Goal: Task Accomplishment & Management: Manage account settings

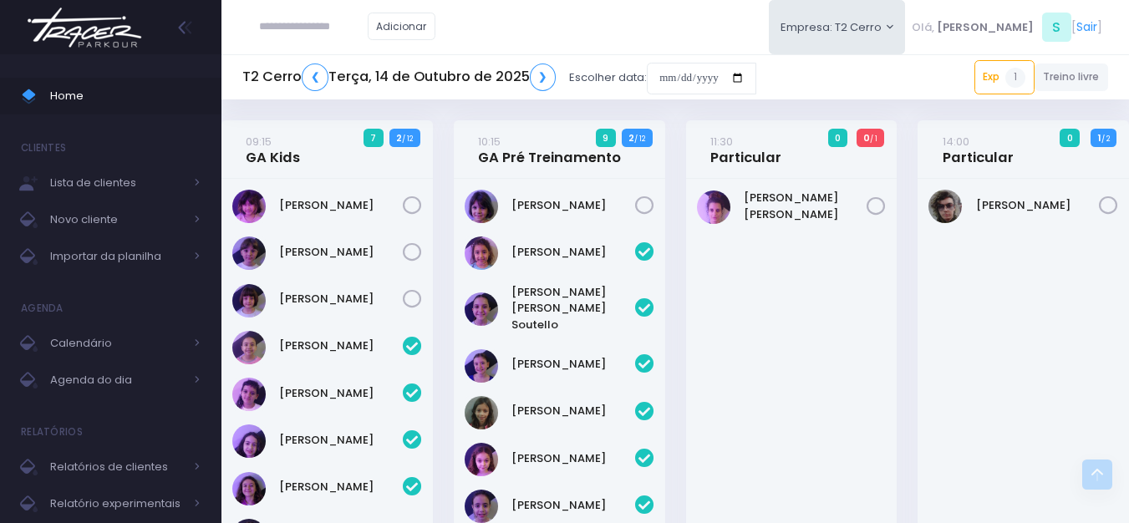
scroll to position [1026, 0]
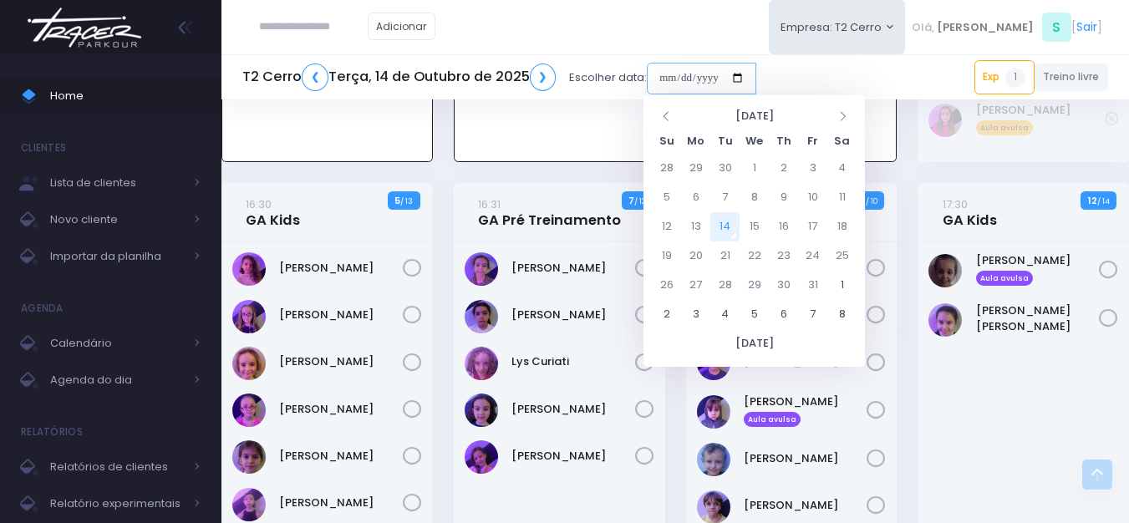
drag, startPoint x: 659, startPoint y: 75, endPoint x: 664, endPoint y: 83, distance: 9.5
click at [656, 75] on input "date" at bounding box center [701, 79] width 109 height 32
click at [785, 226] on td "16" at bounding box center [783, 226] width 29 height 29
type input "**********"
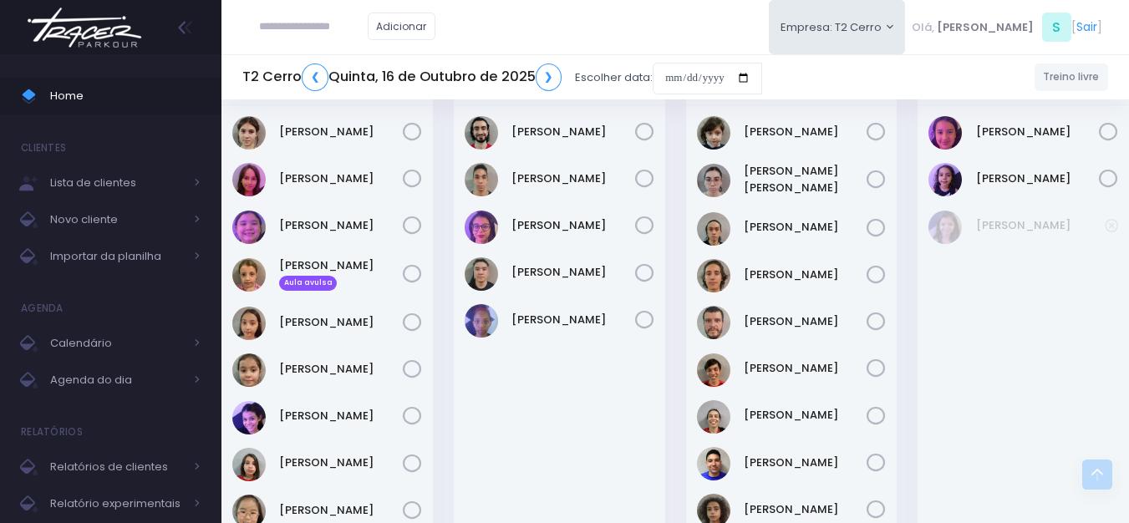
scroll to position [1938, 0]
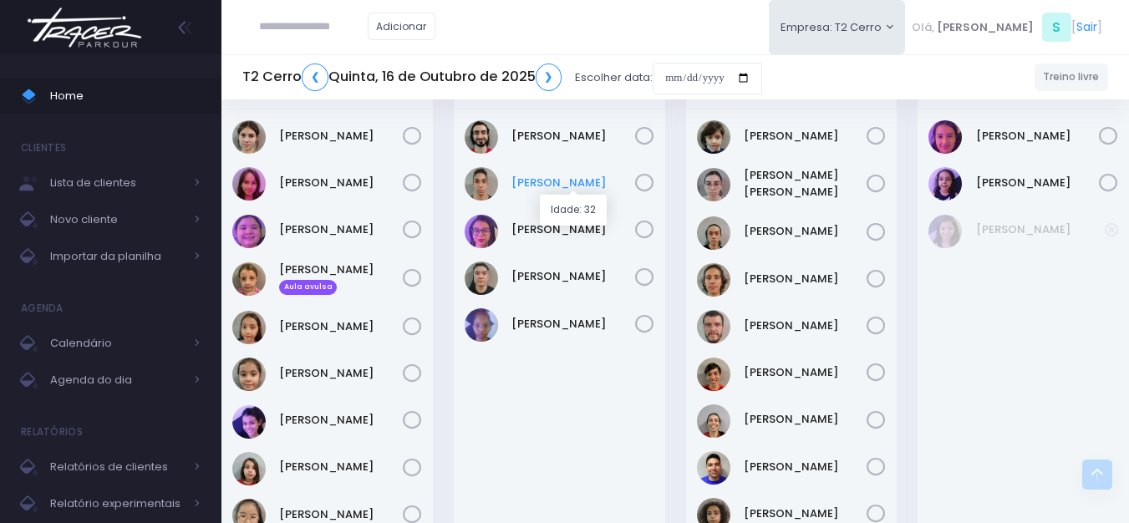
click at [530, 181] on link "Eric Torres" at bounding box center [573, 183] width 124 height 17
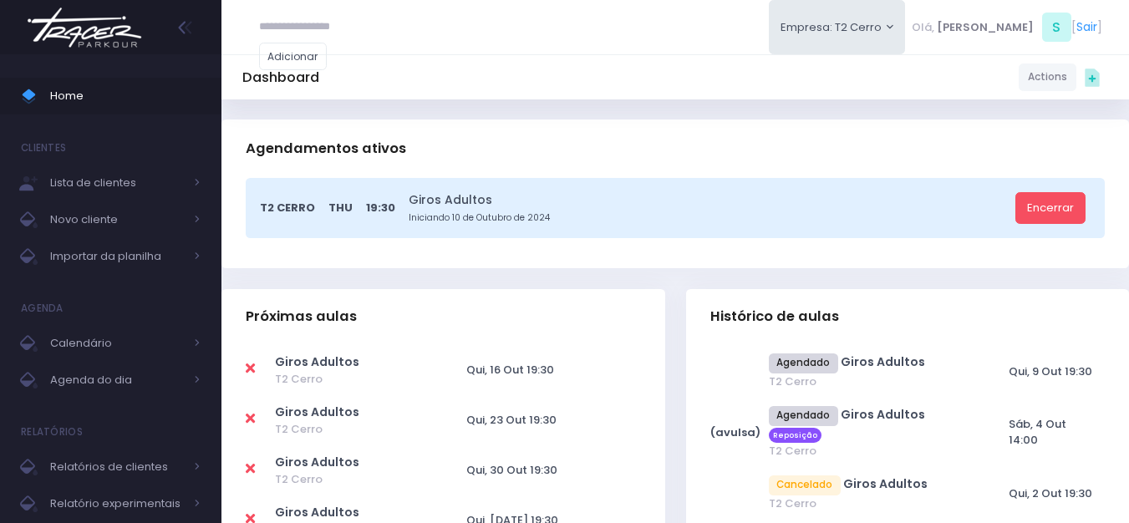
scroll to position [418, 0]
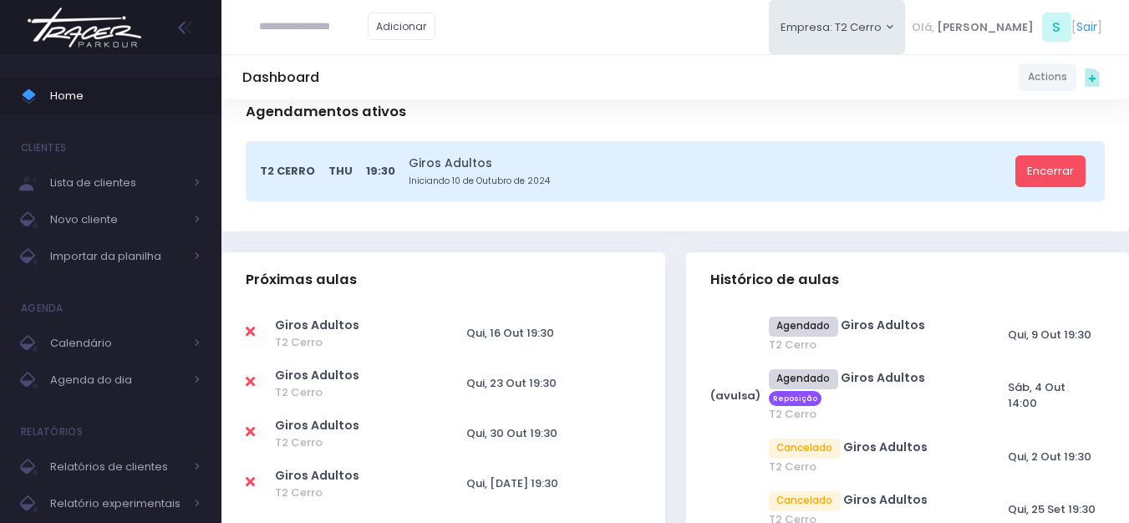
click at [251, 330] on icon at bounding box center [250, 331] width 9 height 13
type input "**********"
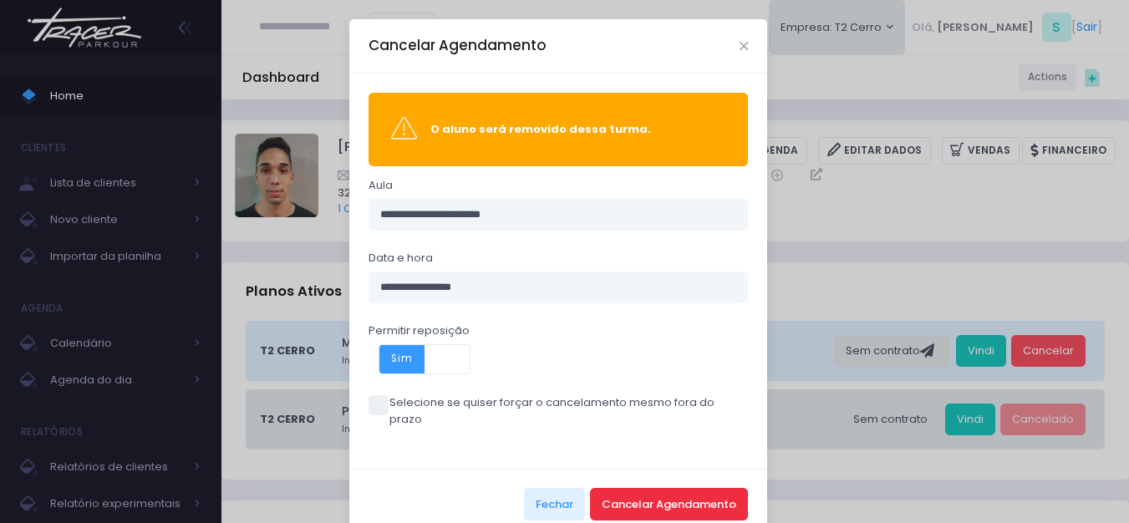
click at [658, 488] on button "Cancelar Agendamento" at bounding box center [669, 504] width 158 height 32
drag, startPoint x: 395, startPoint y: 415, endPoint x: 363, endPoint y: 407, distance: 33.6
click at [366, 409] on div "**********" at bounding box center [558, 271] width 418 height 395
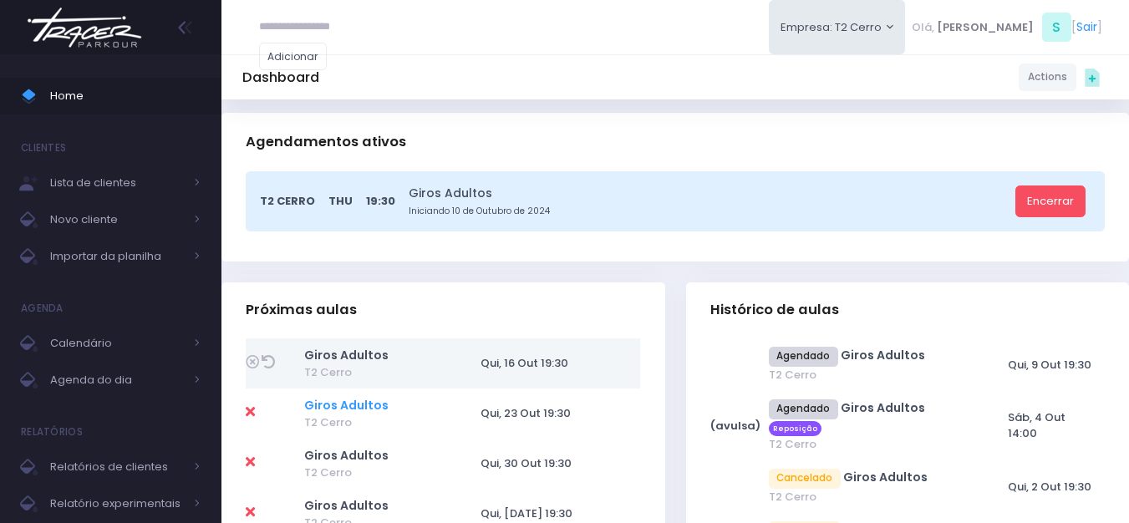
scroll to position [418, 0]
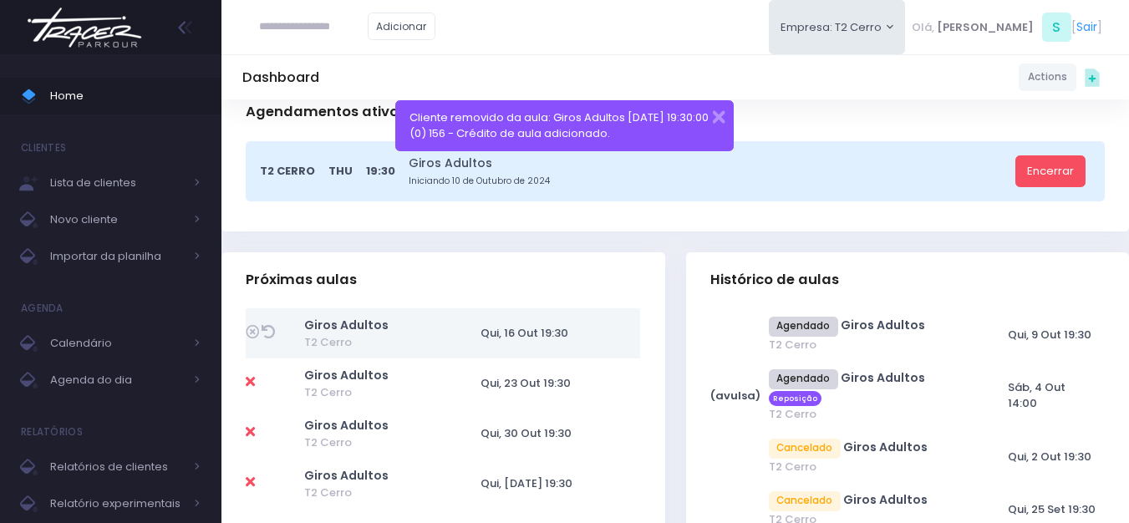
click at [268, 329] on icon at bounding box center [268, 331] width 13 height 13
type input "**********"
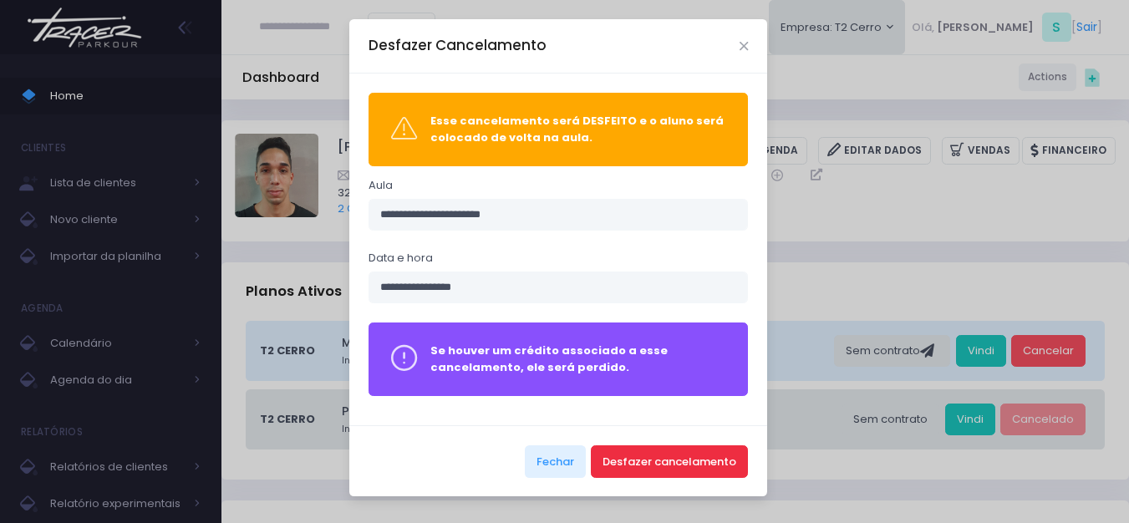
click at [693, 458] on button "Desfazer cancelamento" at bounding box center [669, 461] width 157 height 32
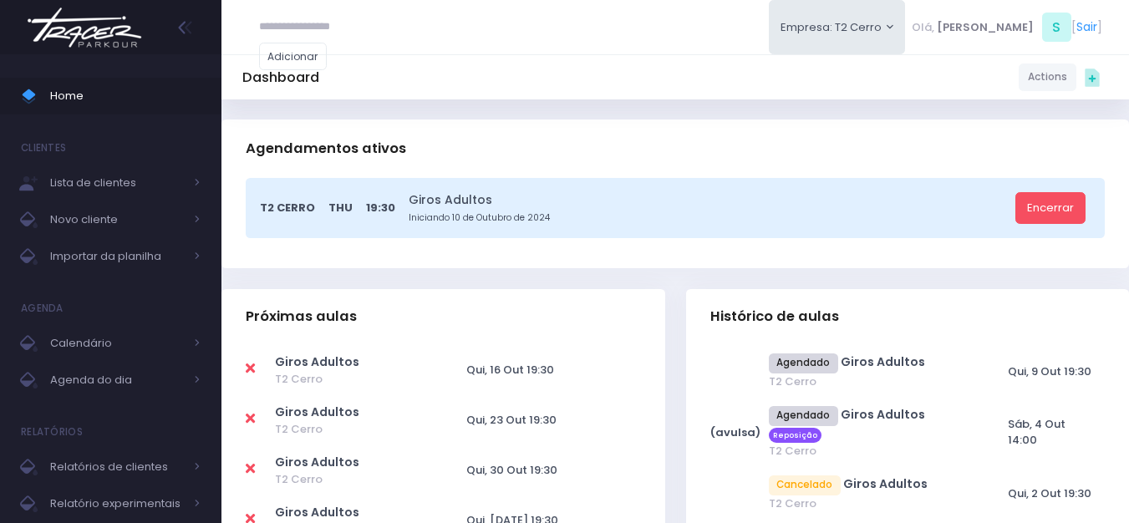
scroll to position [418, 0]
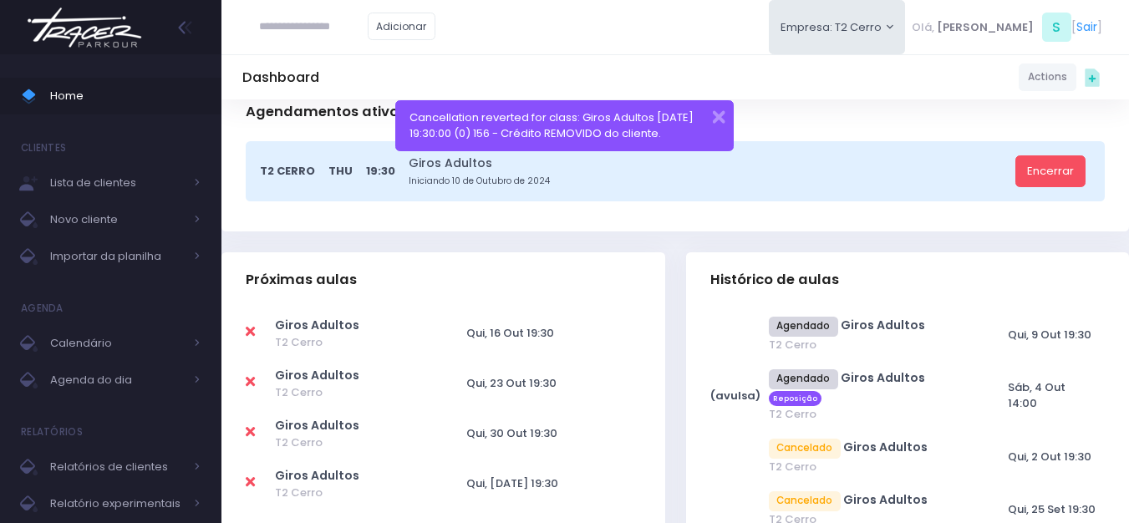
click at [252, 330] on icon at bounding box center [250, 331] width 9 height 13
type input "**********"
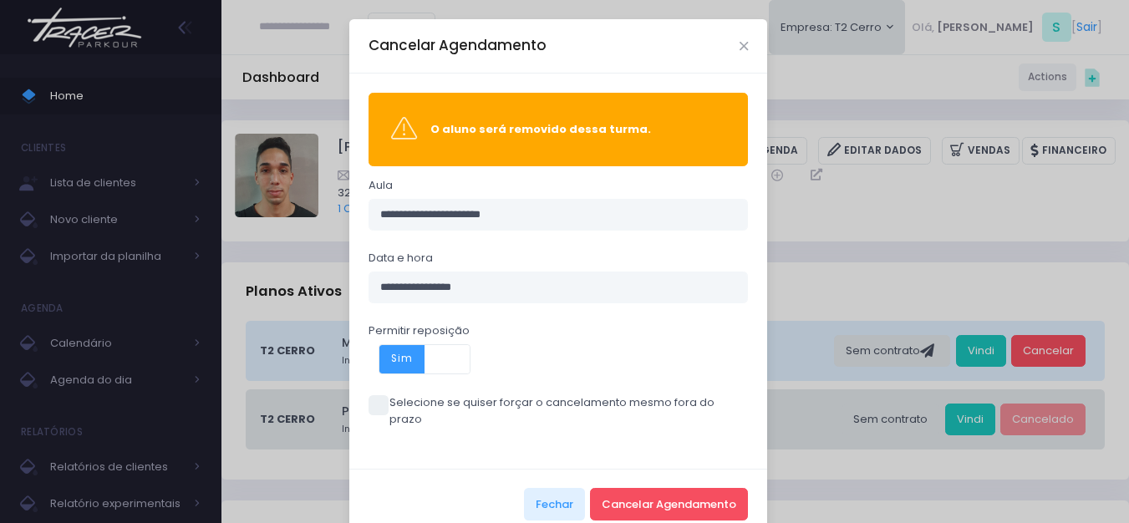
click at [369, 413] on span at bounding box center [379, 405] width 20 height 20
click at [719, 488] on button "Cancelar Agendamento" at bounding box center [669, 504] width 158 height 32
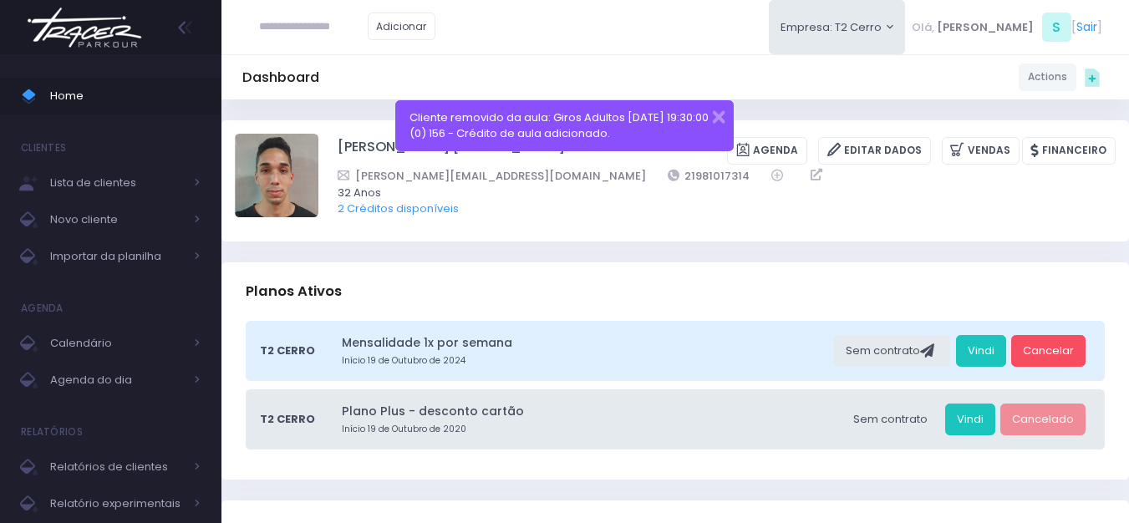
click at [98, 28] on img at bounding box center [84, 27] width 127 height 59
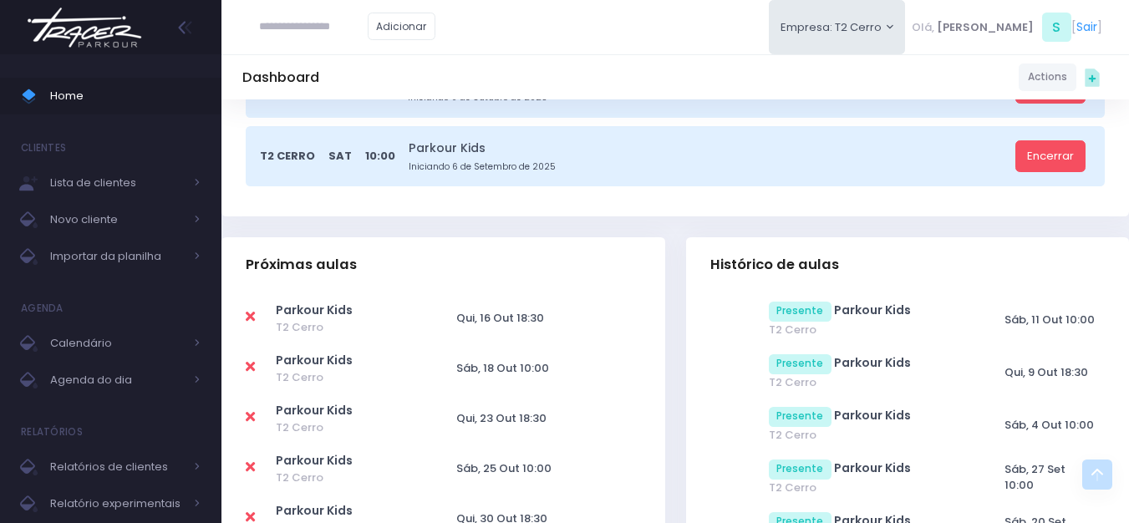
scroll to position [501, 0]
click at [109, 24] on img at bounding box center [84, 27] width 127 height 59
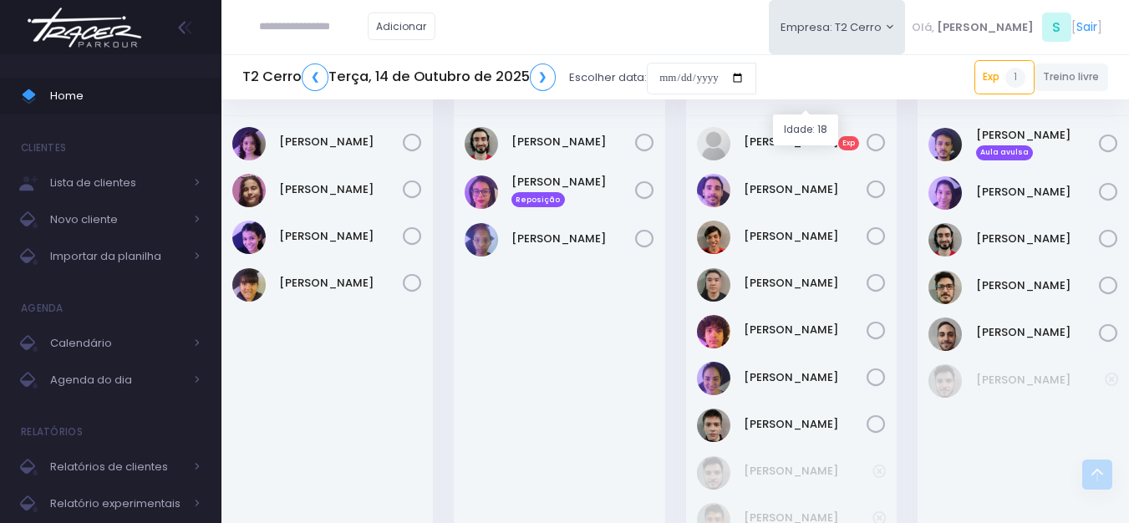
scroll to position [1918, 0]
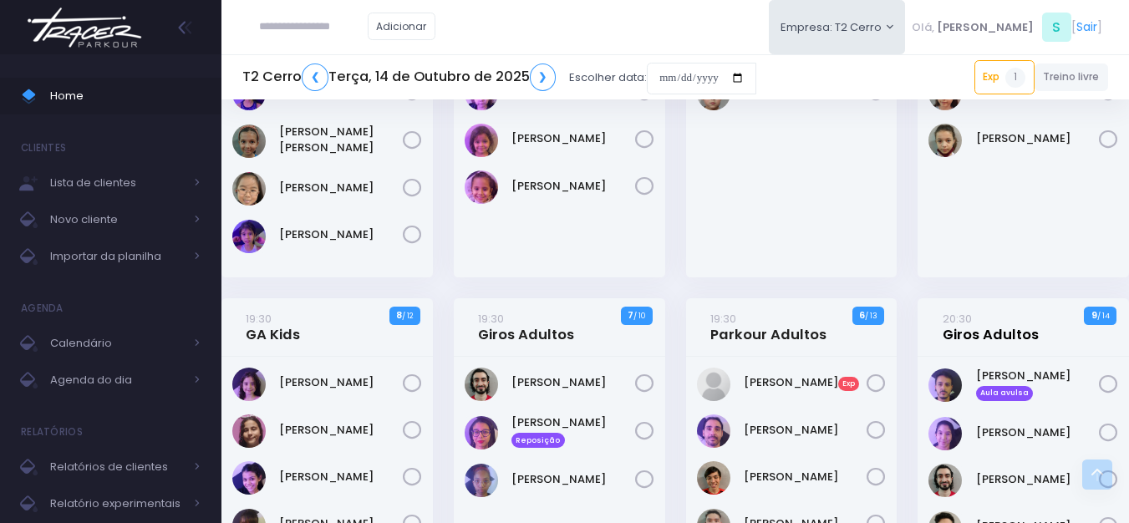
click at [986, 310] on link "20:30 Giros Adultos" at bounding box center [991, 326] width 96 height 33
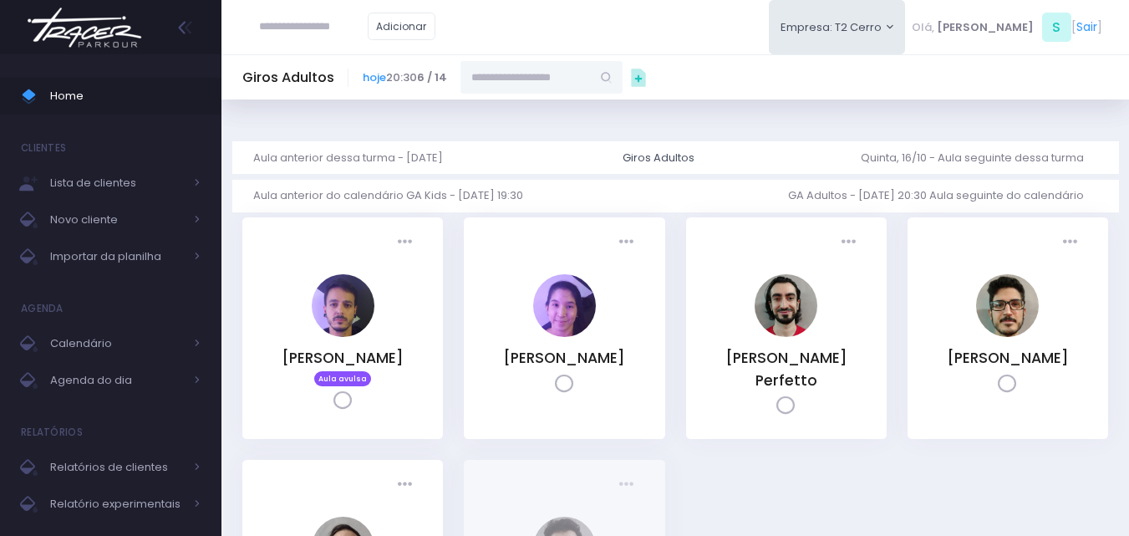
click at [472, 79] on input "text" at bounding box center [525, 77] width 130 height 32
click at [515, 79] on input "text" at bounding box center [525, 77] width 130 height 32
paste input "*"
type input "**********"
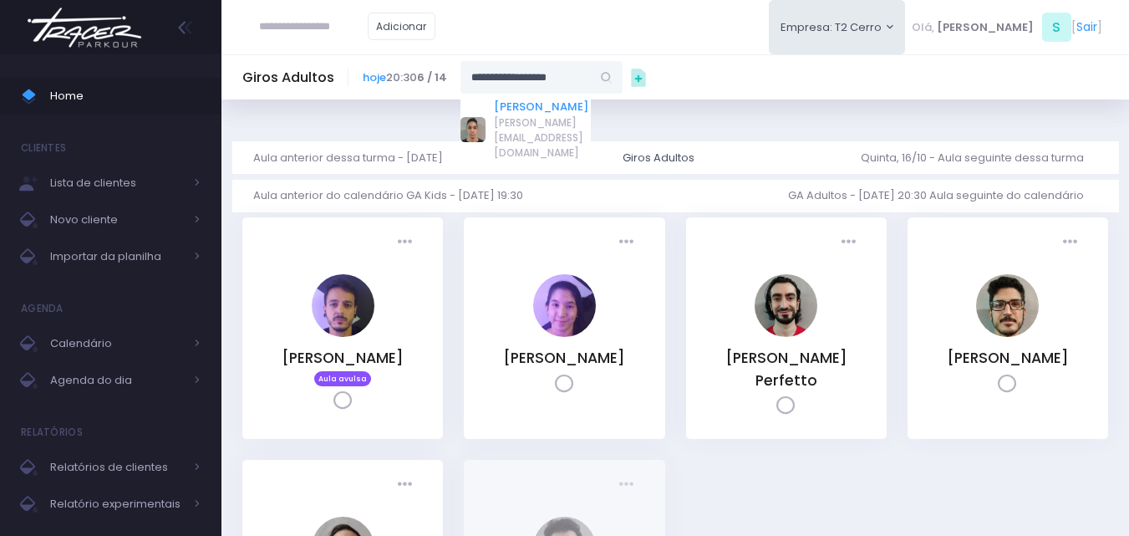
click at [520, 102] on link "Eric Torres Santos" at bounding box center [542, 107] width 97 height 17
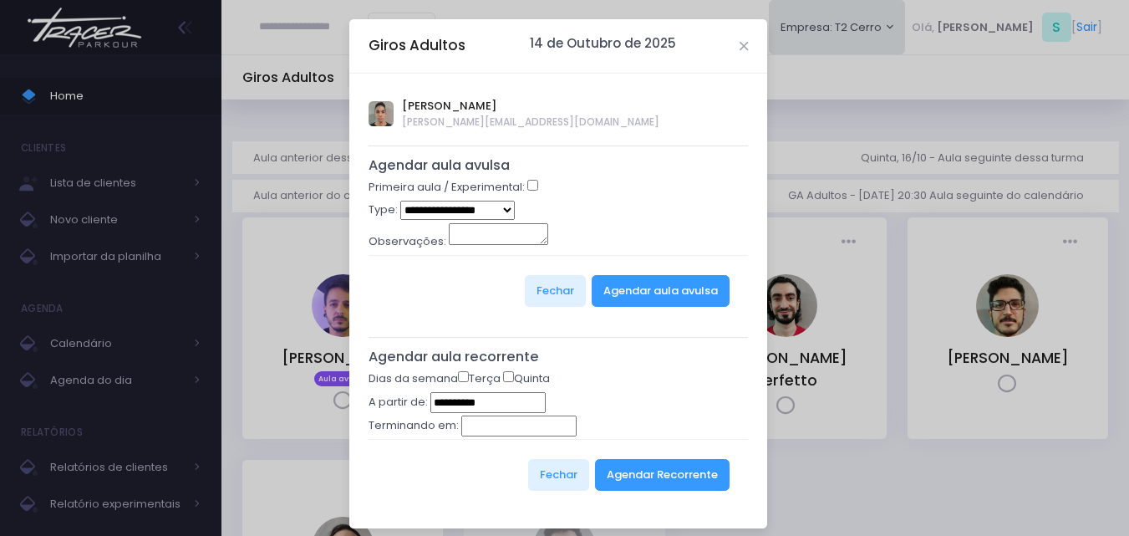
type input "**********"
click at [441, 208] on select "**********" at bounding box center [457, 210] width 114 height 19
select select "*"
click at [400, 201] on select "**********" at bounding box center [457, 210] width 114 height 19
click at [639, 297] on button "Agendar aula avulsa" at bounding box center [661, 291] width 138 height 32
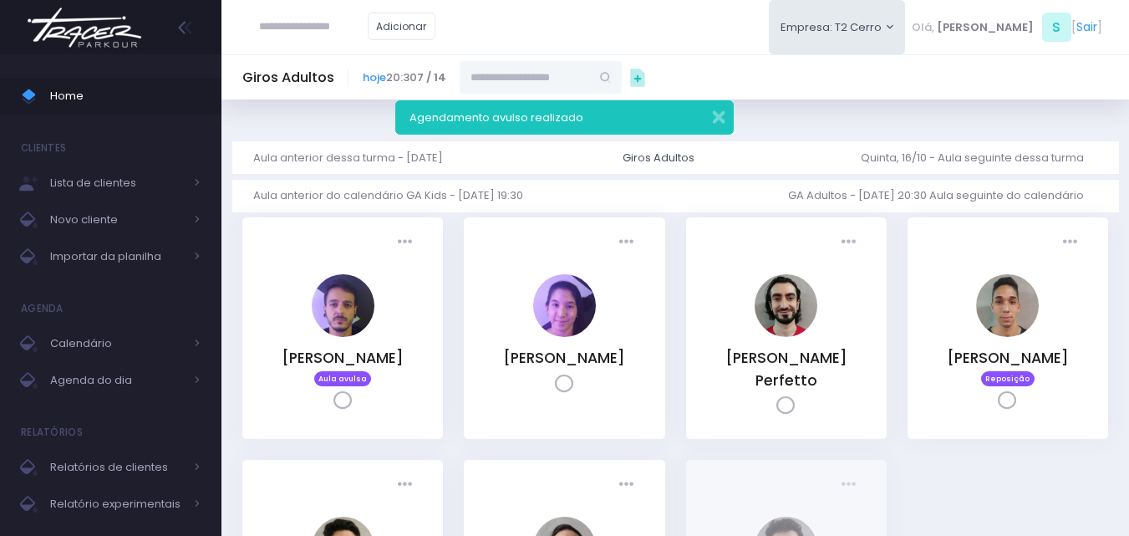
click at [115, 48] on img at bounding box center [84, 27] width 127 height 59
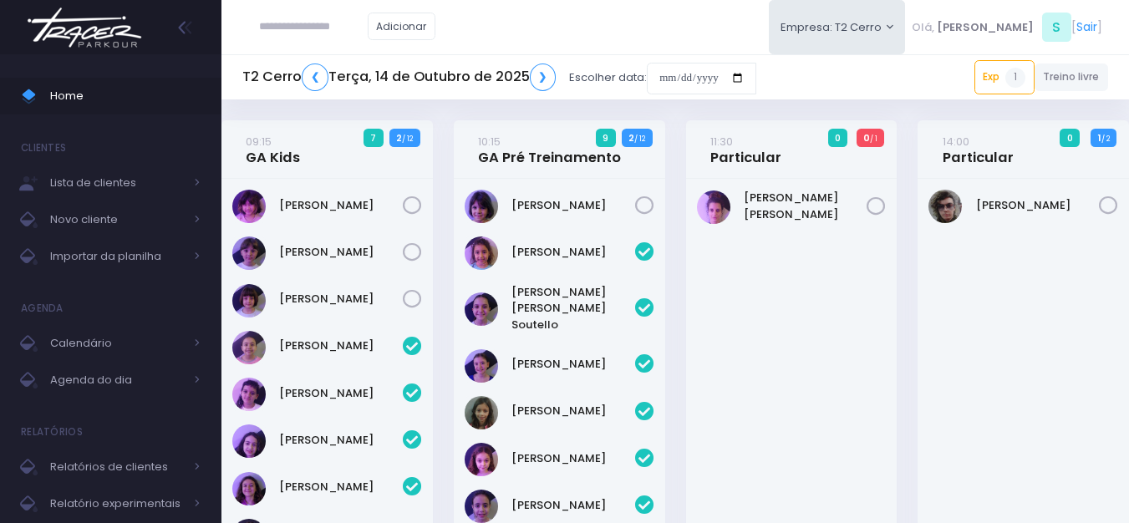
scroll to position [692, 0]
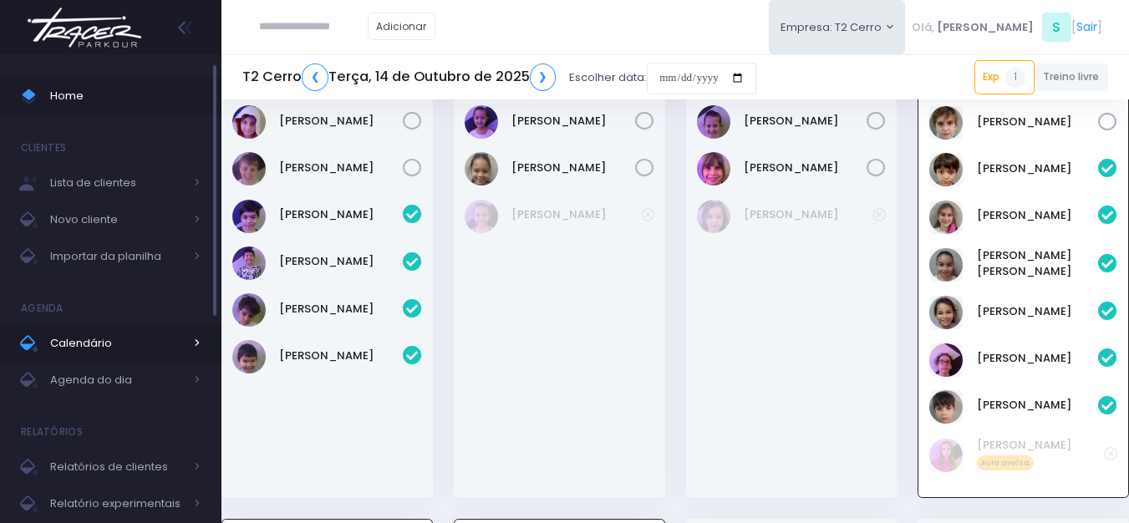
click at [95, 339] on span "Calendário" at bounding box center [117, 344] width 134 height 22
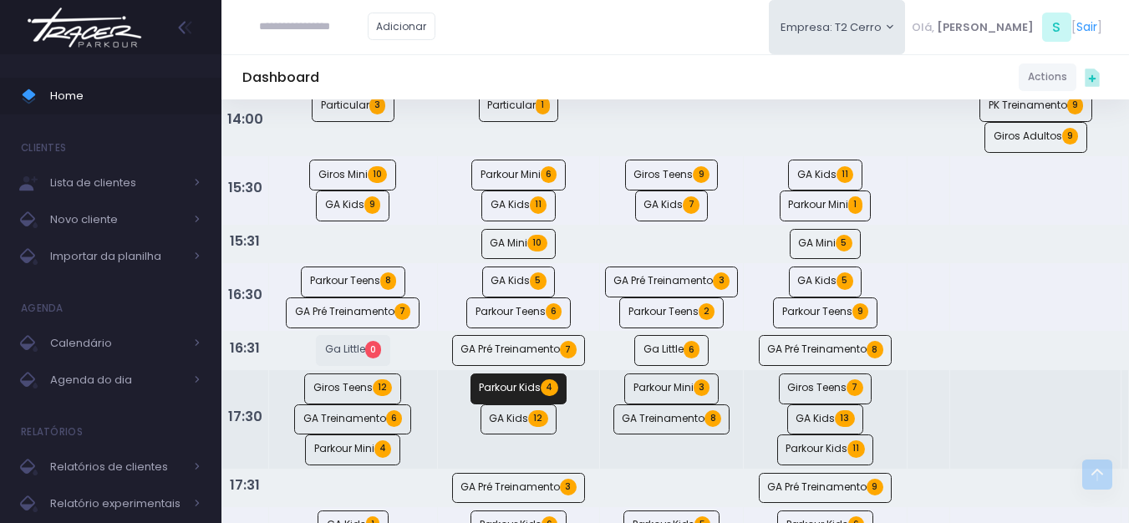
scroll to position [836, 0]
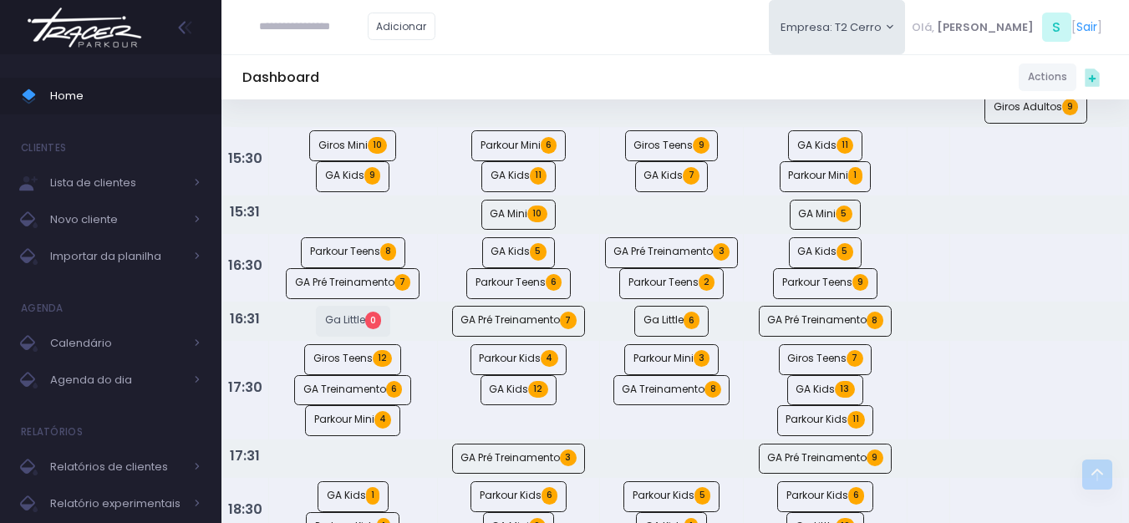
click at [97, 43] on img at bounding box center [84, 27] width 127 height 59
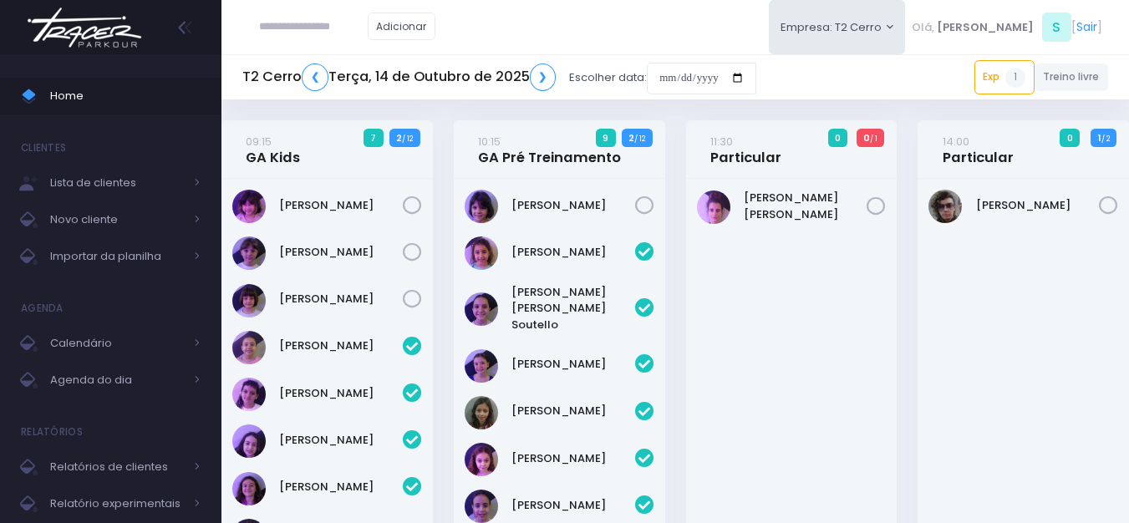
scroll to position [692, 0]
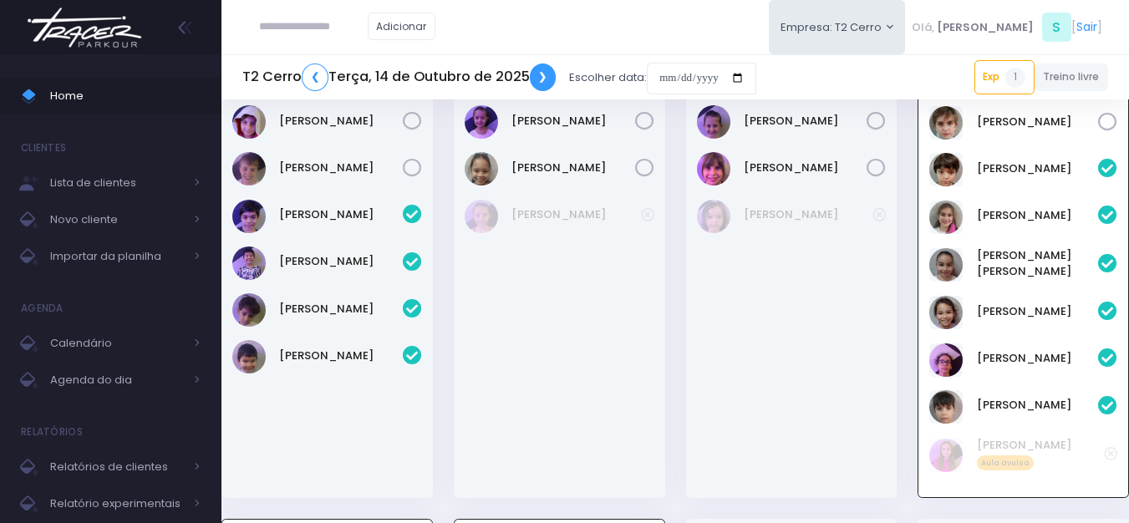
click at [547, 82] on link "❯" at bounding box center [543, 78] width 27 height 28
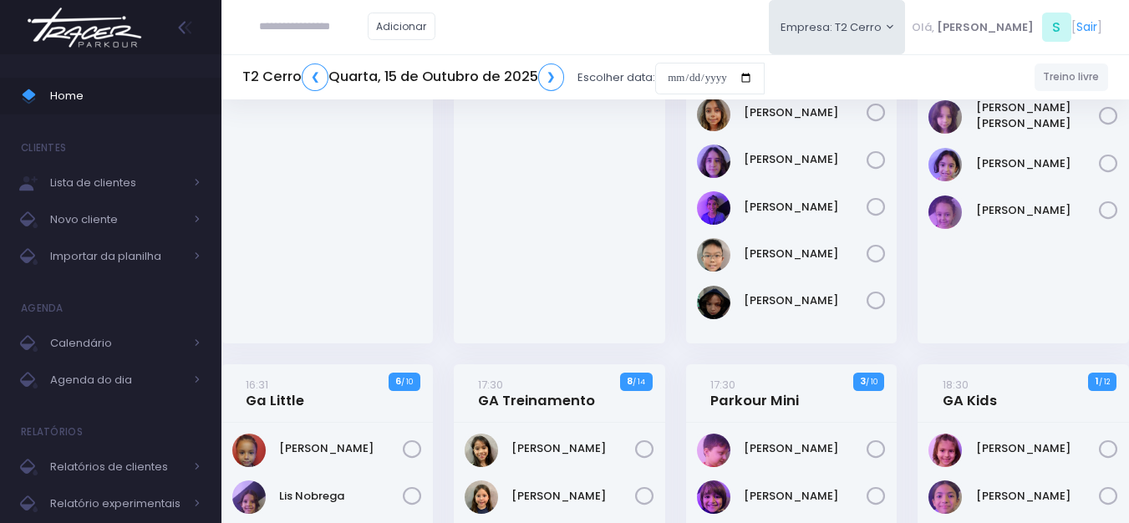
scroll to position [418, 0]
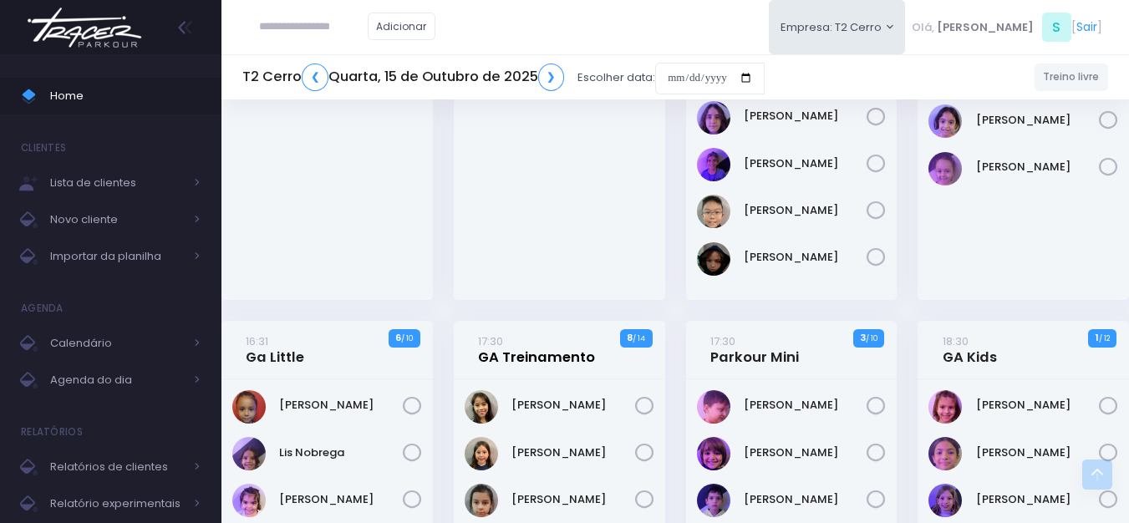
click at [537, 356] on link "17:30 GA Treinamento" at bounding box center [536, 349] width 117 height 33
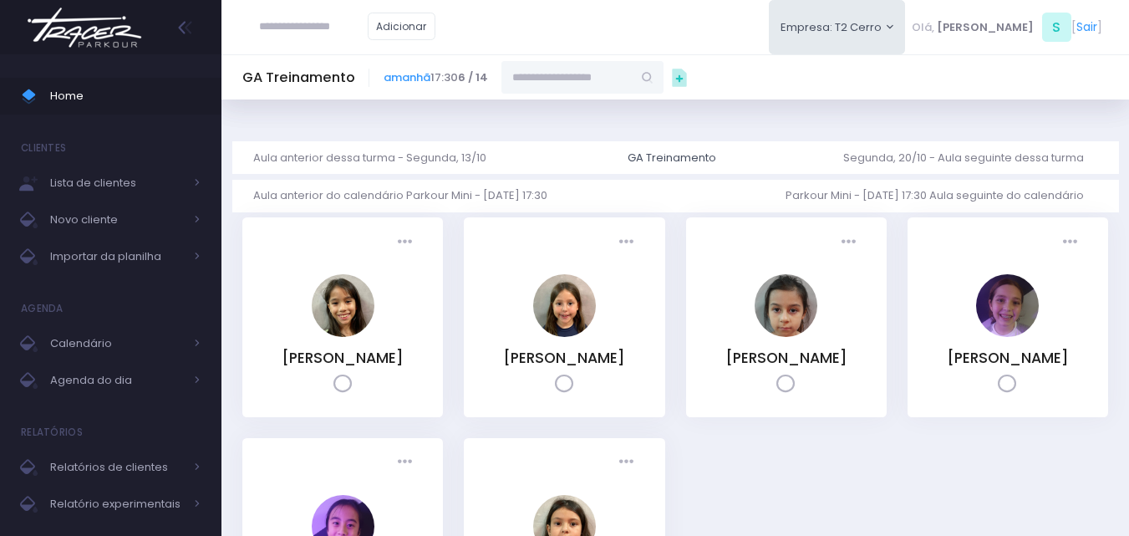
click at [537, 78] on input "text" at bounding box center [566, 77] width 130 height 32
type input "**********"
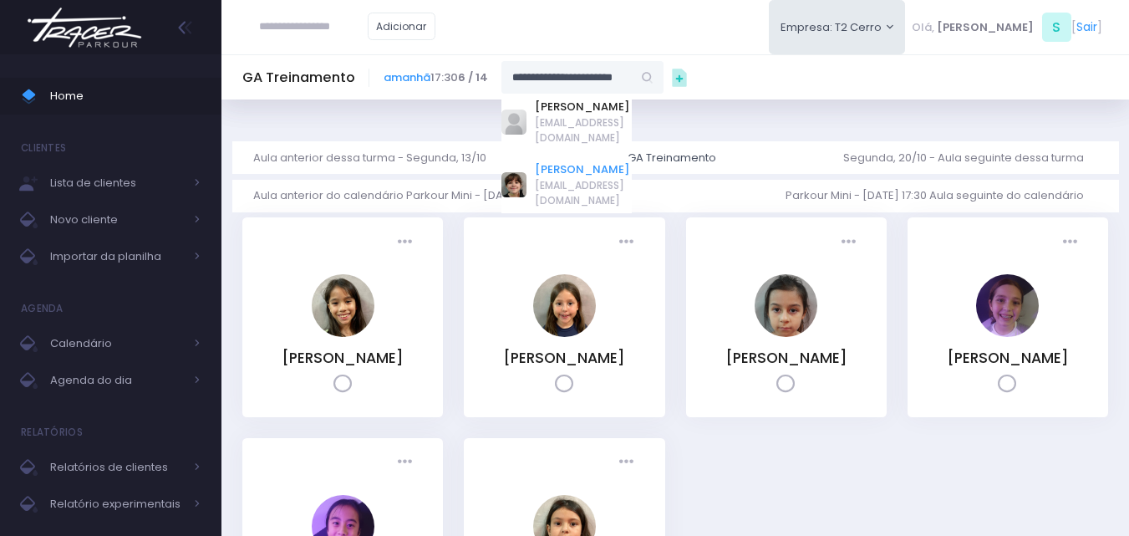
click at [567, 178] on link "Rafaela sangiorgi penha" at bounding box center [583, 169] width 97 height 17
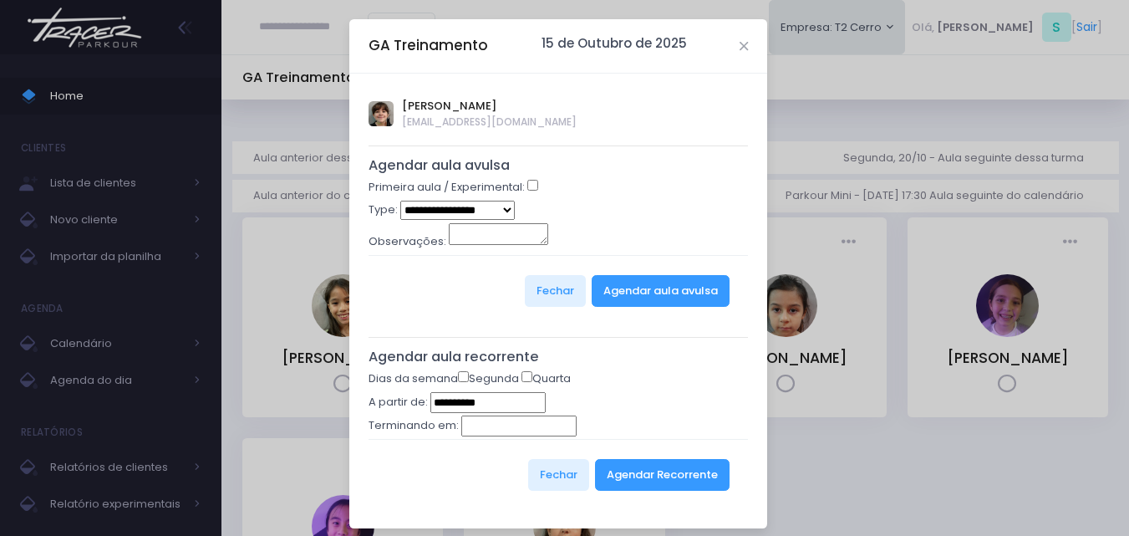
type input "**********"
drag, startPoint x: 467, startPoint y: 207, endPoint x: 464, endPoint y: 216, distance: 9.8
click at [467, 208] on select "**********" at bounding box center [457, 210] width 114 height 19
select select "*"
click at [400, 201] on select "**********" at bounding box center [457, 210] width 114 height 19
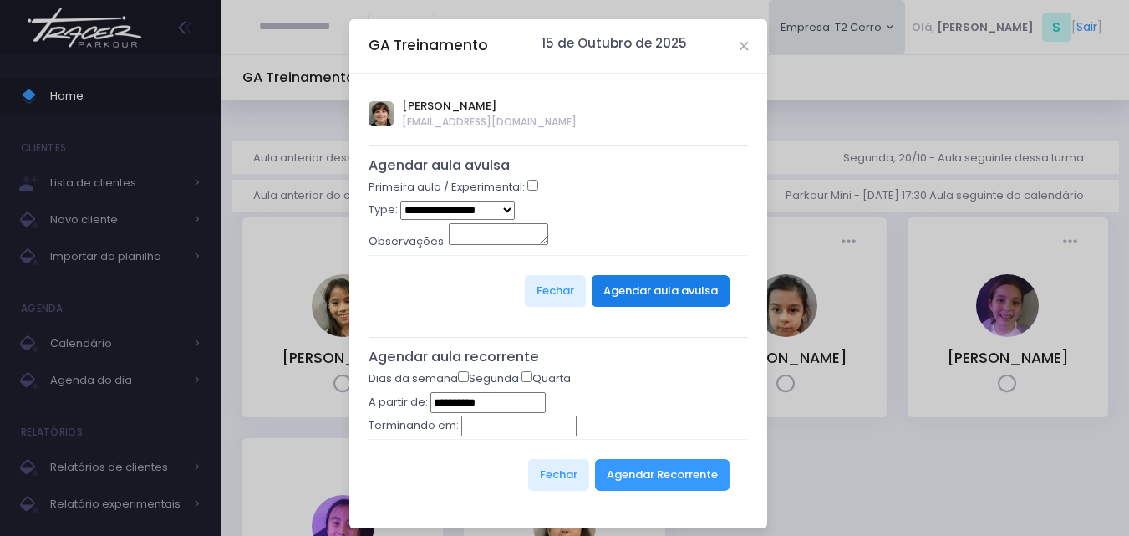
click at [636, 297] on button "Agendar aula avulsa" at bounding box center [661, 291] width 138 height 32
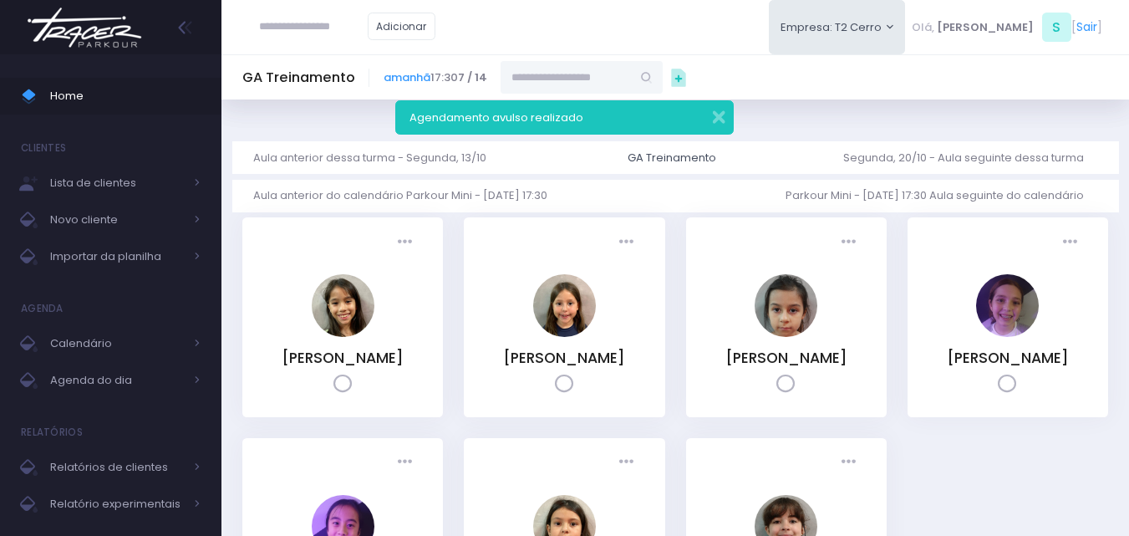
click at [103, 29] on img at bounding box center [84, 27] width 127 height 59
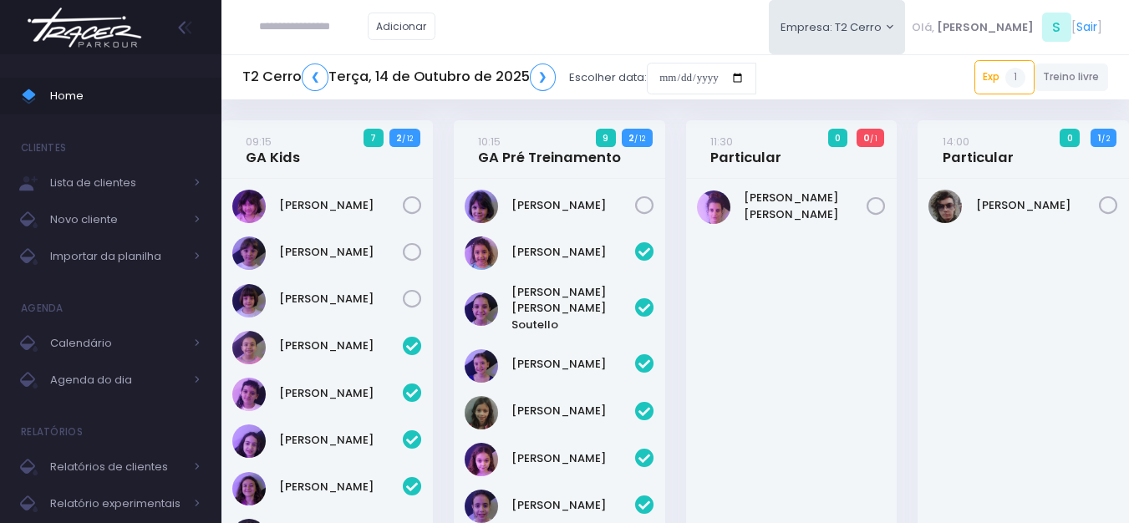
scroll to position [692, 0]
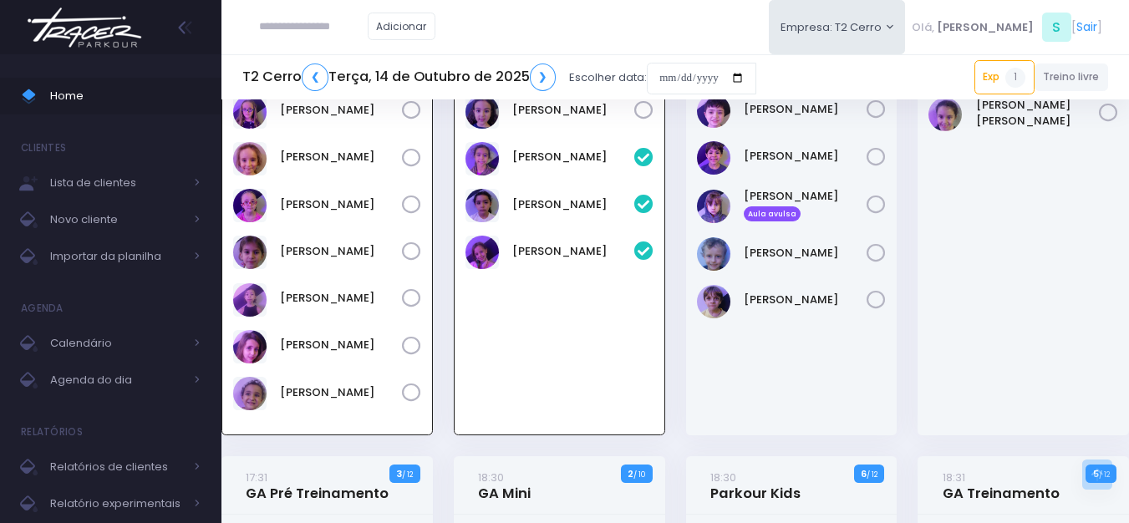
scroll to position [1099, 0]
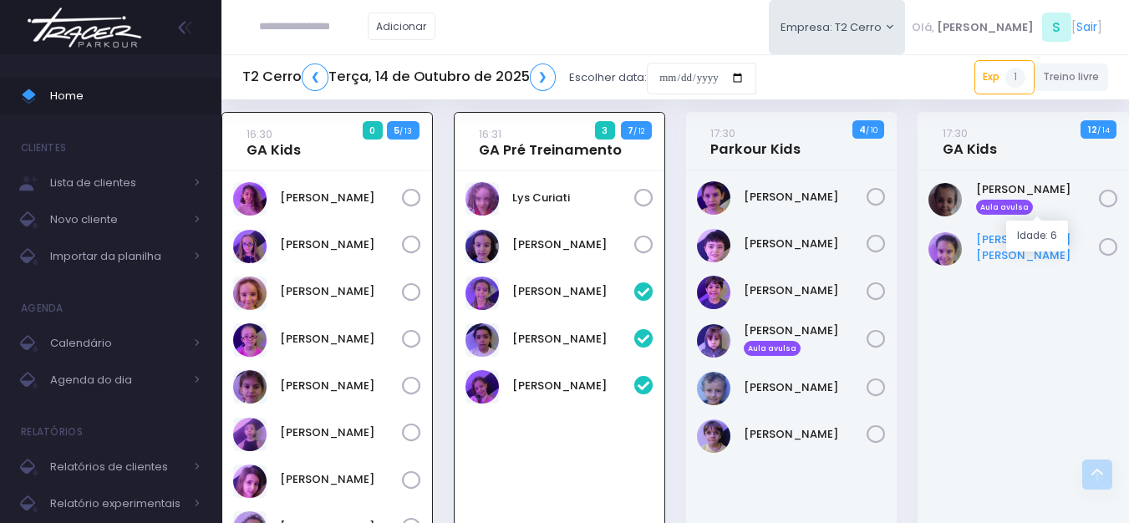
click at [990, 231] on link "Maria Luiza" at bounding box center [1038, 247] width 124 height 33
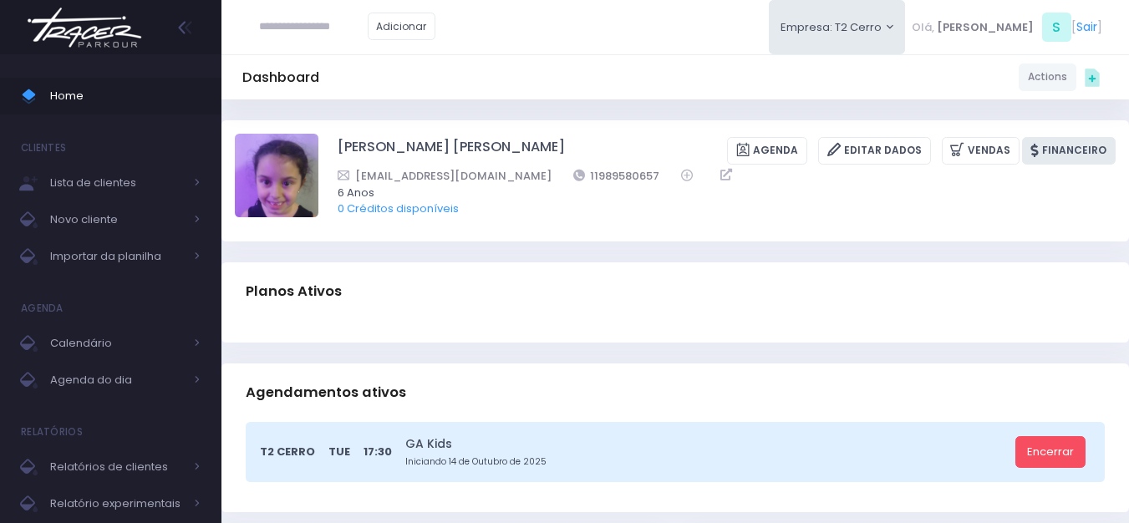
click at [1075, 154] on link "Financeiro" at bounding box center [1069, 151] width 94 height 28
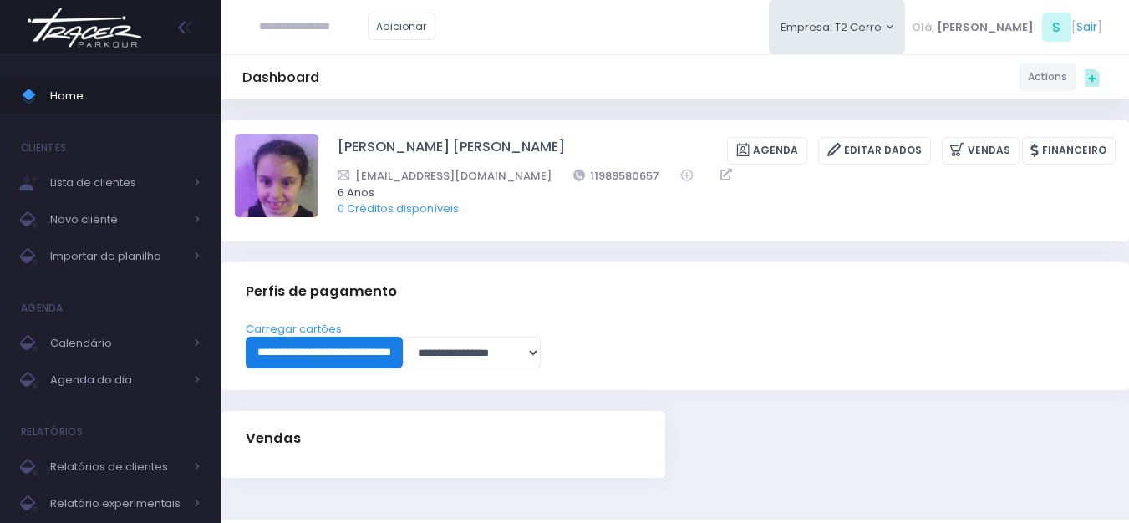
click at [301, 352] on input "**********" at bounding box center [324, 353] width 157 height 32
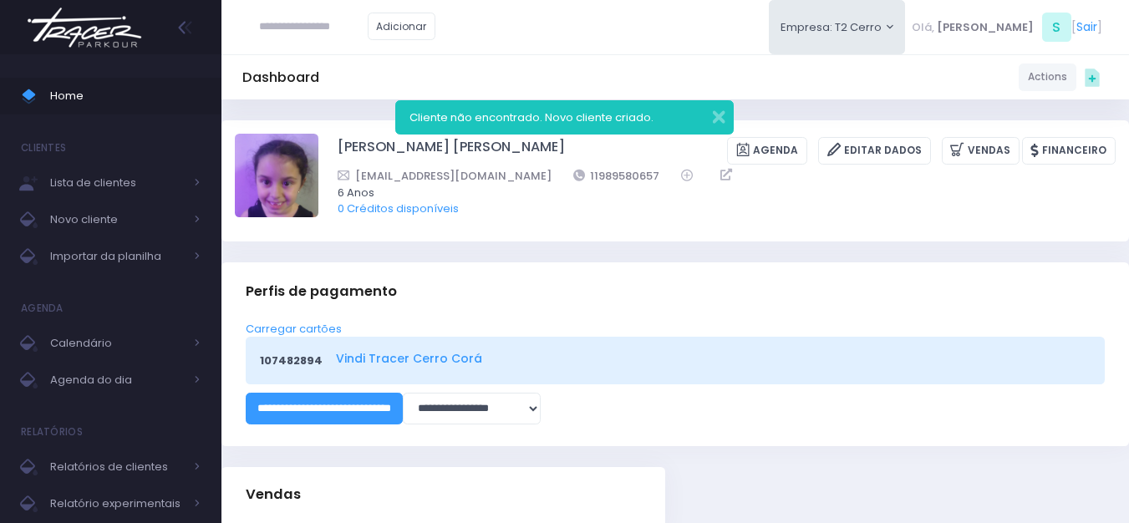
click at [417, 359] on link "Vindi Tracer Cerro Corá" at bounding box center [711, 359] width 750 height 18
drag, startPoint x: 624, startPoint y: 174, endPoint x: 536, endPoint y: 174, distance: 88.6
click at [536, 174] on div "raquelrmoraes@gmail.com 11989580657" at bounding box center [716, 176] width 756 height 18
copy link "11989580657"
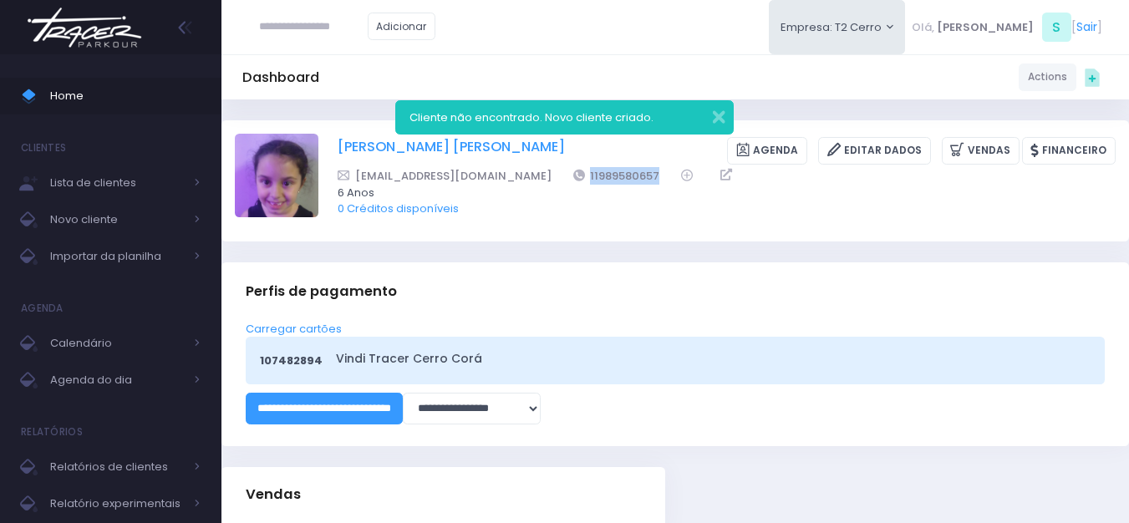
click at [374, 145] on link "[PERSON_NAME] [PERSON_NAME]" at bounding box center [451, 151] width 227 height 28
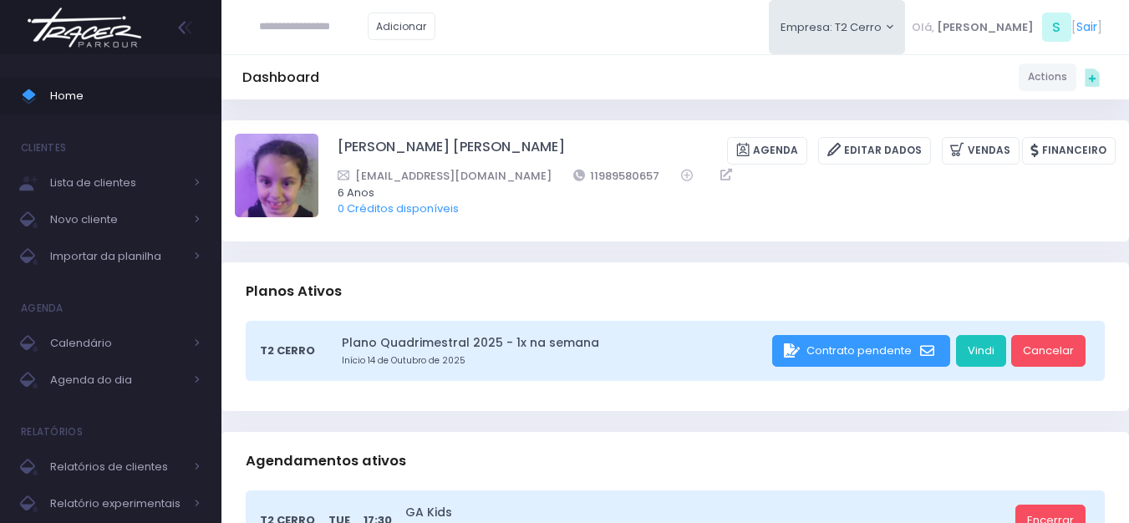
click at [80, 28] on img at bounding box center [84, 27] width 127 height 59
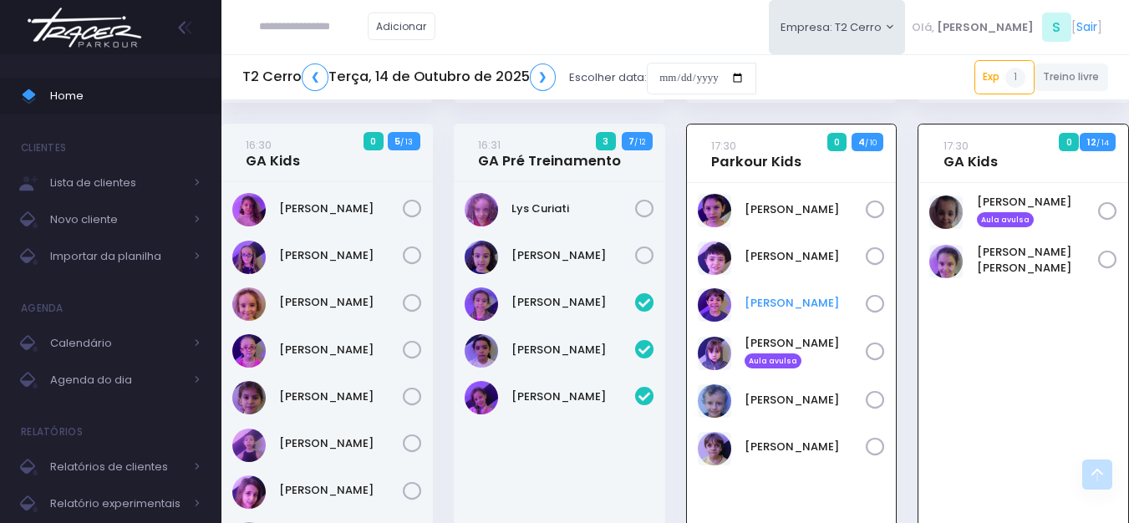
scroll to position [1088, 0]
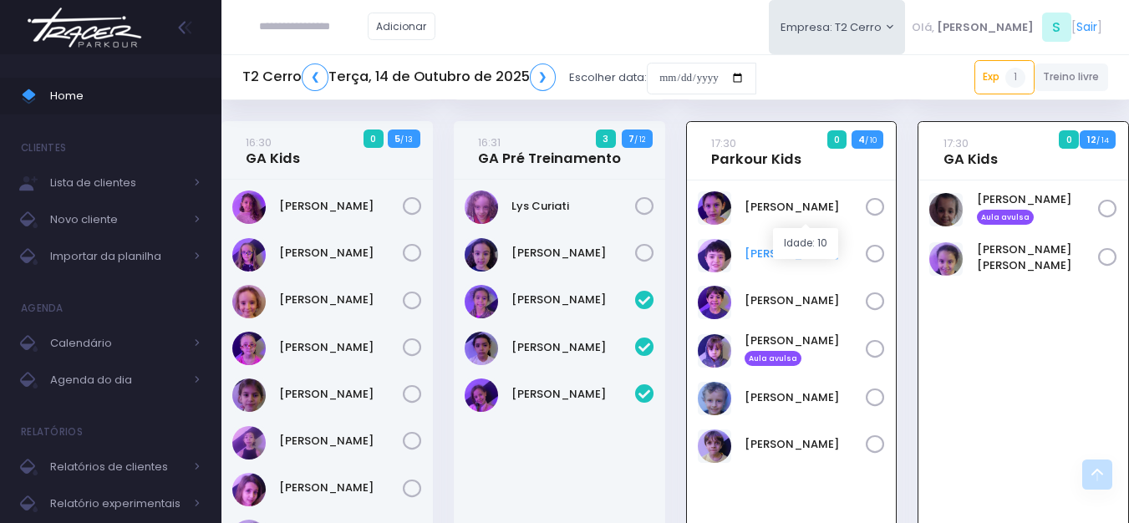
click at [777, 246] on link "Caio Bivar" at bounding box center [806, 254] width 122 height 17
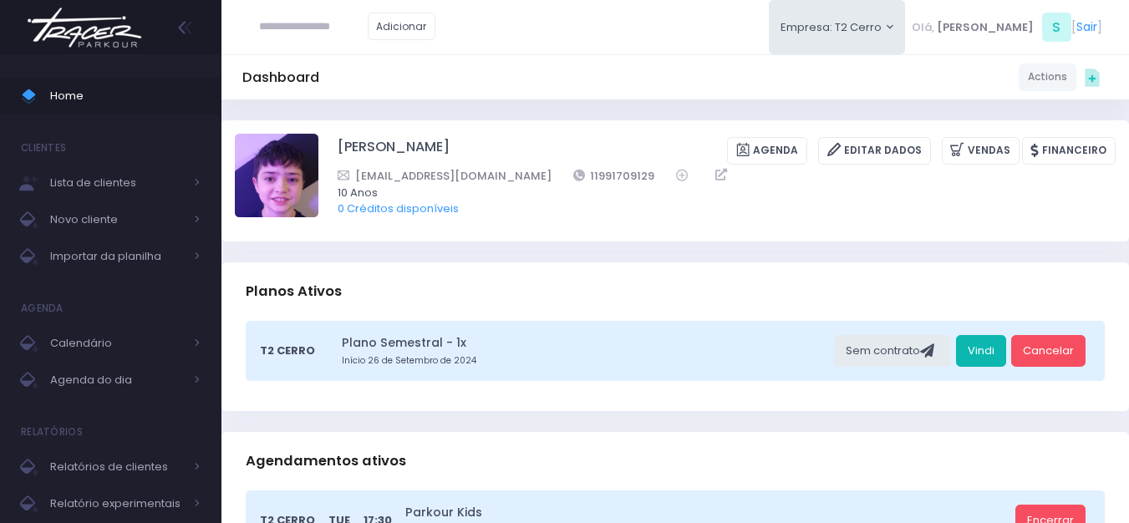
click at [993, 354] on link "Vindi" at bounding box center [981, 351] width 50 height 32
click at [146, 26] on img at bounding box center [84, 27] width 127 height 59
click at [77, 26] on img at bounding box center [84, 27] width 127 height 59
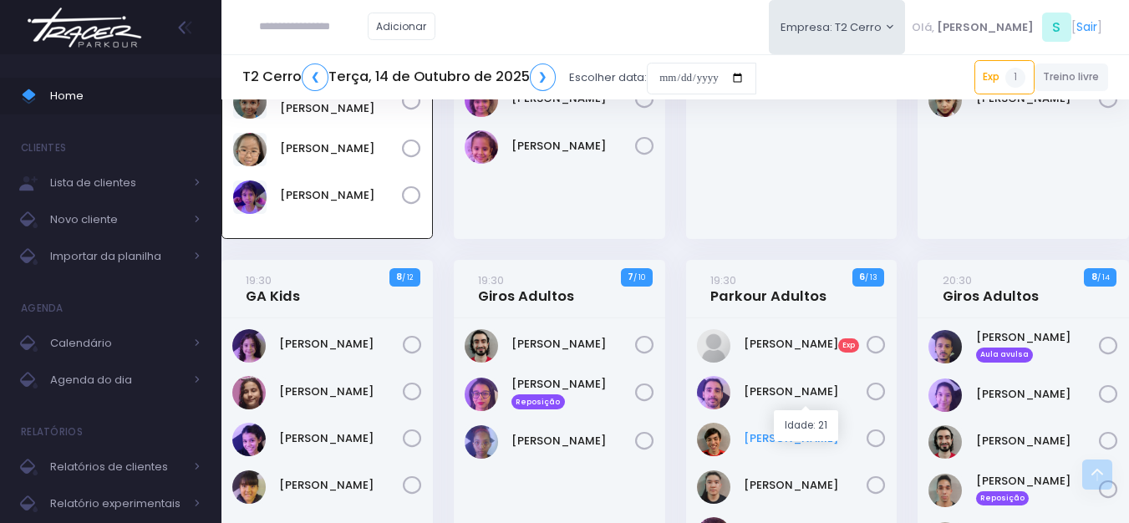
scroll to position [1976, 0]
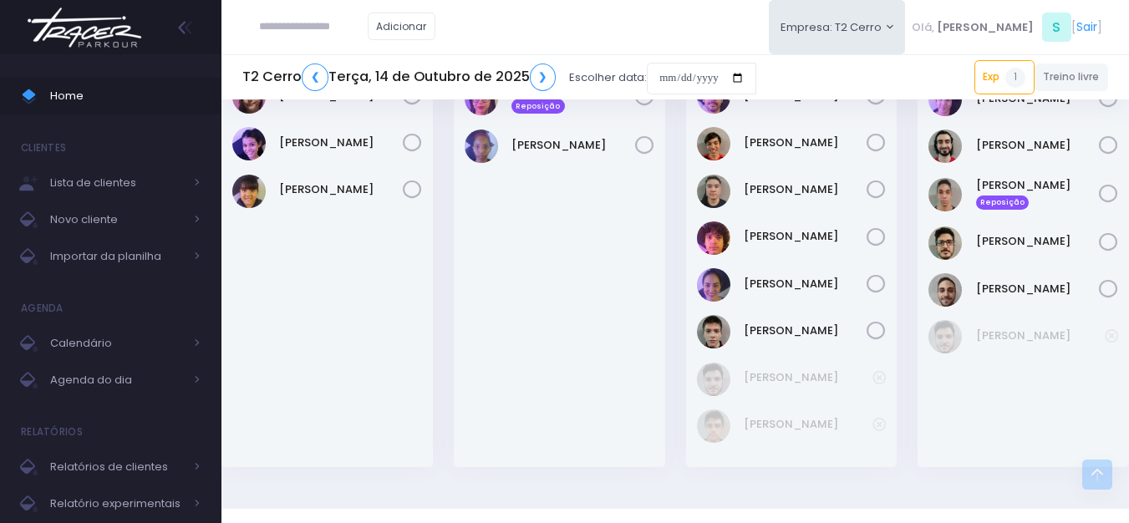
click at [825, 315] on div "Vinícius Sathler" at bounding box center [792, 331] width 190 height 33
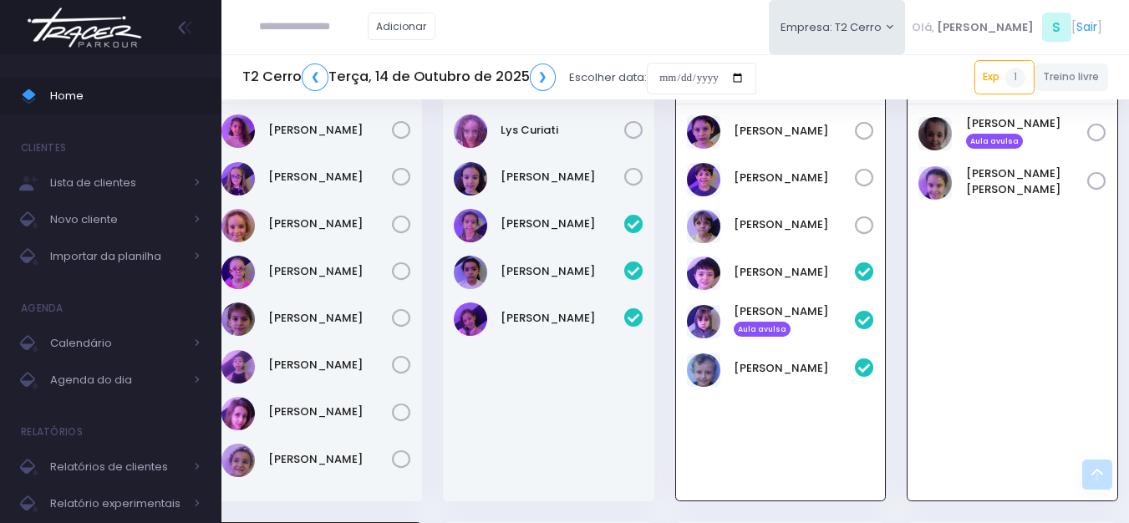
scroll to position [1081, 11]
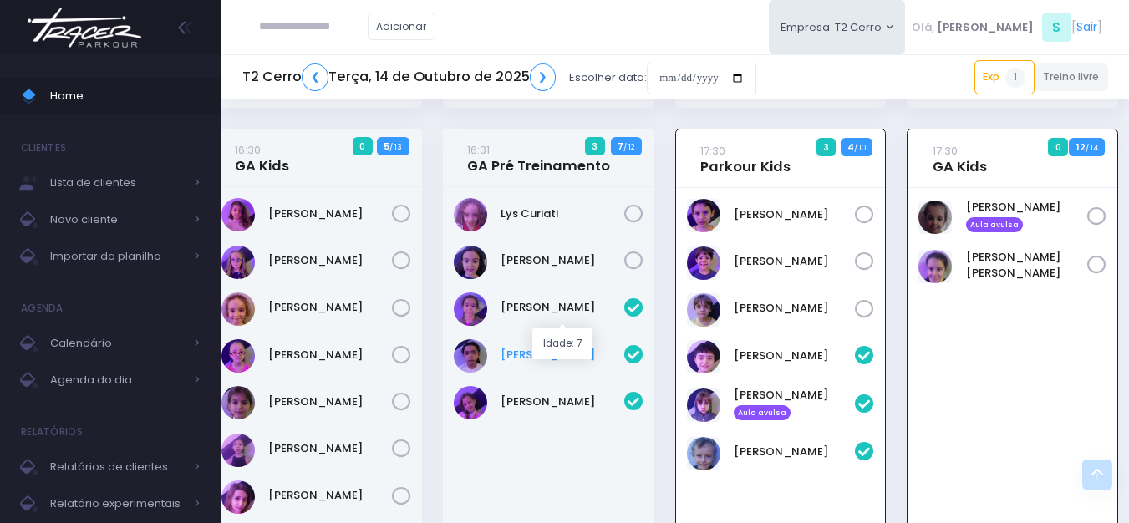
click at [543, 347] on link "Luisa Alimonda" at bounding box center [563, 355] width 124 height 17
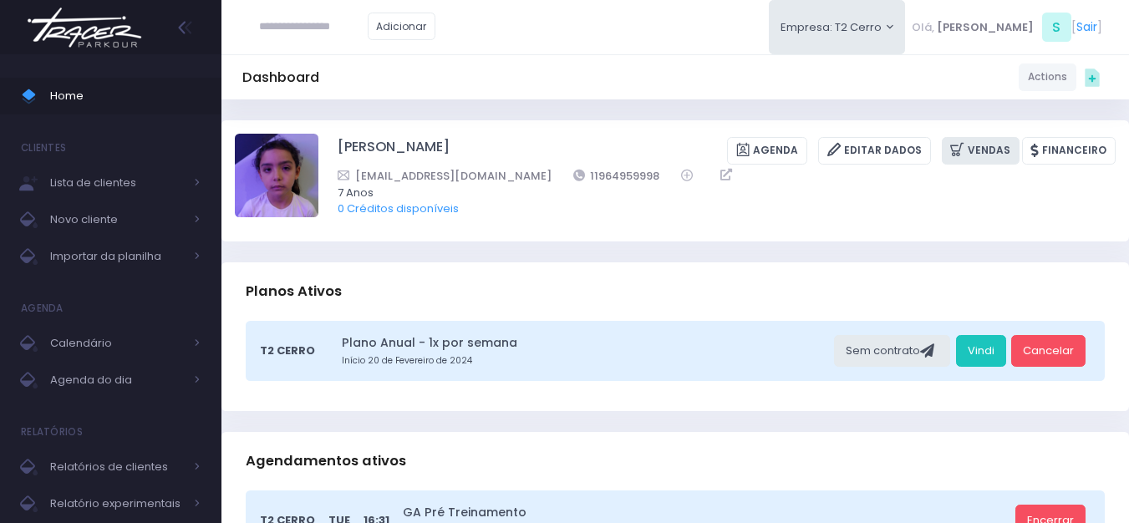
click at [988, 154] on link "Vendas" at bounding box center [981, 151] width 78 height 28
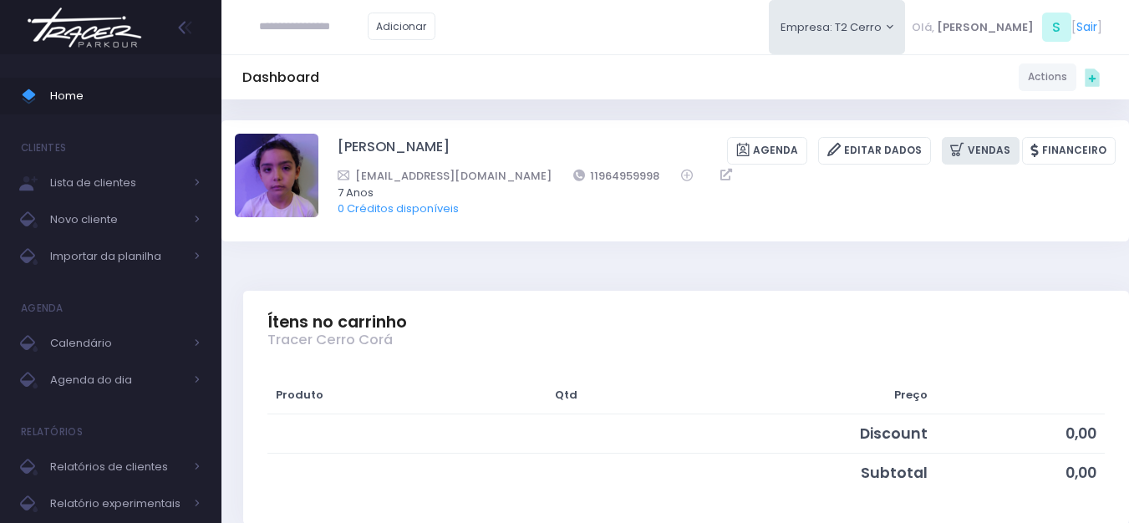
click at [980, 150] on link "Vendas" at bounding box center [981, 151] width 78 height 28
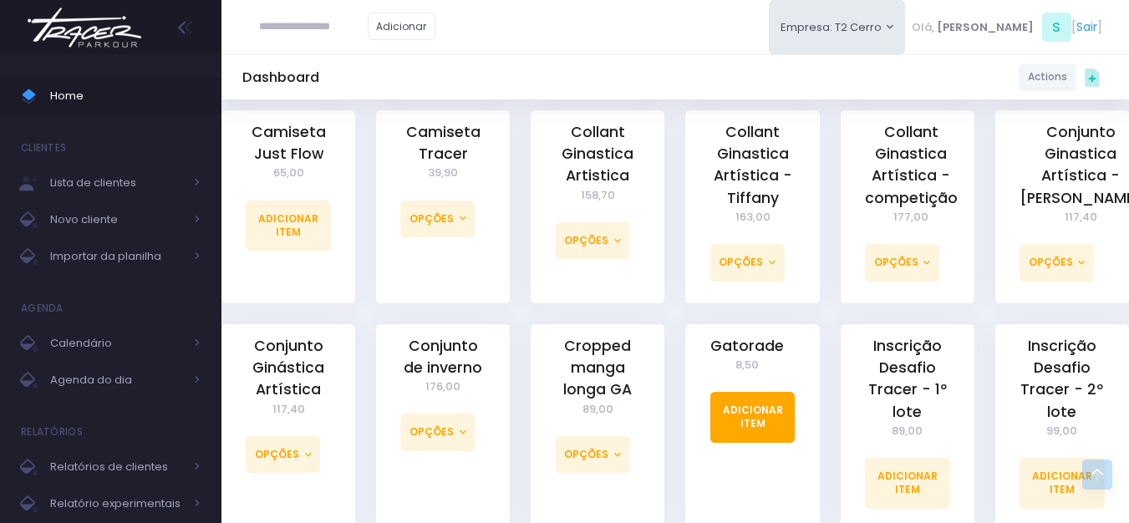
scroll to position [919, 0]
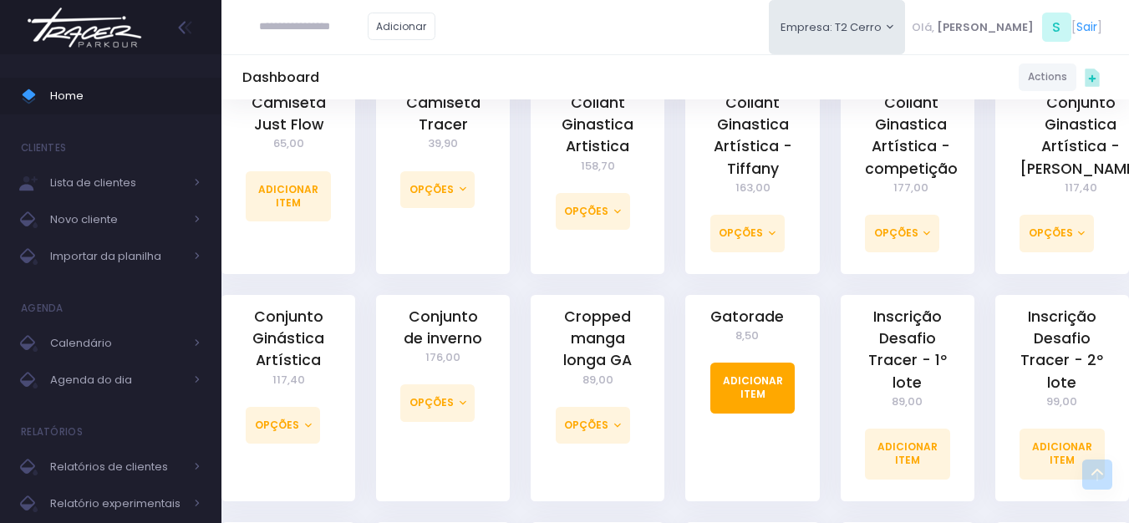
click at [747, 375] on link "Adicionar Item" at bounding box center [752, 388] width 85 height 50
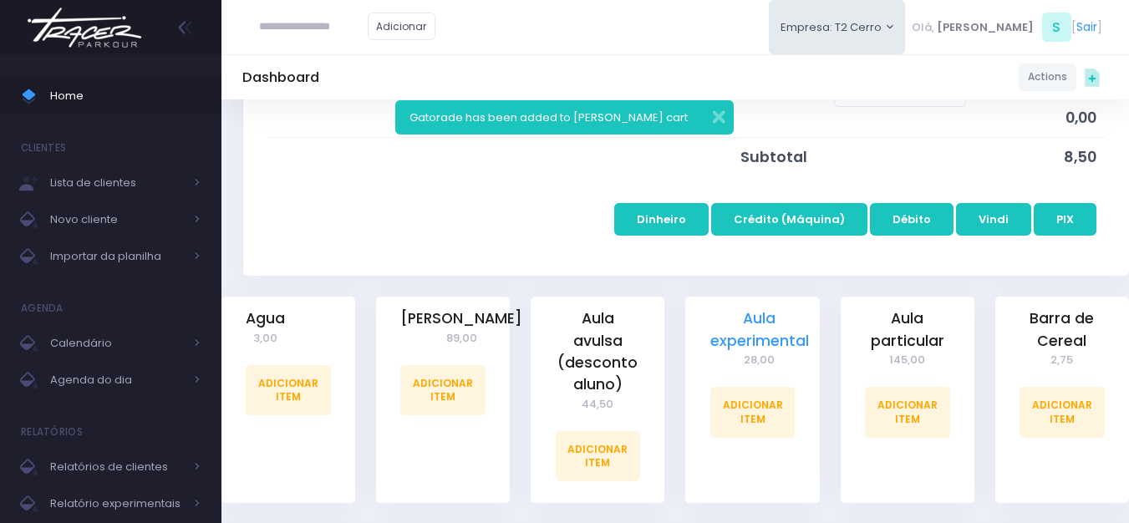
scroll to position [418, 0]
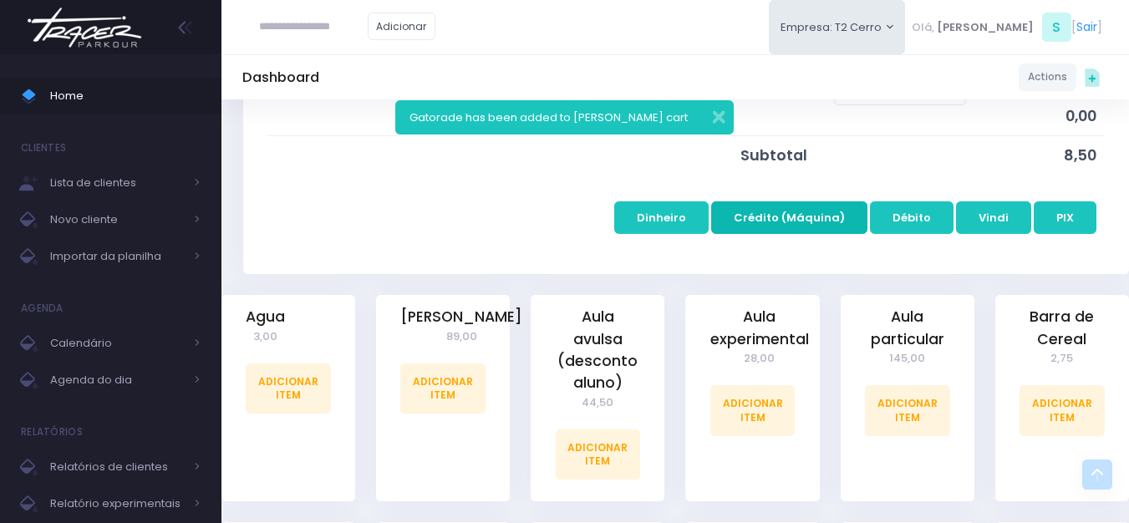
click at [764, 220] on button "Crédito (Máquina)" at bounding box center [789, 217] width 156 height 32
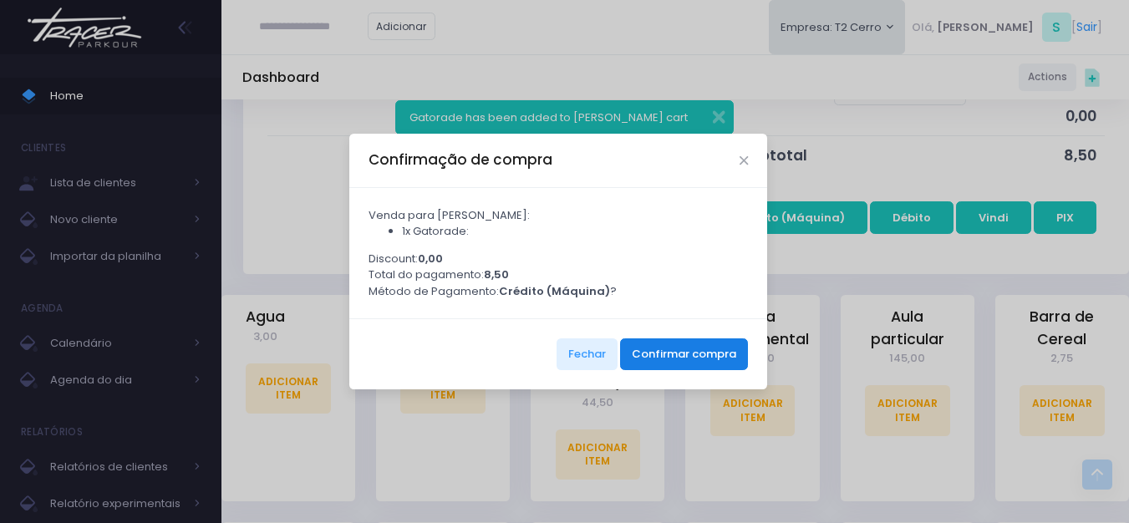
click at [674, 359] on button "Confirmar compra" at bounding box center [684, 354] width 128 height 32
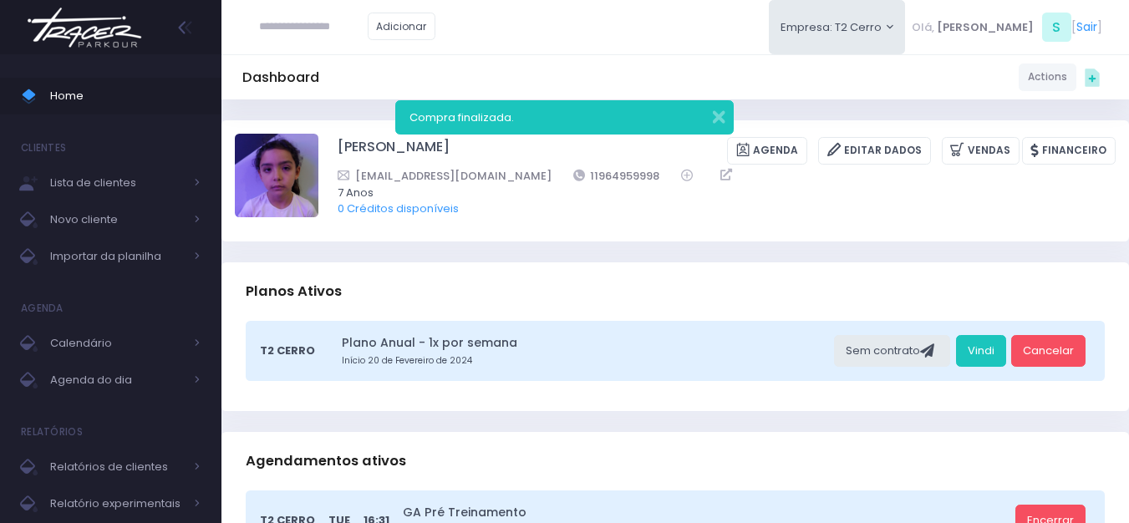
click at [75, 49] on img at bounding box center [84, 27] width 127 height 59
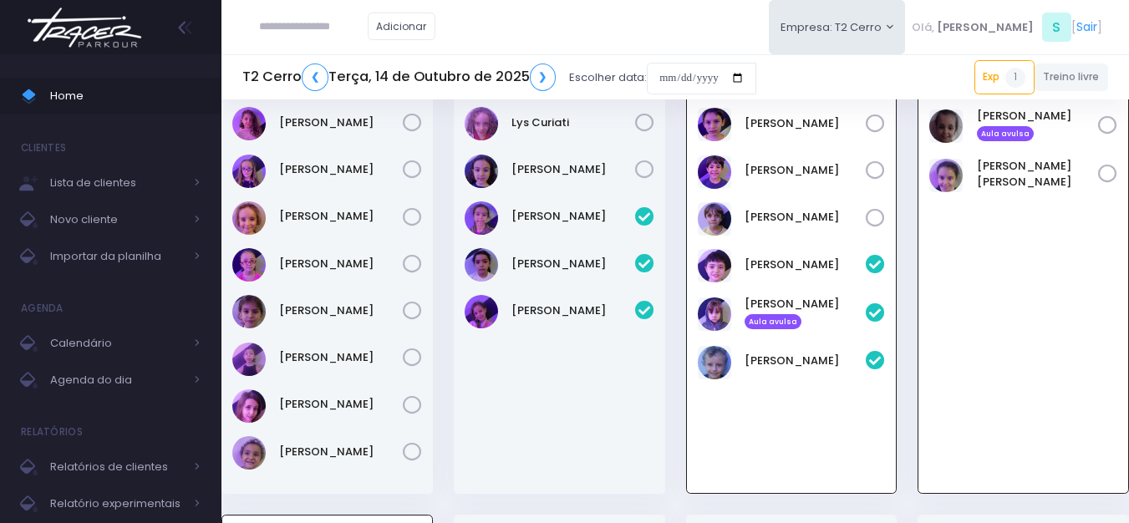
scroll to position [1172, 0]
click at [75, 343] on span "Calendário" at bounding box center [117, 344] width 134 height 22
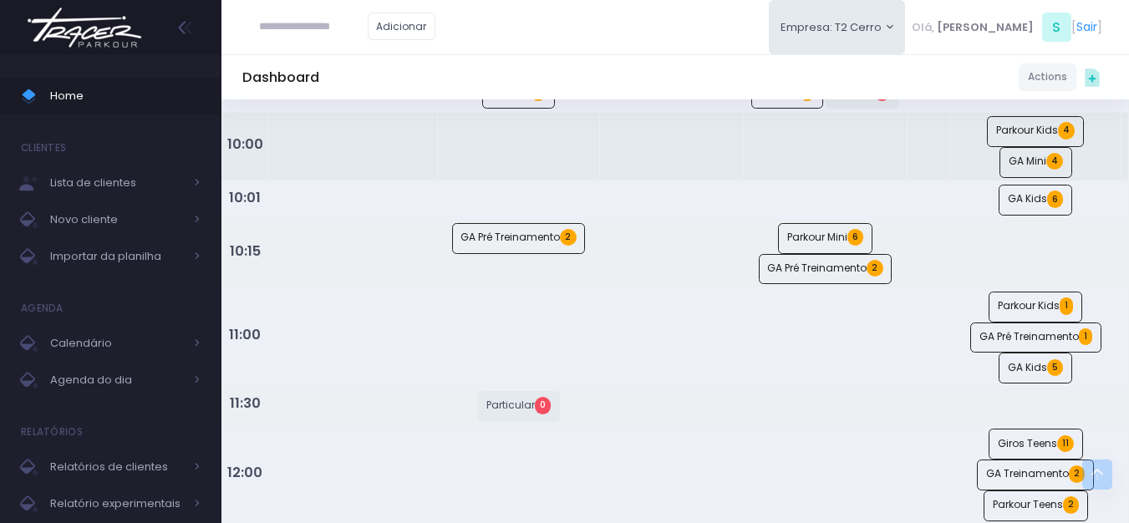
scroll to position [167, 0]
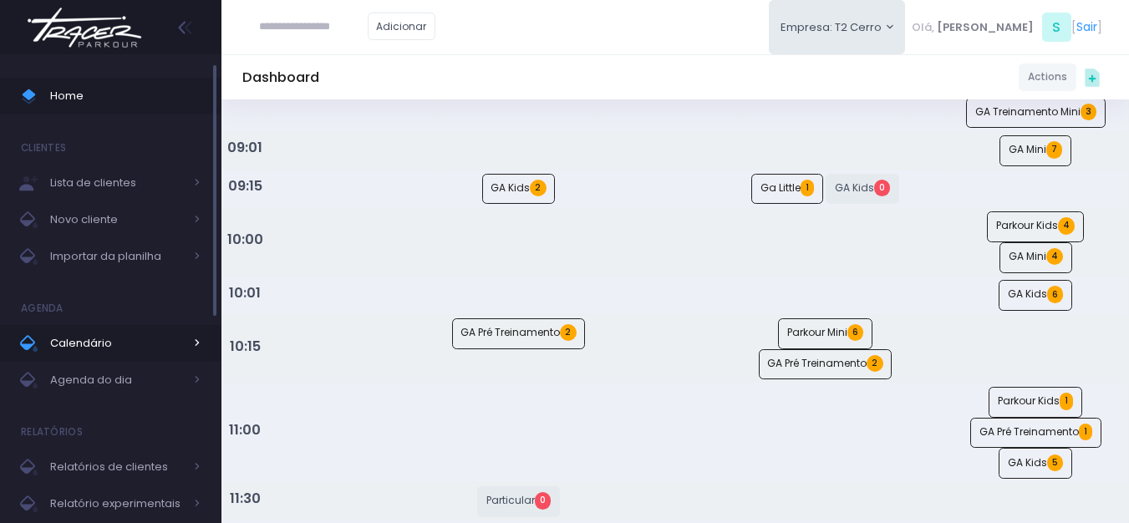
click at [109, 336] on span "Calendário" at bounding box center [117, 344] width 134 height 22
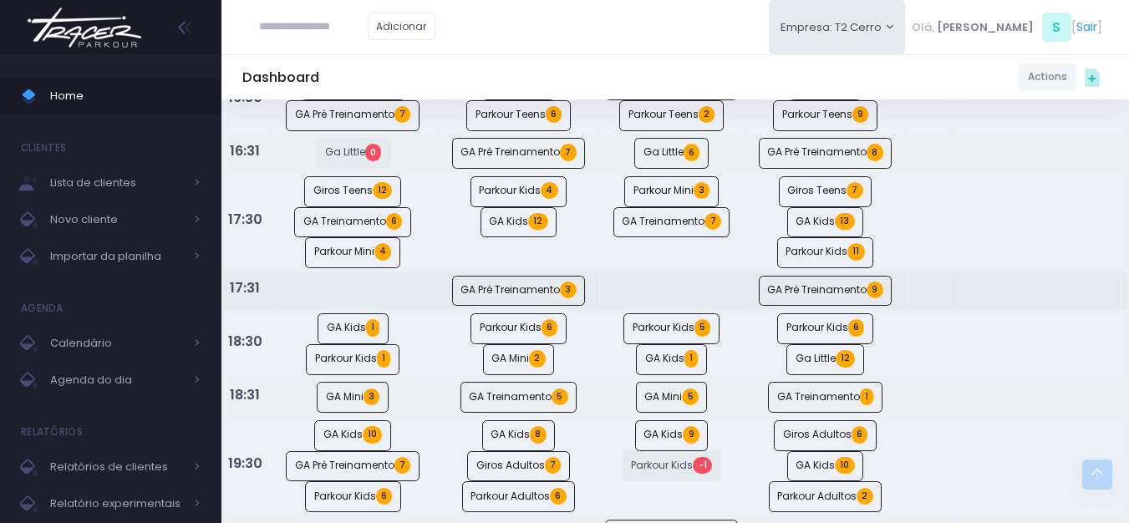
scroll to position [1003, 0]
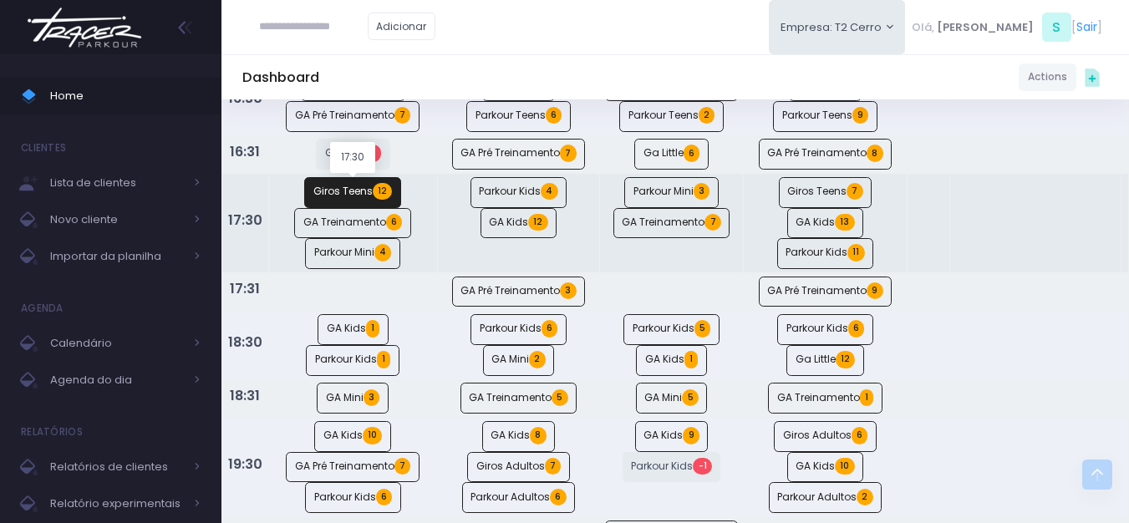
click at [345, 191] on link "Giros Teens 12" at bounding box center [352, 192] width 97 height 31
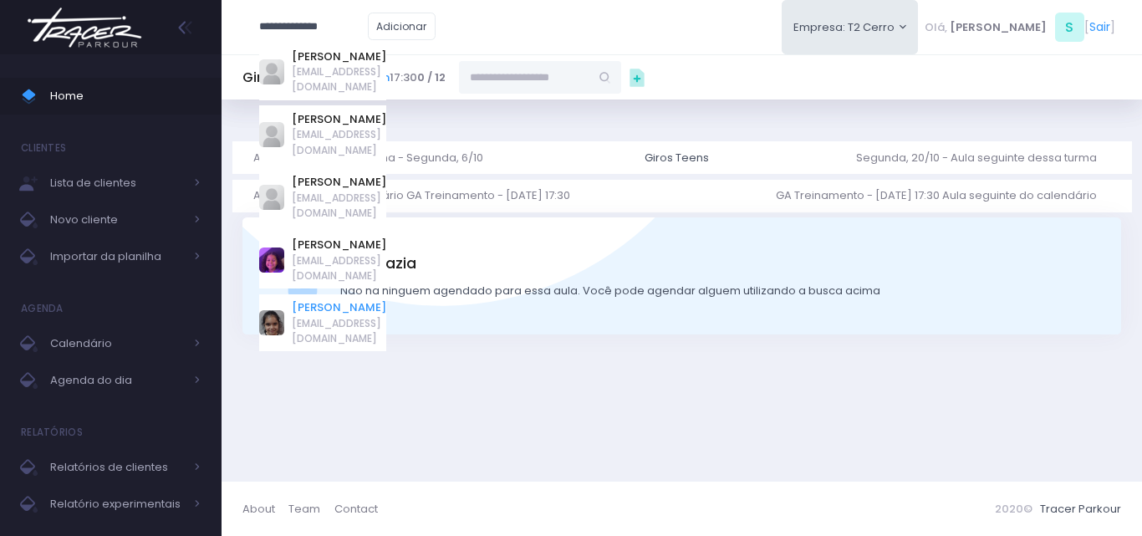
click at [310, 299] on link "[PERSON_NAME]" at bounding box center [339, 307] width 94 height 17
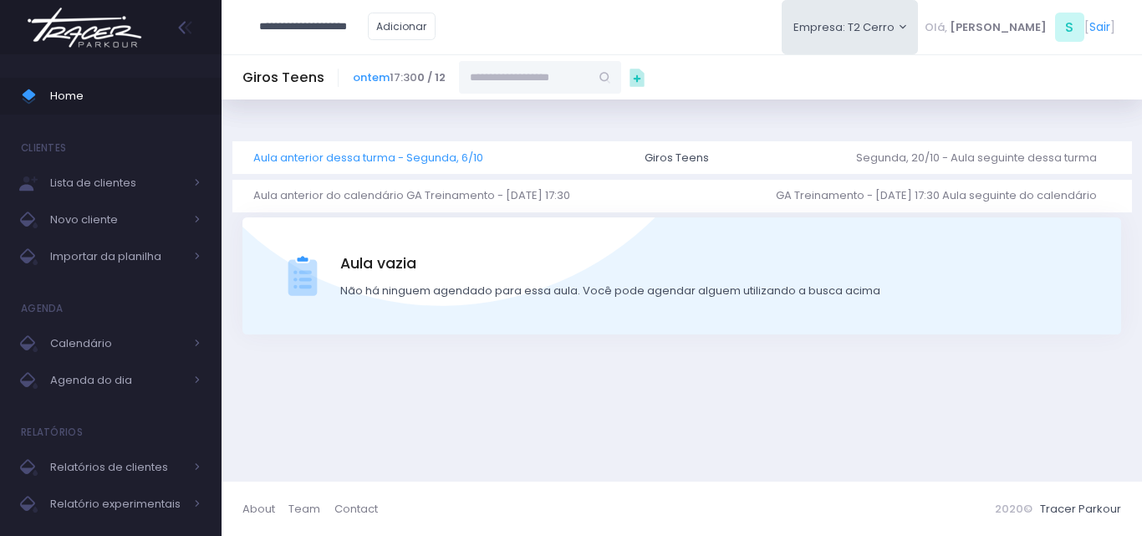
type input "**********"
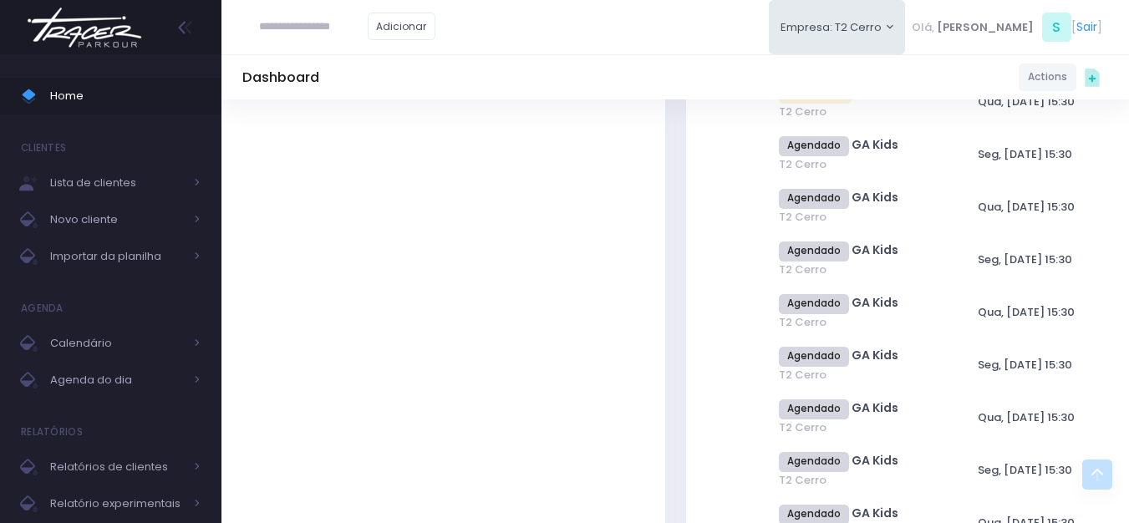
scroll to position [1922, 0]
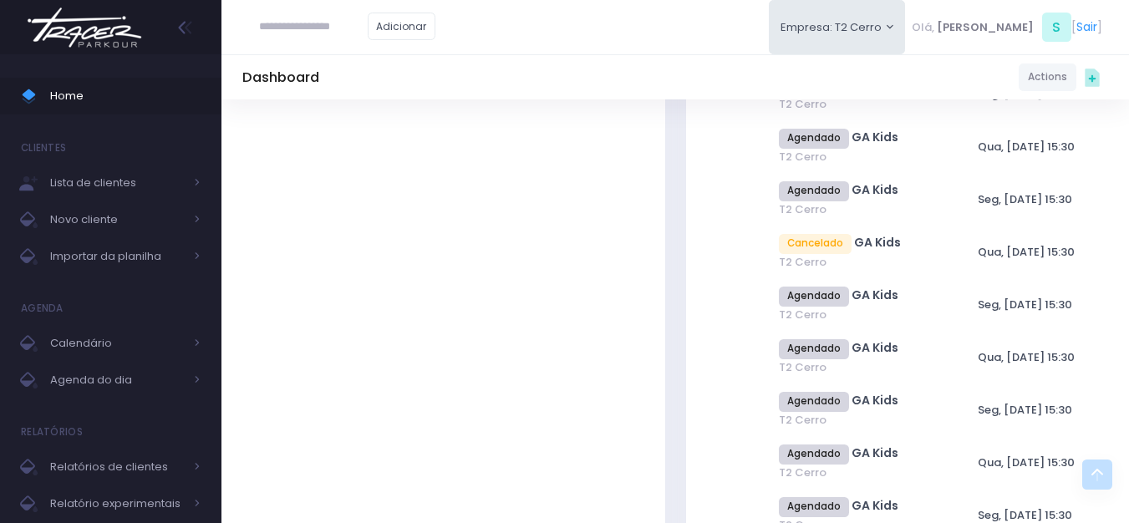
click at [97, 20] on img at bounding box center [84, 27] width 127 height 59
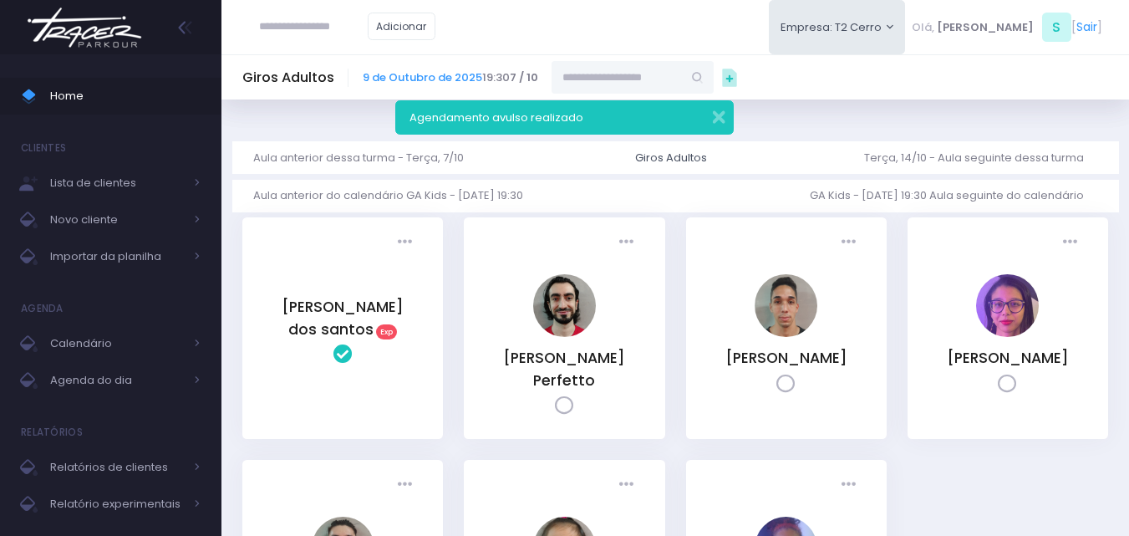
click at [114, 25] on img at bounding box center [84, 27] width 127 height 59
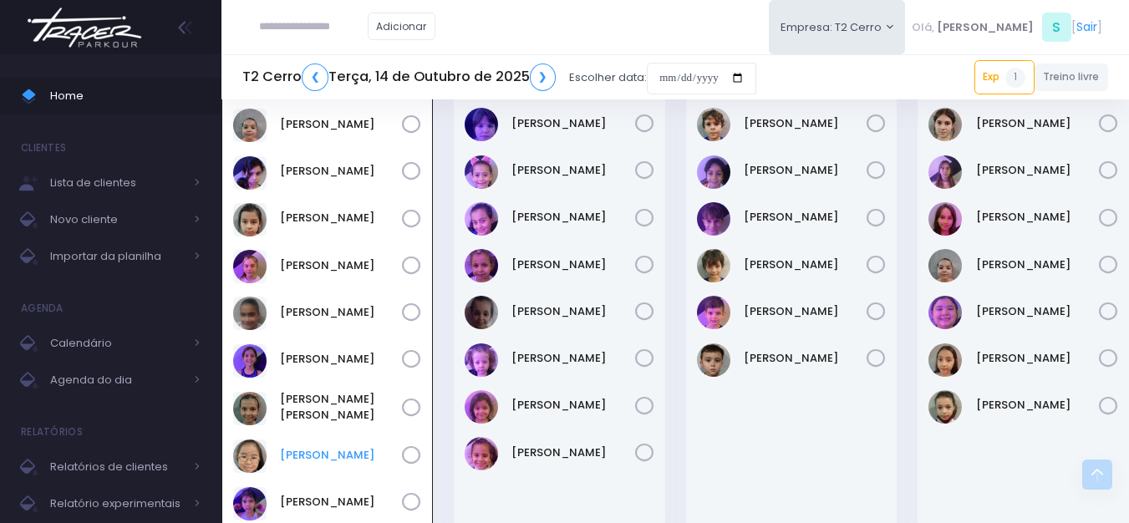
scroll to position [1673, 0]
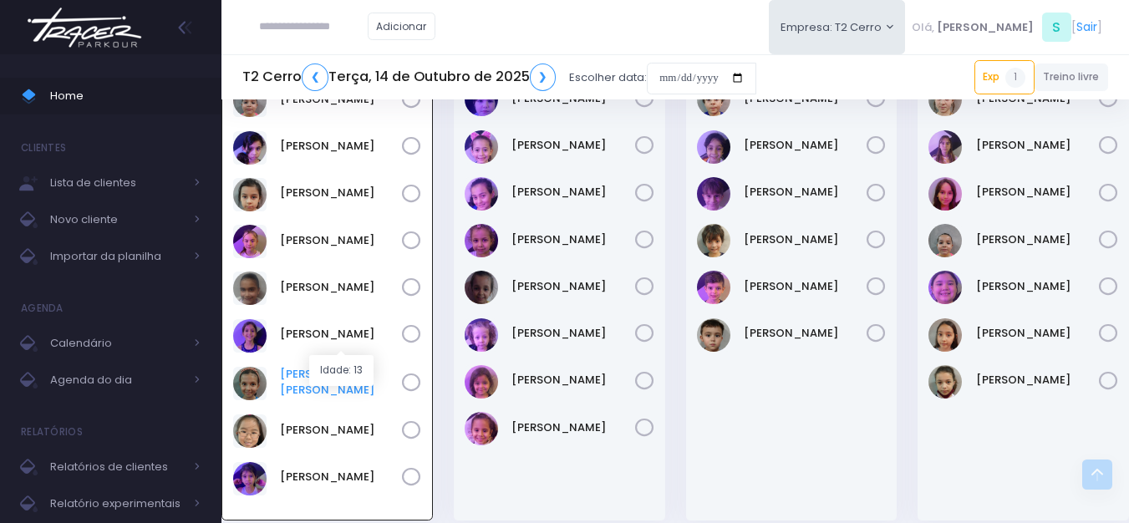
click at [326, 366] on link "[PERSON_NAME] [PERSON_NAME]" at bounding box center [341, 382] width 122 height 33
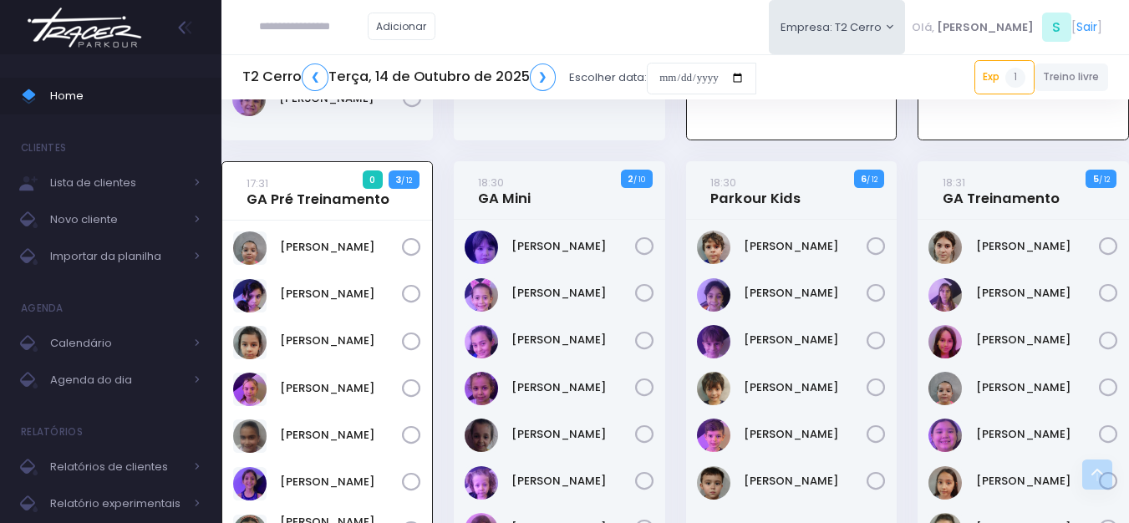
scroll to position [1506, 0]
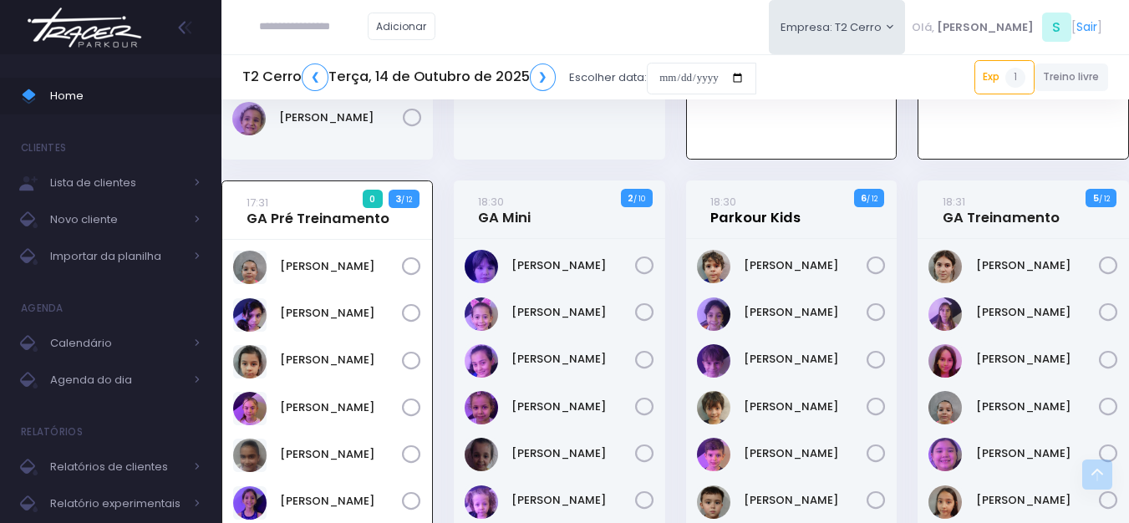
click at [735, 193] on link "18:30 Parkour Kids" at bounding box center [755, 209] width 90 height 33
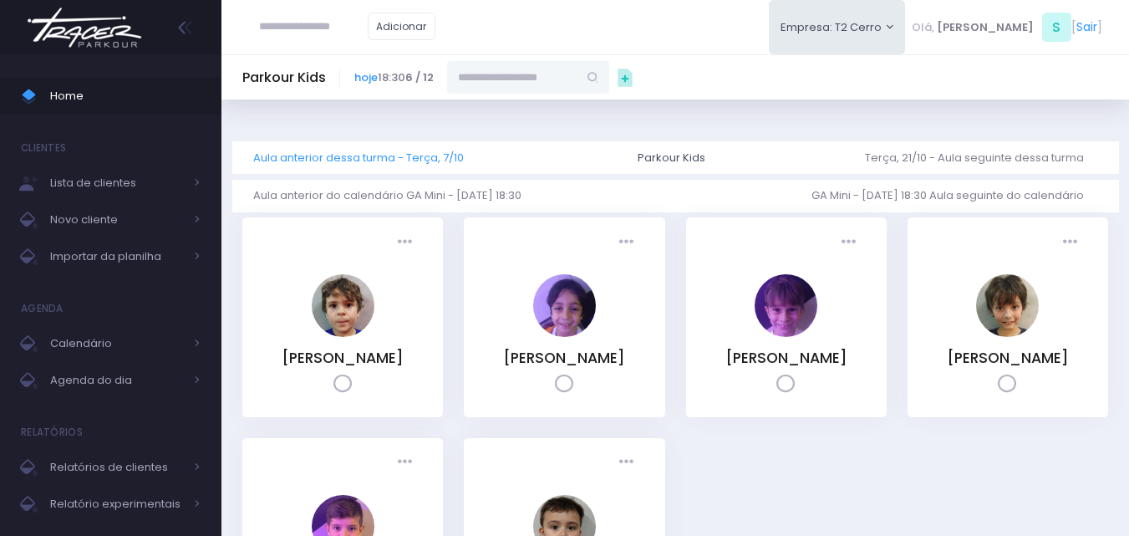
click at [412, 164] on link "Aula anterior dessa turma - Terça, 7/10" at bounding box center [365, 157] width 224 height 33
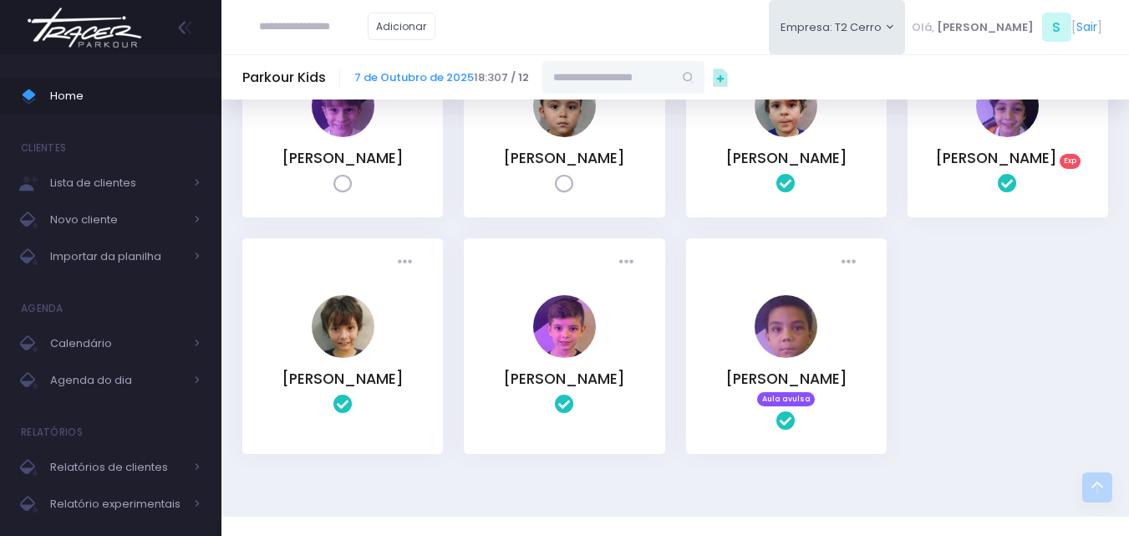
scroll to position [196, 0]
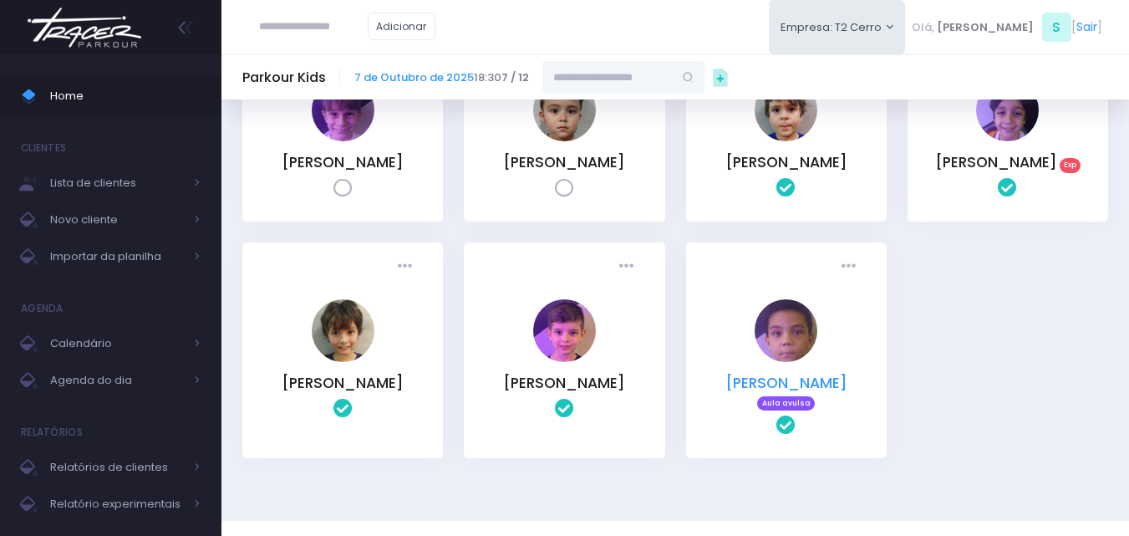
click at [762, 393] on link "[PERSON_NAME]" at bounding box center [786, 383] width 122 height 20
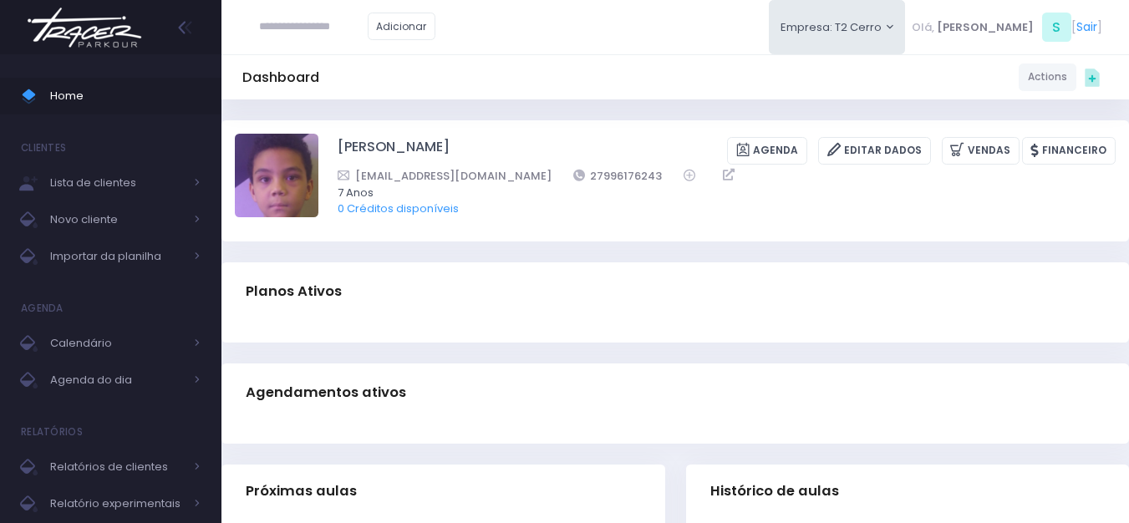
click at [106, 36] on img at bounding box center [84, 27] width 127 height 59
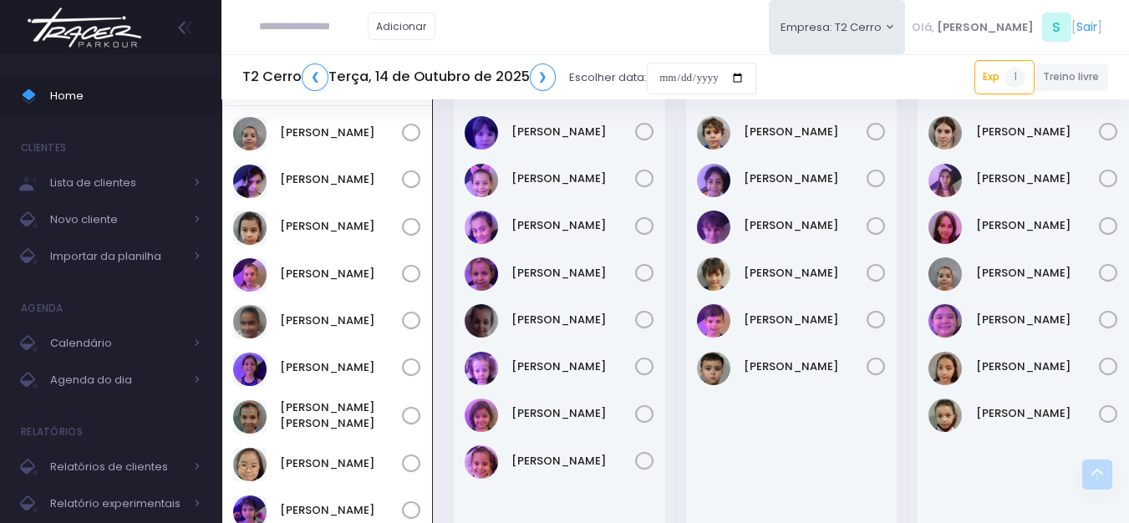
scroll to position [1582, 0]
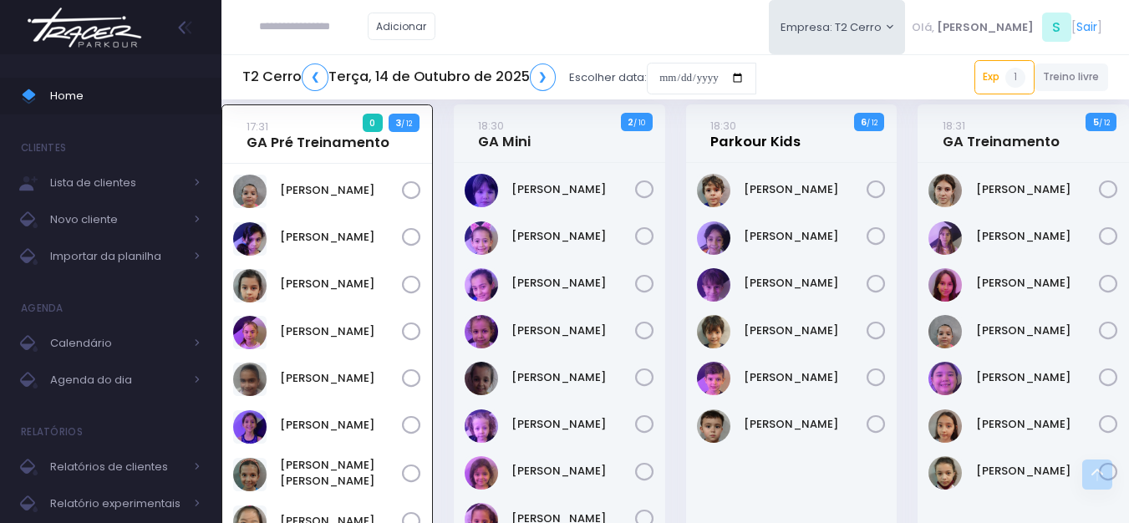
click at [740, 117] on link "18:30 Parkour Kids" at bounding box center [755, 133] width 90 height 33
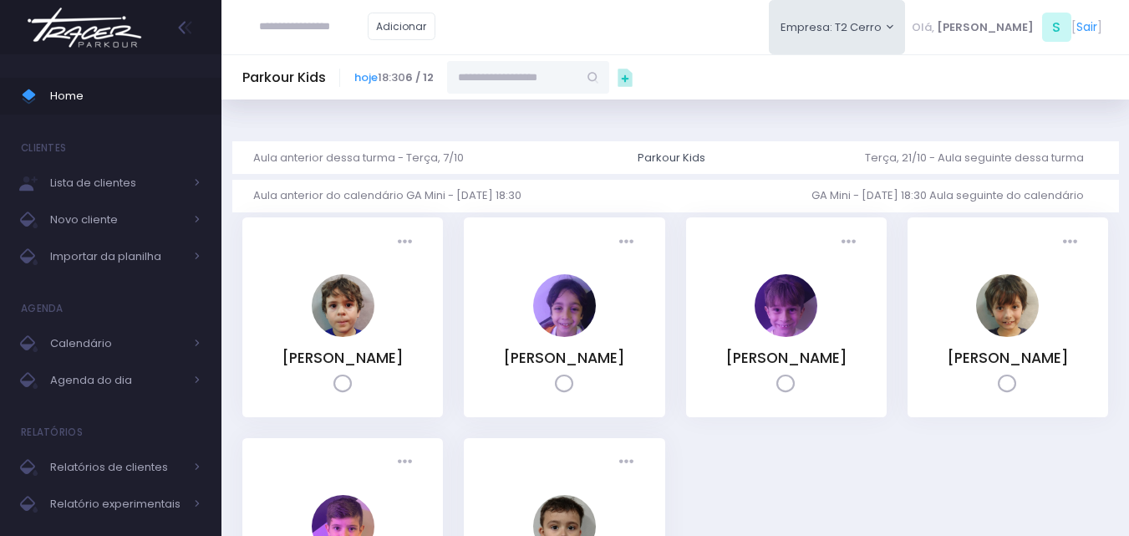
click at [561, 85] on input "text" at bounding box center [512, 77] width 130 height 32
type input "********"
type input "**********"
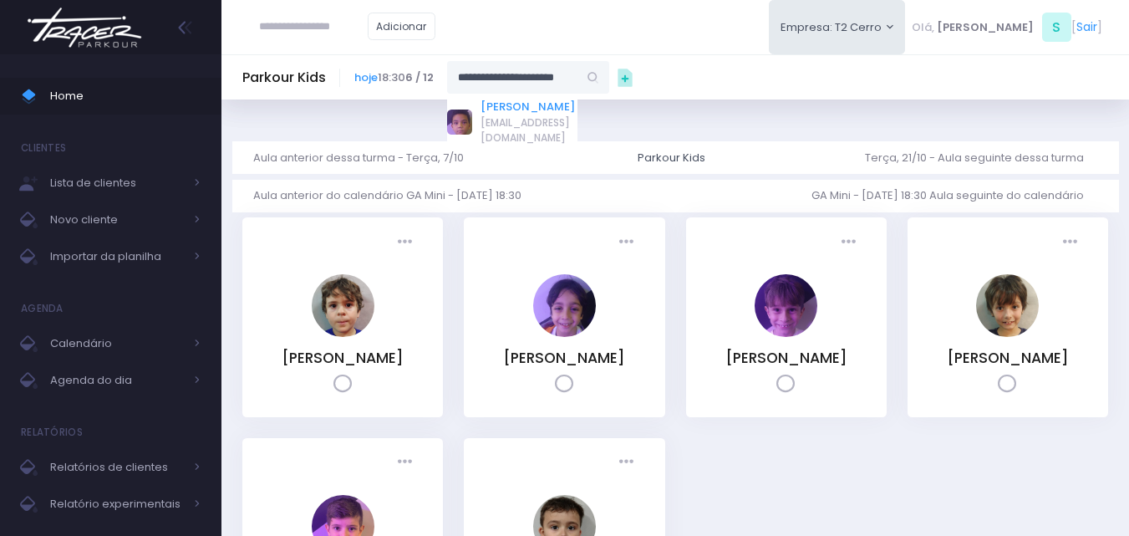
click at [532, 108] on link "[PERSON_NAME]" at bounding box center [529, 107] width 97 height 17
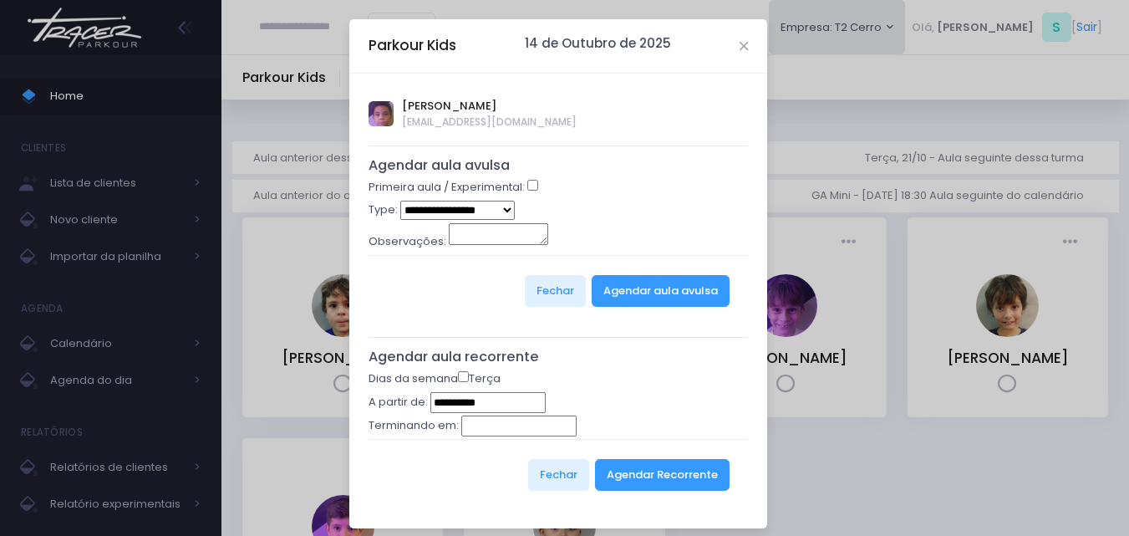
type input "**********"
drag, startPoint x: 433, startPoint y: 210, endPoint x: 435, endPoint y: 219, distance: 9.5
click at [433, 210] on select "**********" at bounding box center [457, 210] width 114 height 19
select select "*"
click at [400, 201] on select "**********" at bounding box center [457, 210] width 114 height 19
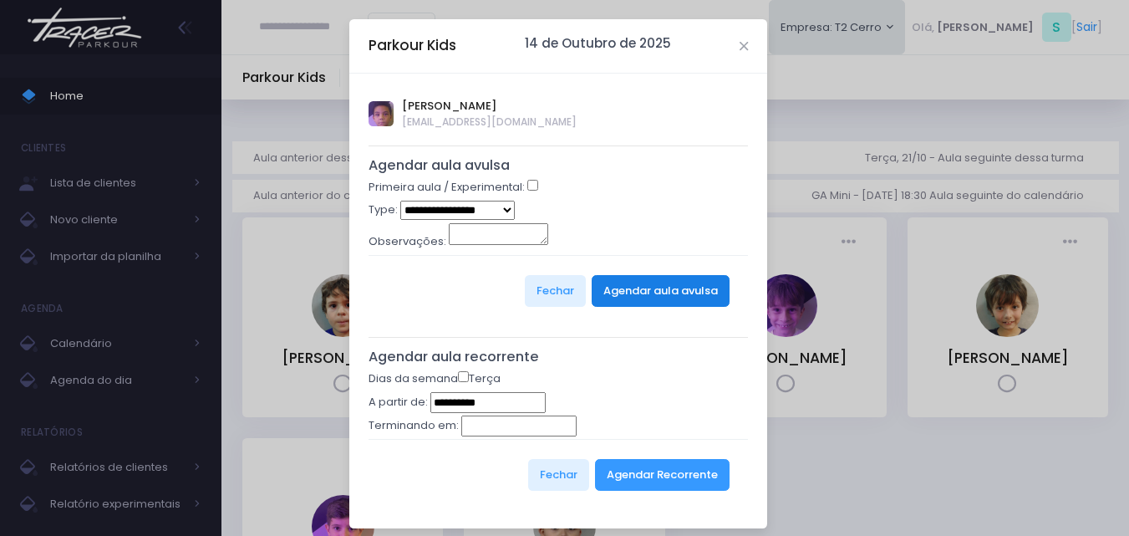
click at [680, 298] on button "Agendar aula avulsa" at bounding box center [661, 291] width 138 height 32
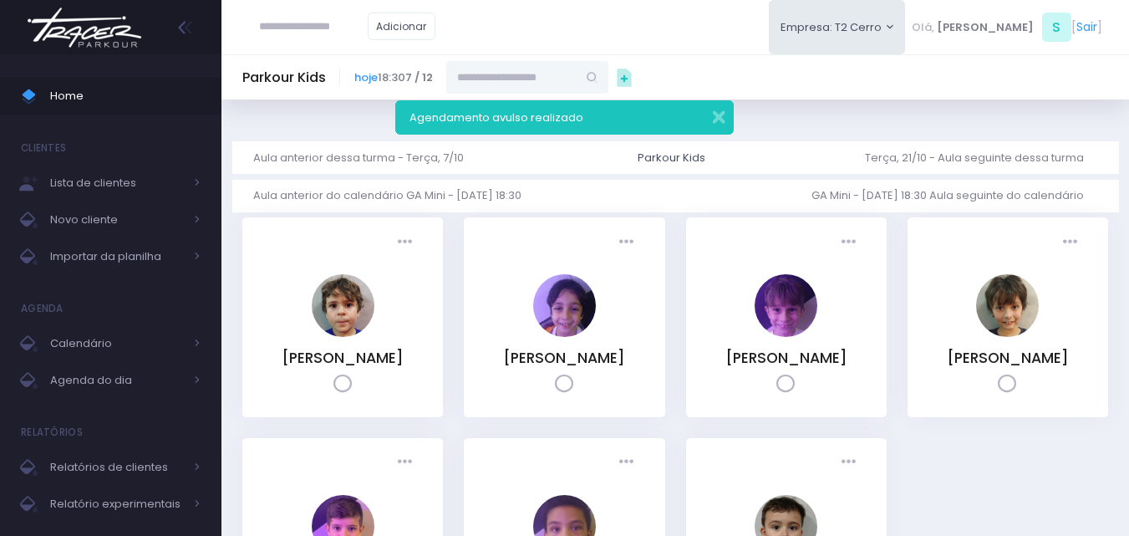
scroll to position [167, 0]
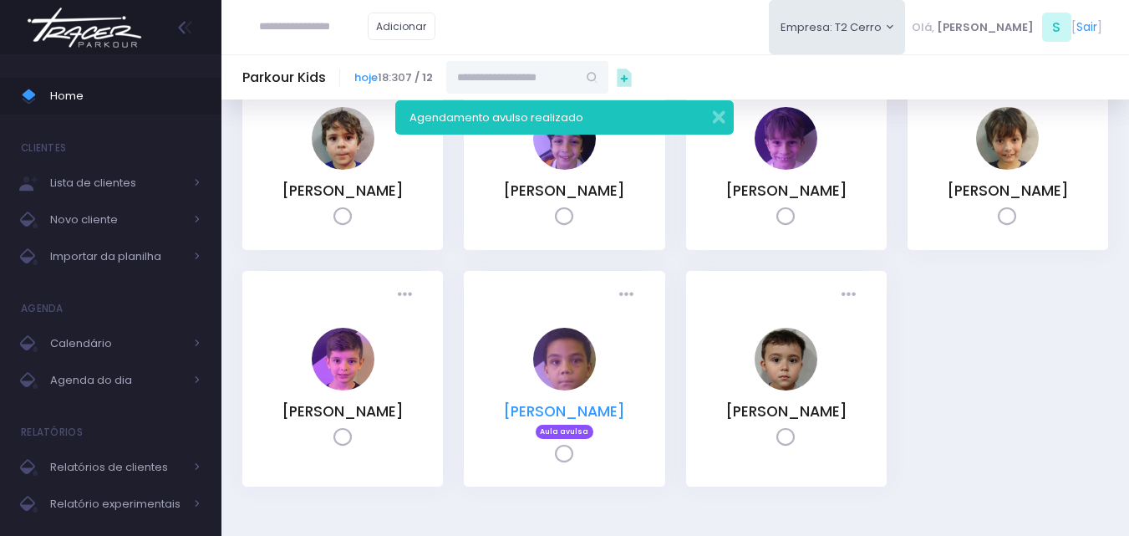
click at [576, 421] on link "[PERSON_NAME]" at bounding box center [564, 411] width 122 height 20
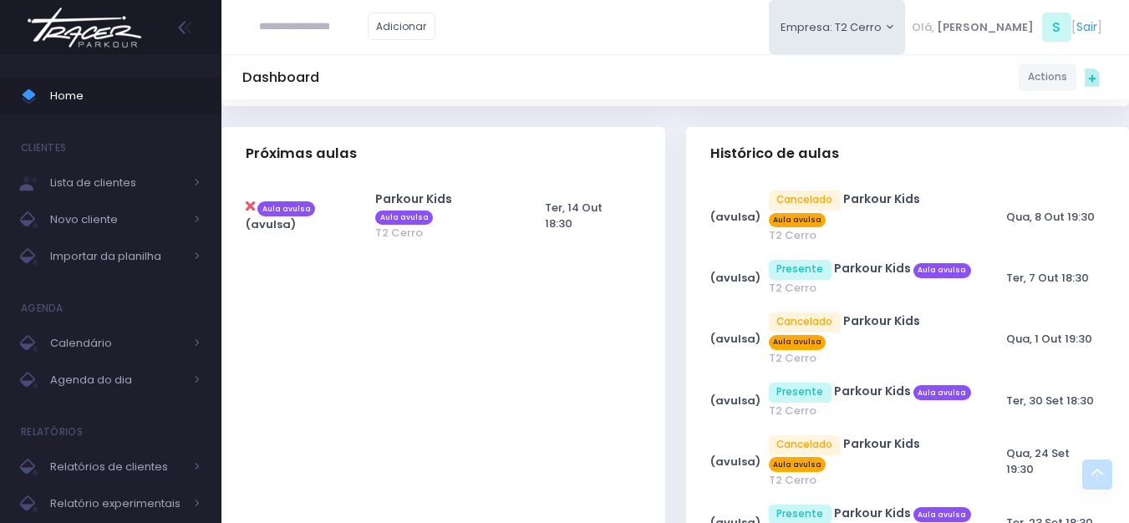
scroll to position [251, 0]
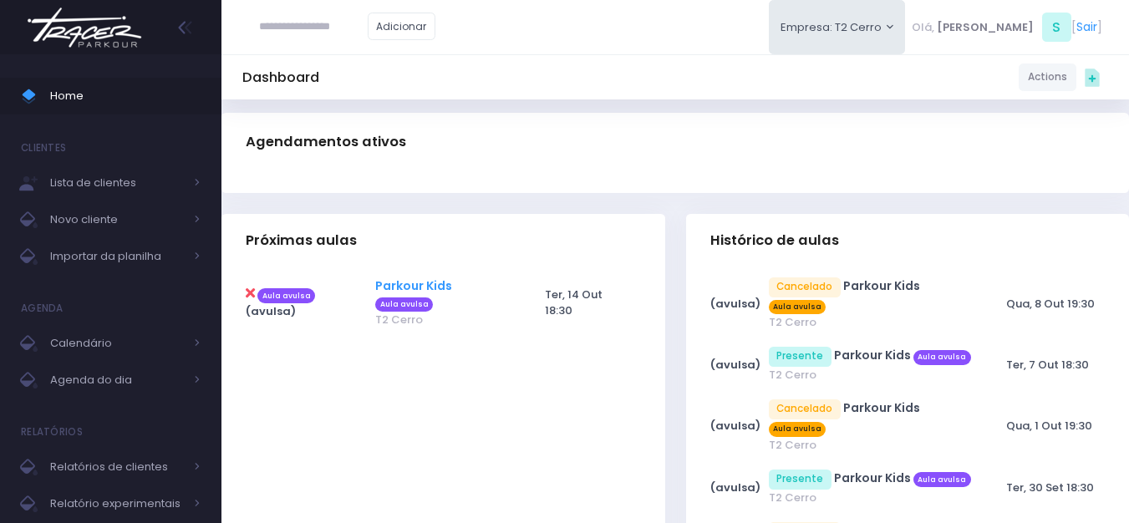
click at [397, 278] on link "Parkour Kids" at bounding box center [413, 285] width 77 height 17
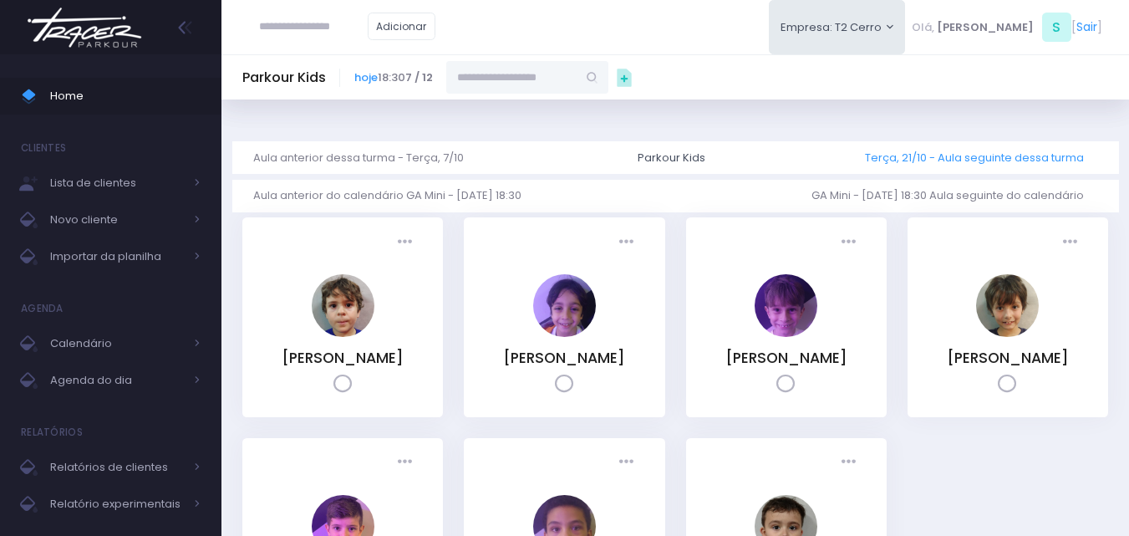
click at [914, 155] on link "Terça, 21/10 - Aula seguinte dessa turma" at bounding box center [981, 157] width 232 height 33
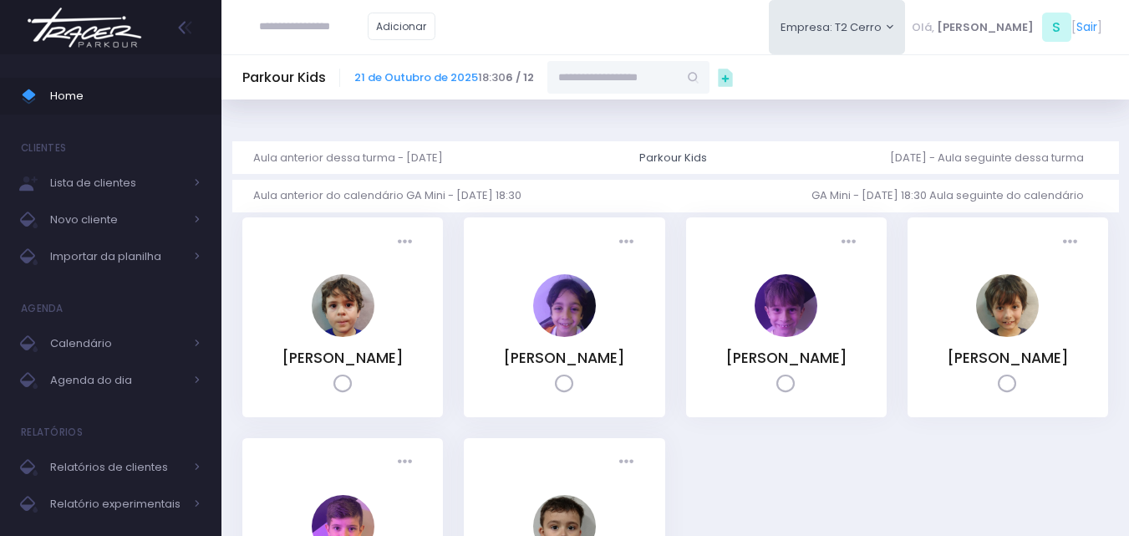
click at [610, 85] on input "text" at bounding box center [612, 77] width 130 height 32
type input "**********"
click at [607, 115] on link "[PERSON_NAME]" at bounding box center [629, 107] width 97 height 17
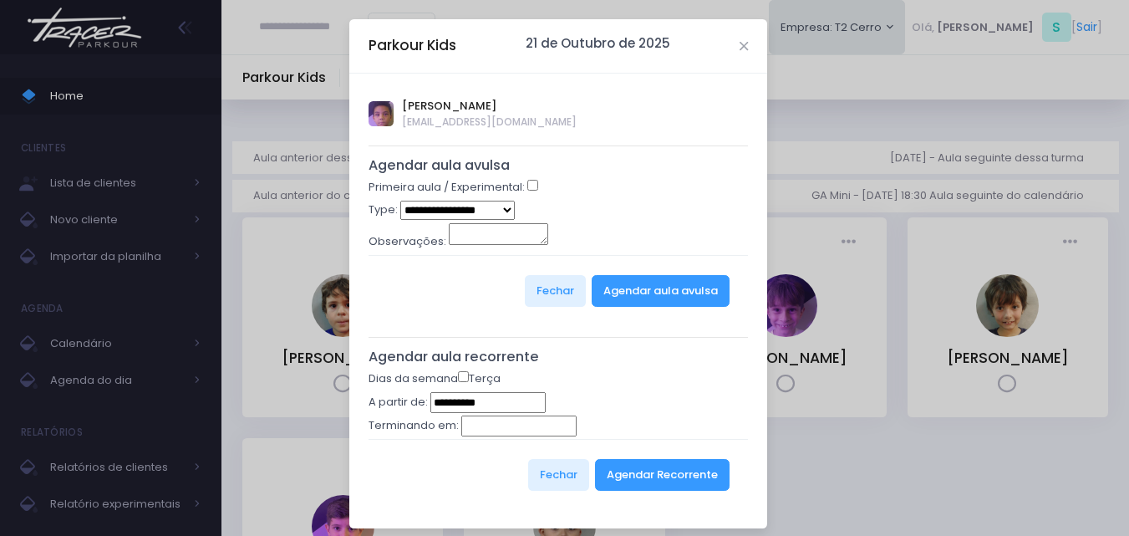
type input "**********"
click at [466, 213] on select "**********" at bounding box center [457, 210] width 114 height 19
select select "*"
click at [400, 201] on select "**********" at bounding box center [457, 210] width 114 height 19
click at [633, 281] on button "Agendar aula avulsa" at bounding box center [661, 291] width 138 height 32
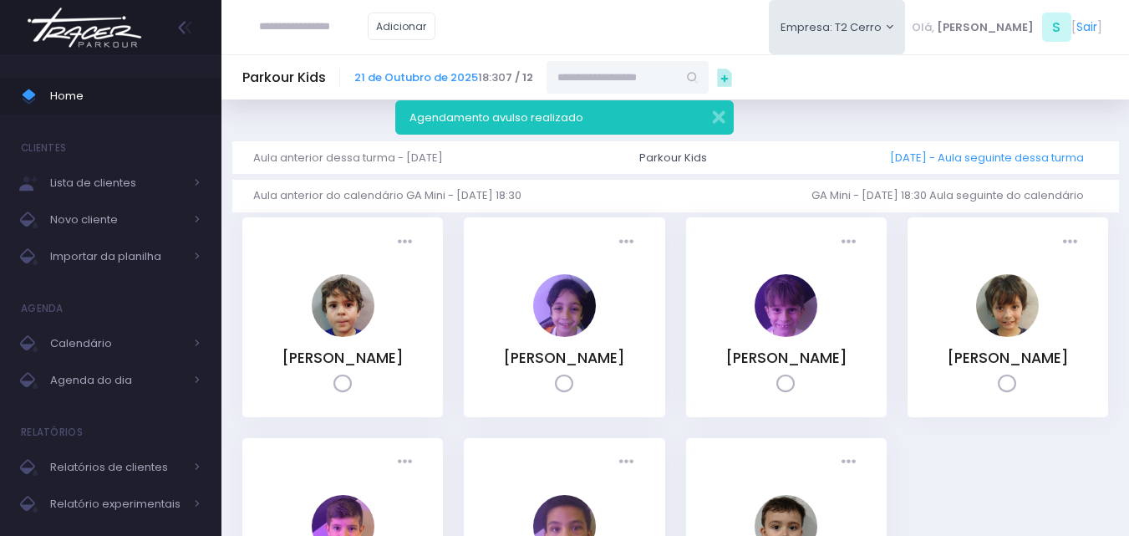
click at [892, 157] on link "Terça, 28/10 - Aula seguinte dessa turma" at bounding box center [993, 157] width 207 height 33
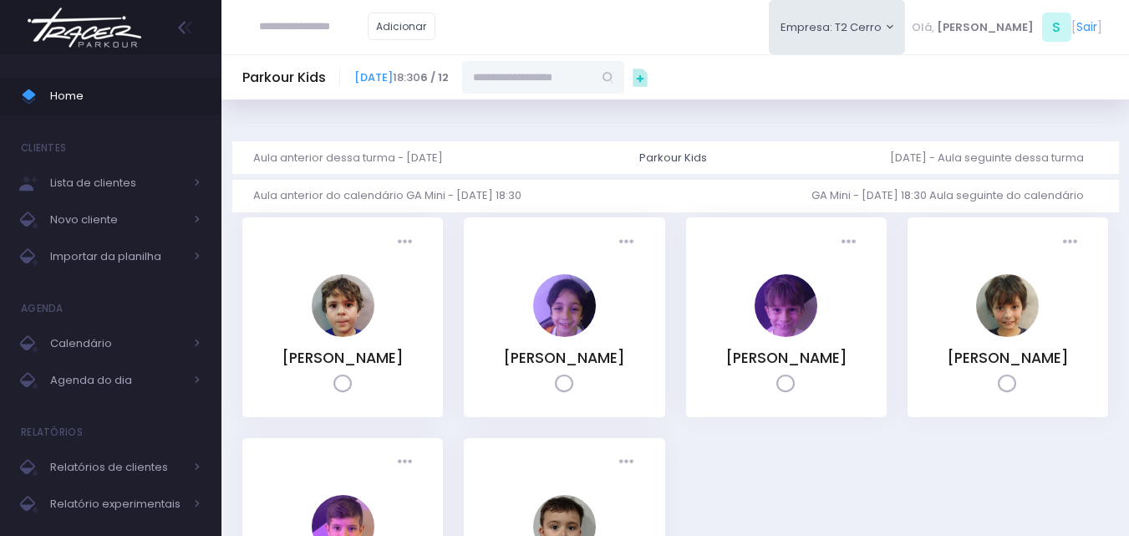
click at [593, 89] on input "text" at bounding box center [527, 77] width 130 height 32
type input "**********"
click at [593, 114] on link "[PERSON_NAME]" at bounding box center [544, 107] width 97 height 17
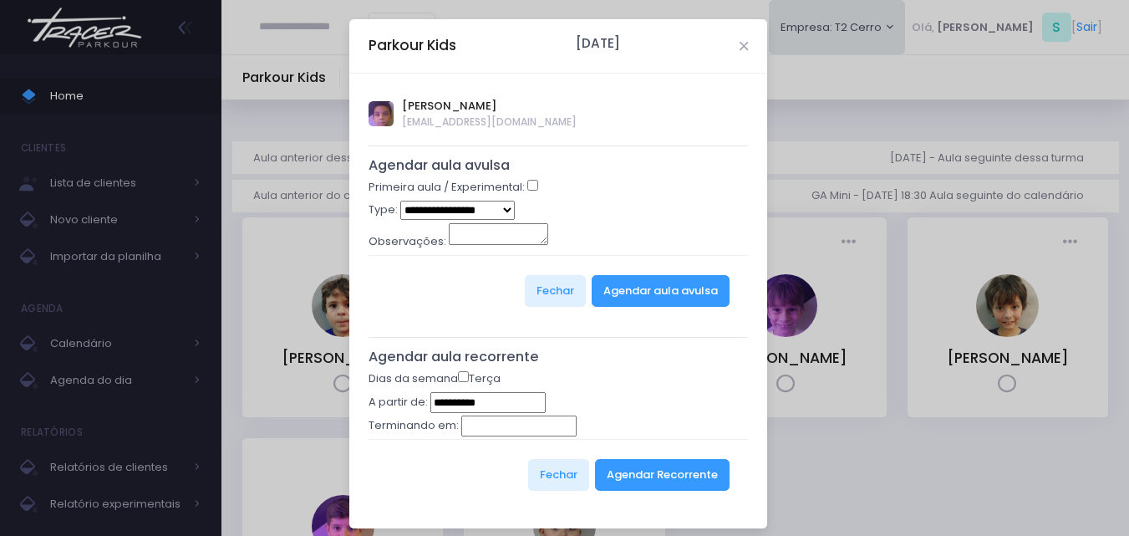
type input "**********"
click at [464, 210] on select "**********" at bounding box center [457, 210] width 114 height 19
select select "*"
click at [400, 201] on select "**********" at bounding box center [457, 210] width 114 height 19
click at [637, 290] on button "Agendar aula avulsa" at bounding box center [661, 291] width 138 height 32
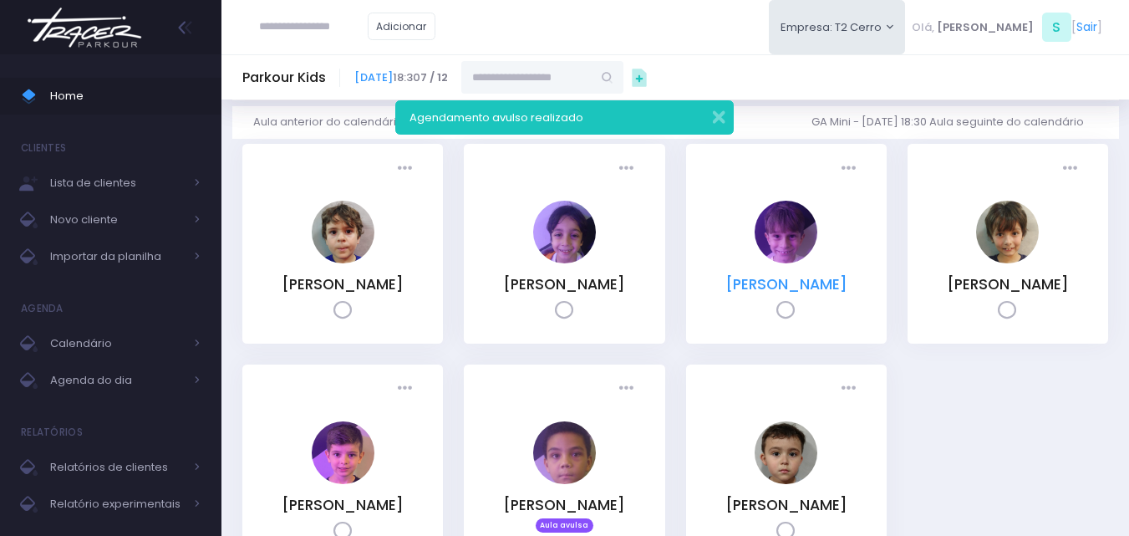
scroll to position [167, 0]
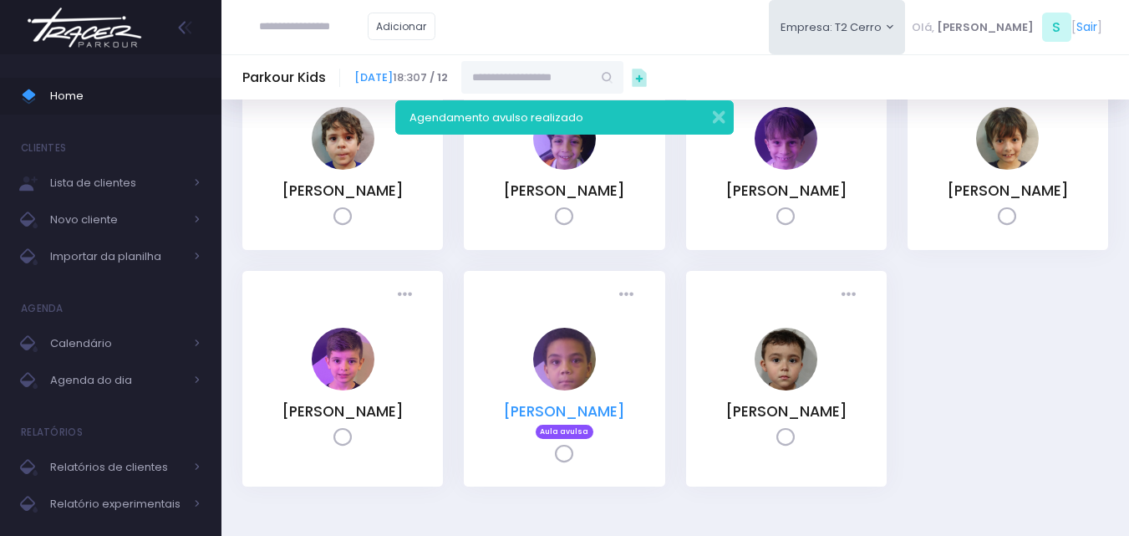
click at [596, 421] on link "Leonardo Garcia Mourão" at bounding box center [564, 411] width 122 height 20
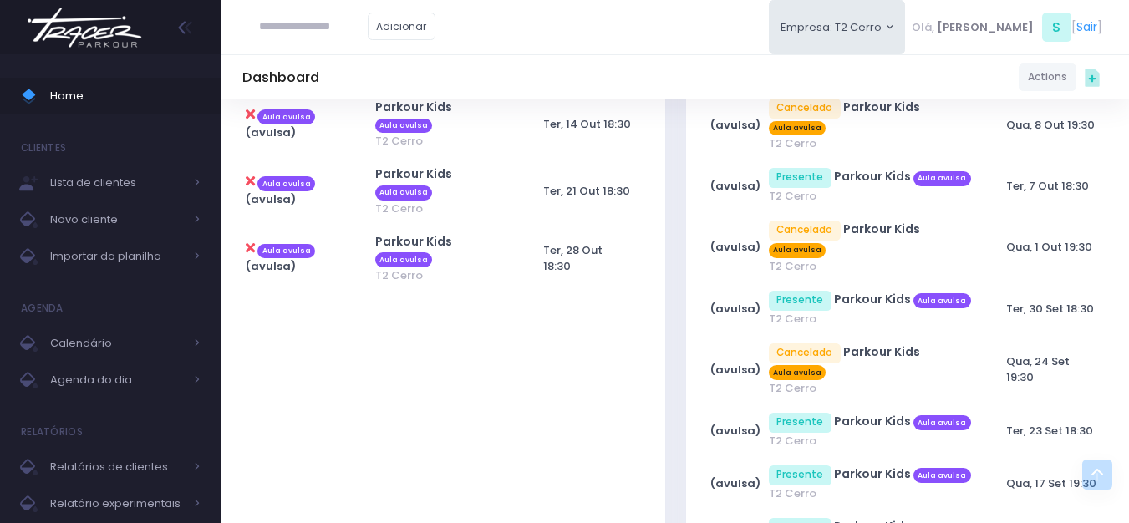
scroll to position [334, 0]
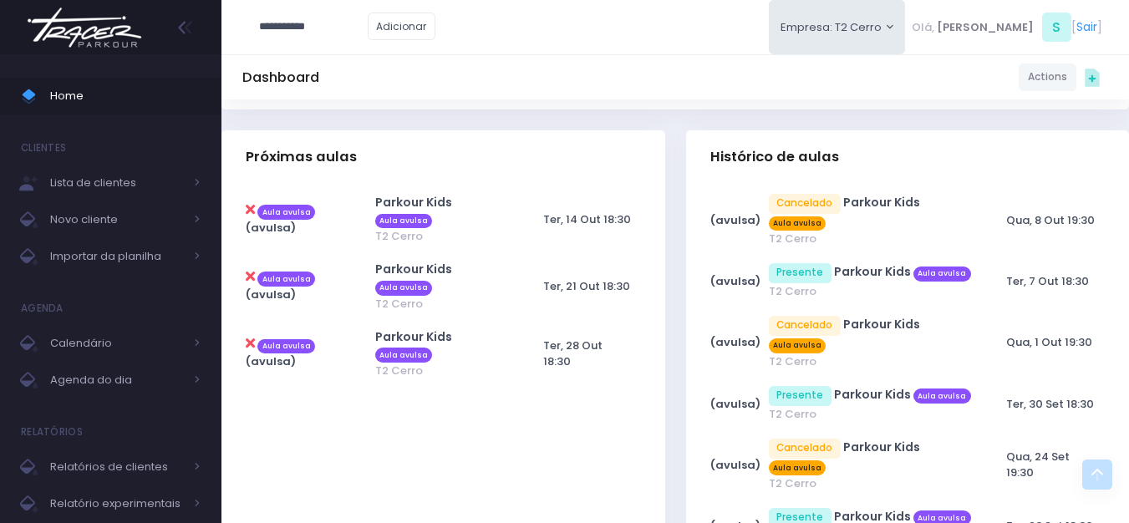
type input "**********"
click at [344, 58] on link "[PERSON_NAME]" at bounding box center [339, 56] width 94 height 17
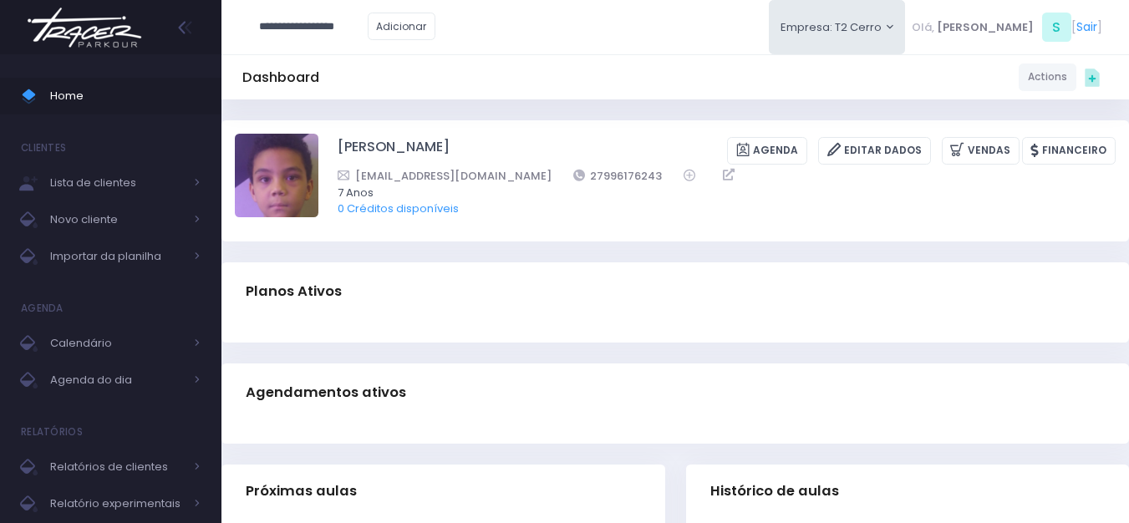
type input "**********"
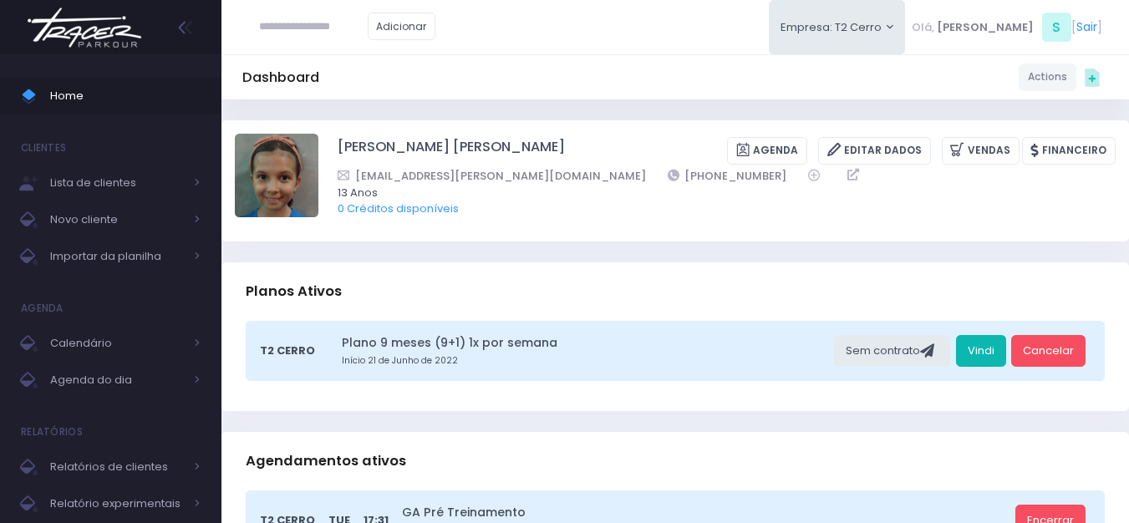
click at [976, 346] on link "Vindi" at bounding box center [981, 351] width 50 height 32
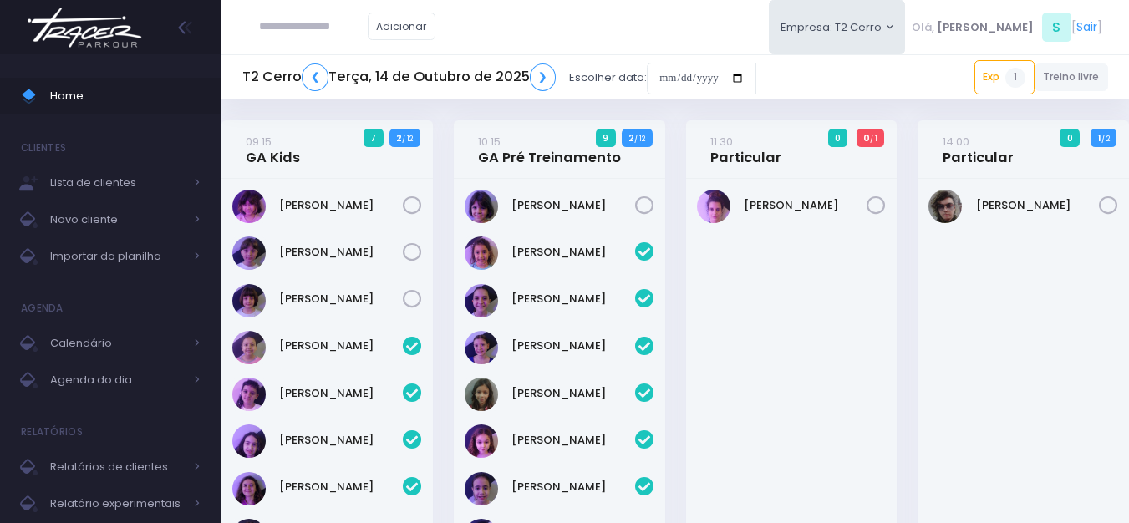
scroll to position [692, 0]
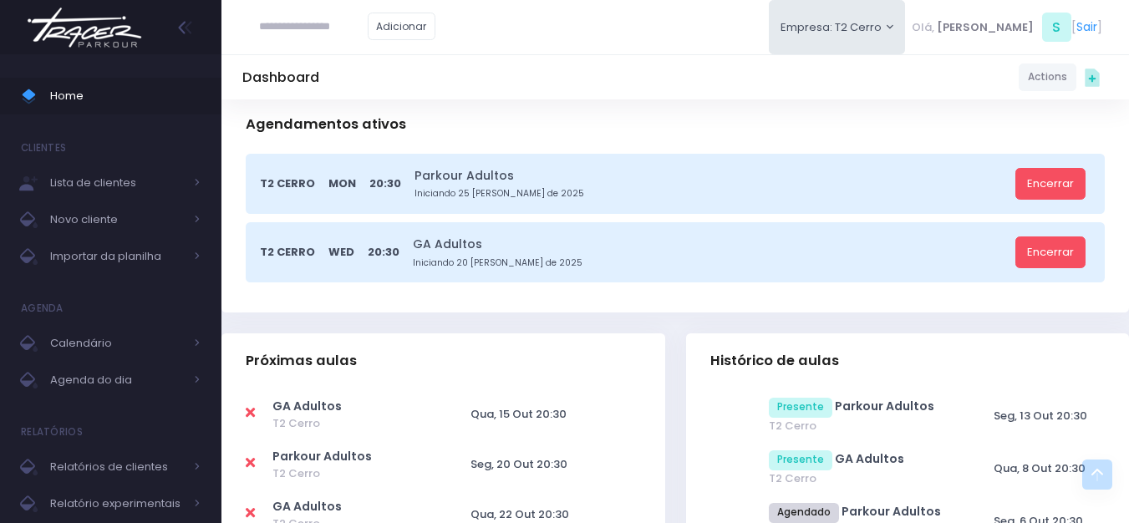
scroll to position [501, 0]
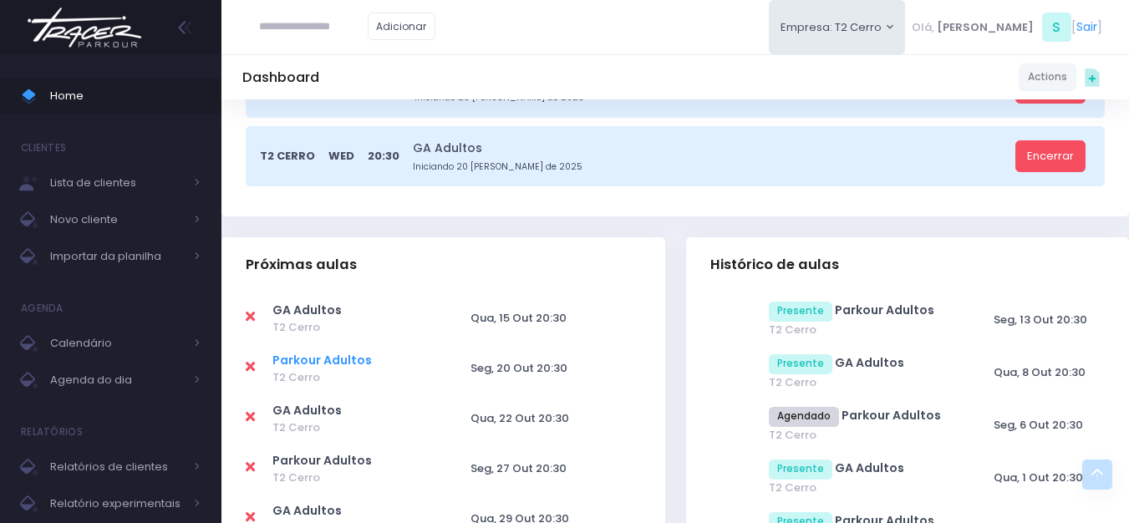
click at [348, 356] on link "Parkour Adultos" at bounding box center [321, 360] width 99 height 17
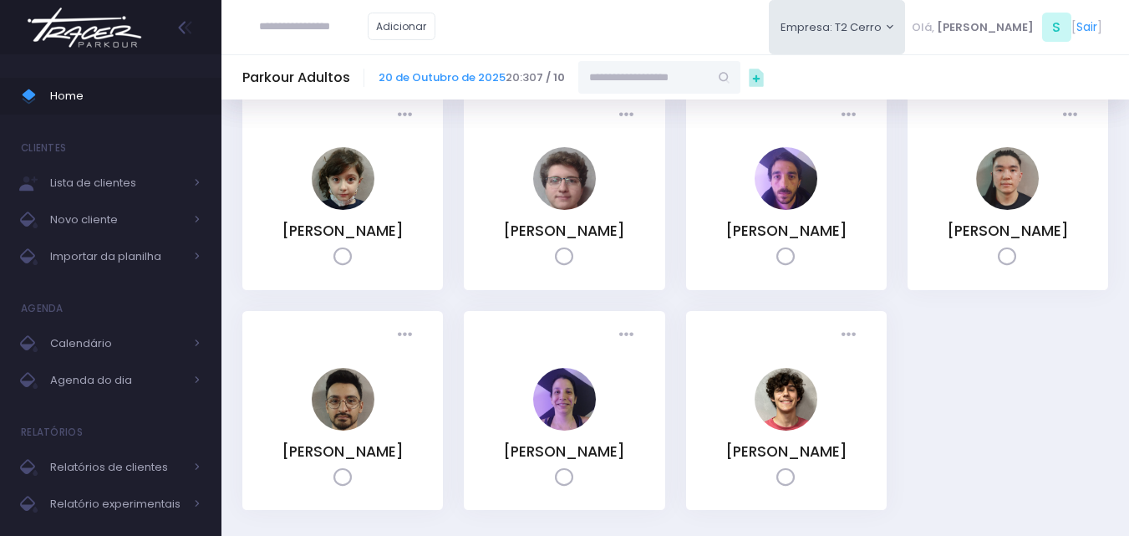
scroll to position [167, 0]
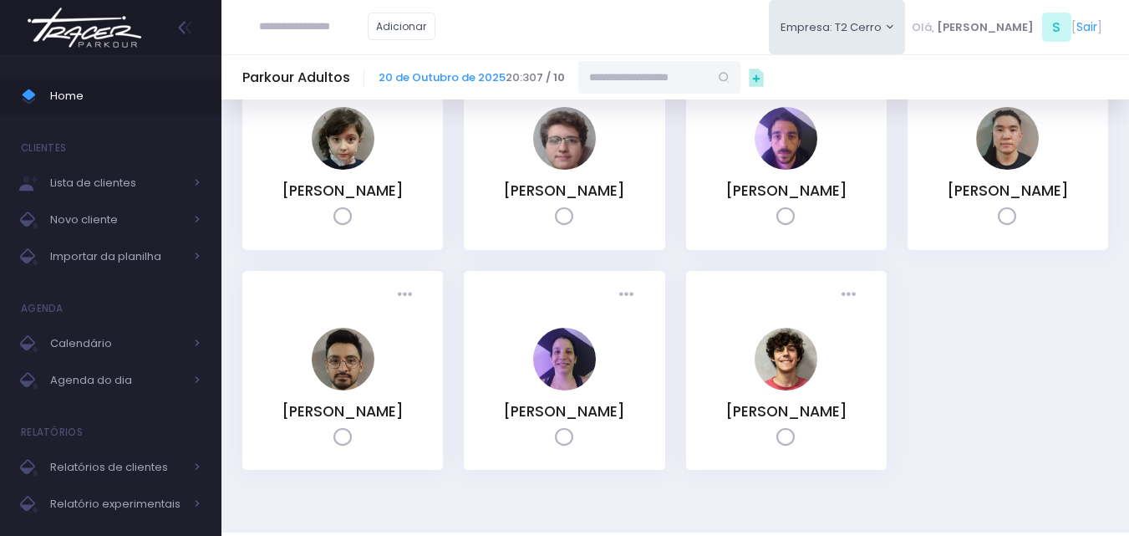
click at [114, 23] on img at bounding box center [84, 27] width 127 height 59
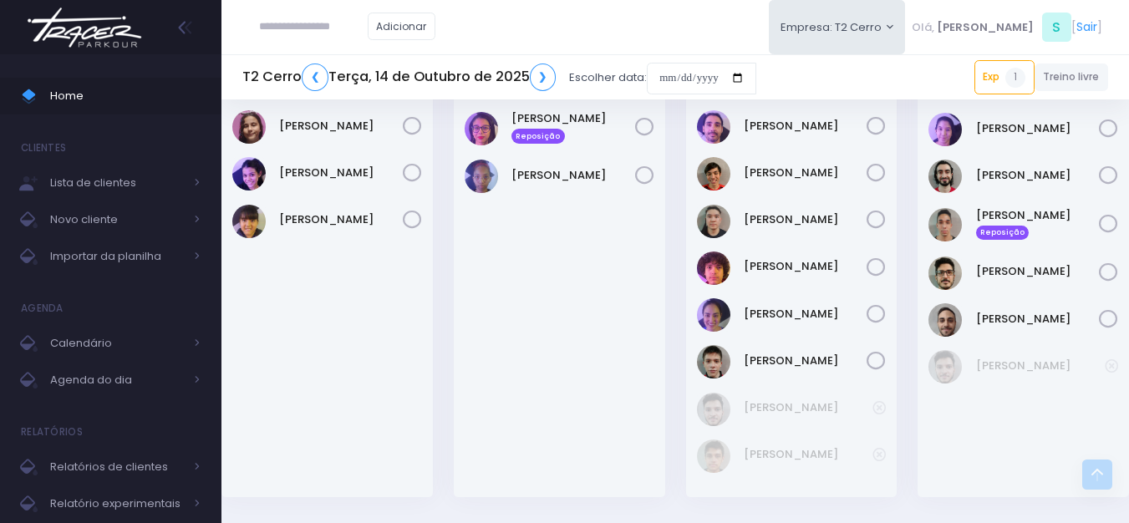
scroll to position [2249, 0]
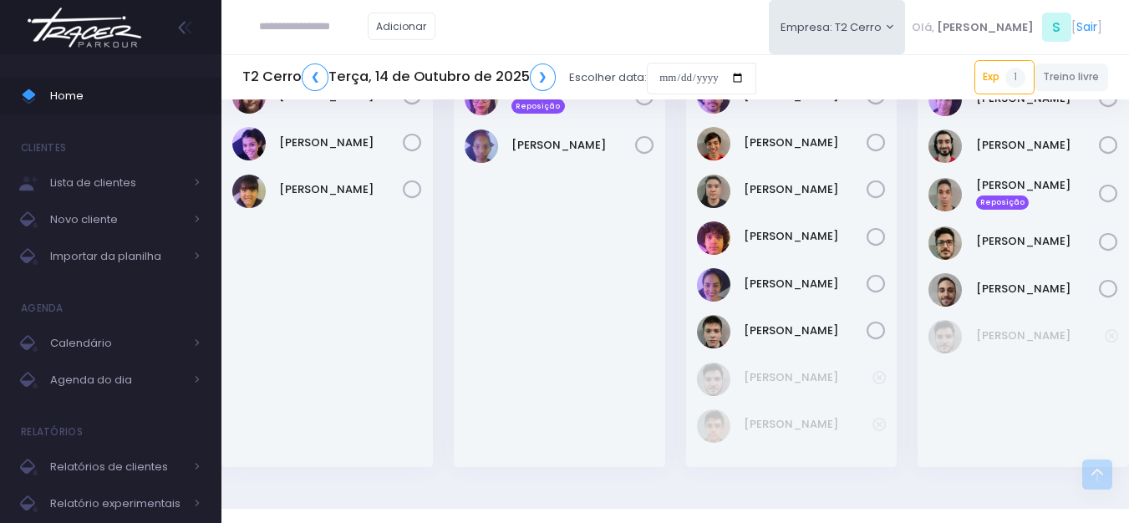
click at [311, 93] on div "T2 Cerro ❮ Terça, 14 de Outubro de 2025 ❯ Escolher data:" at bounding box center [499, 78] width 514 height 38
click at [313, 85] on link "❮" at bounding box center [315, 78] width 27 height 28
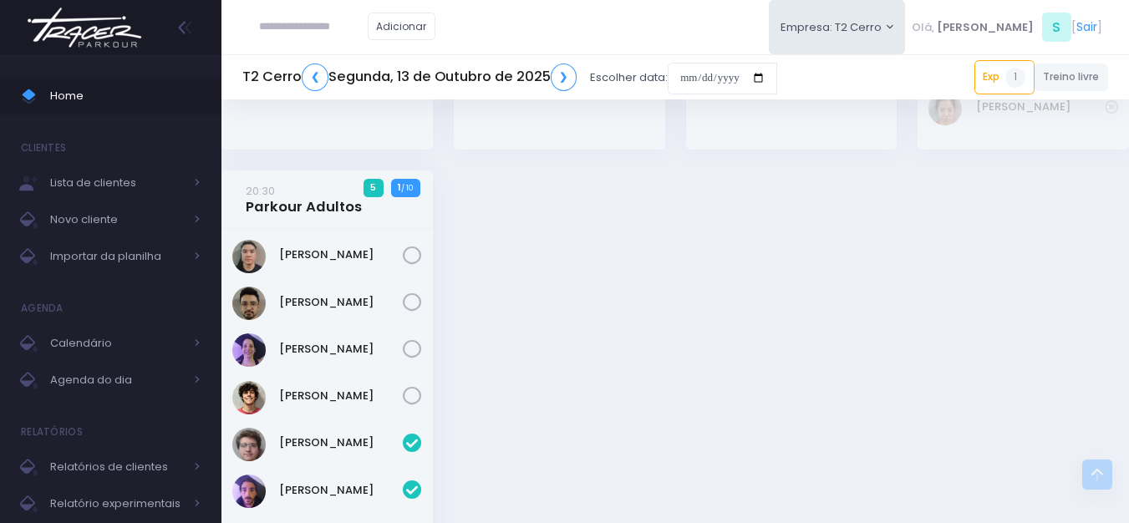
scroll to position [2006, 0]
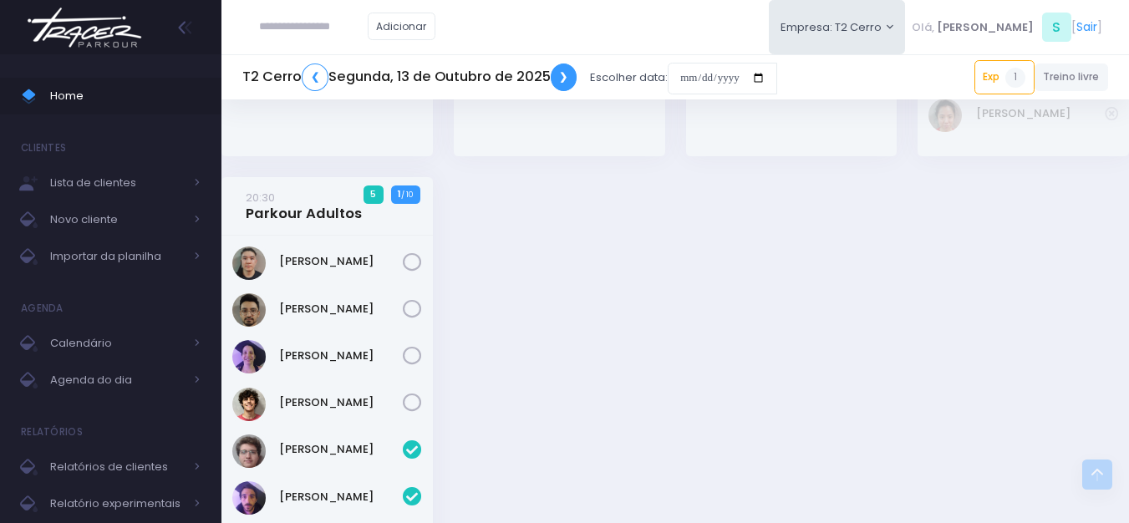
click at [560, 85] on link "❯" at bounding box center [564, 78] width 27 height 28
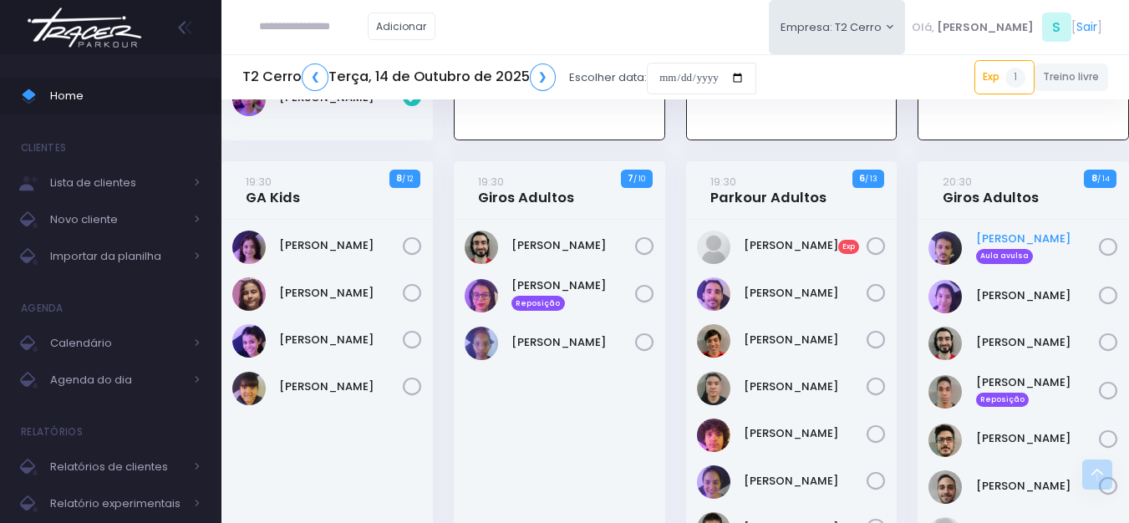
scroll to position [2082, 0]
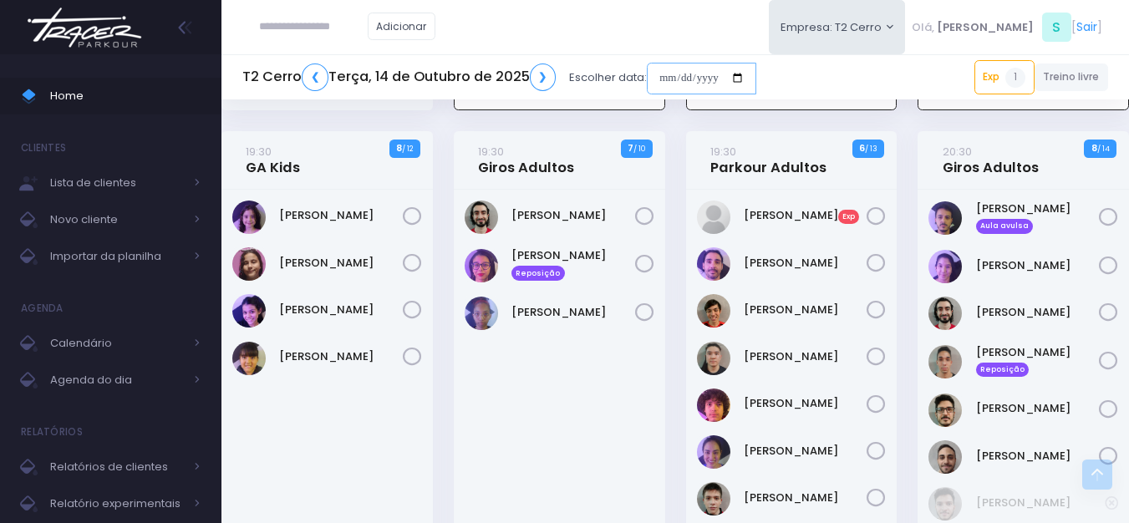
click at [663, 76] on input "date" at bounding box center [701, 79] width 109 height 32
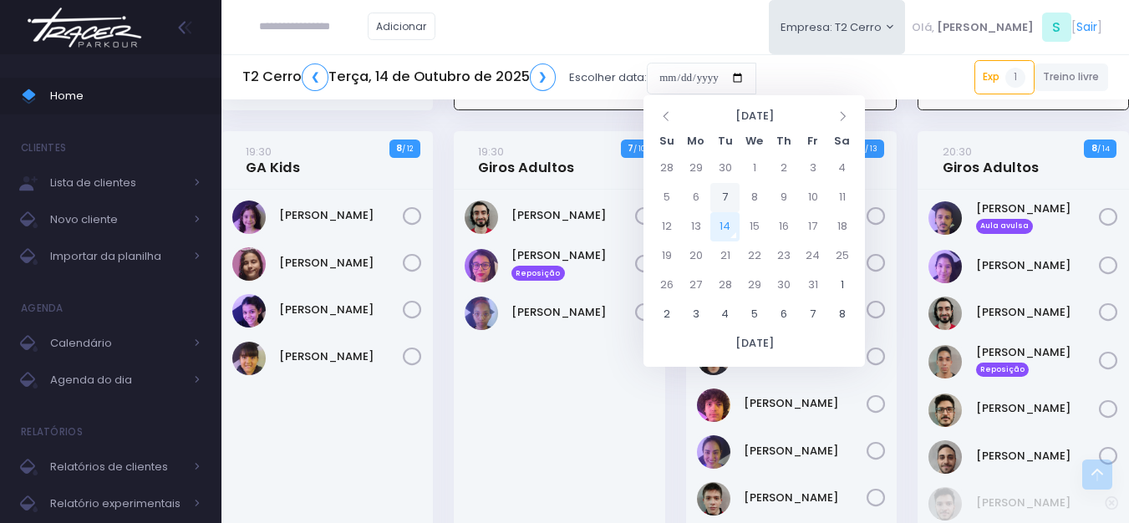
click at [724, 197] on td "7" at bounding box center [724, 197] width 29 height 29
type input "**********"
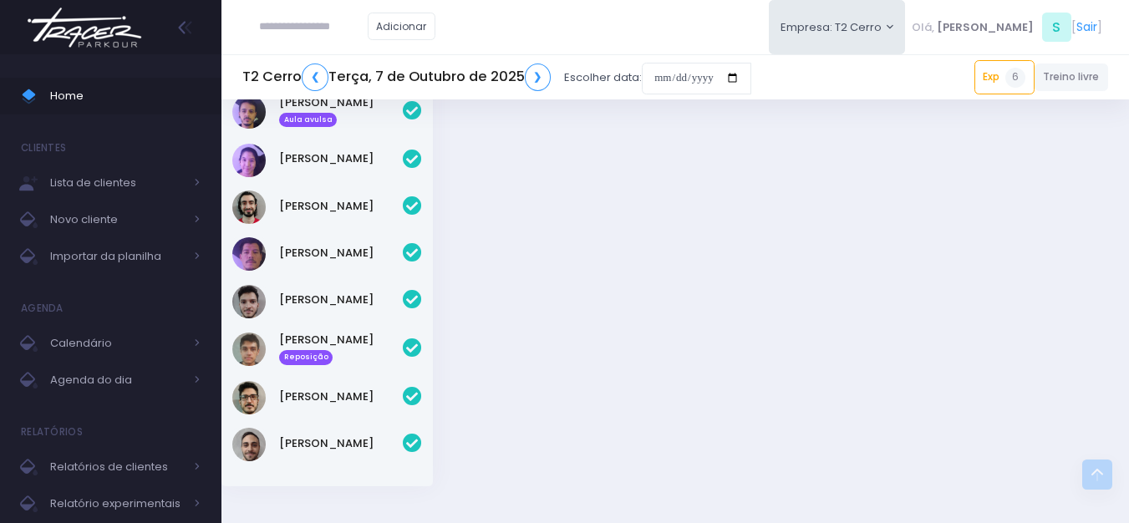
scroll to position [2843, 0]
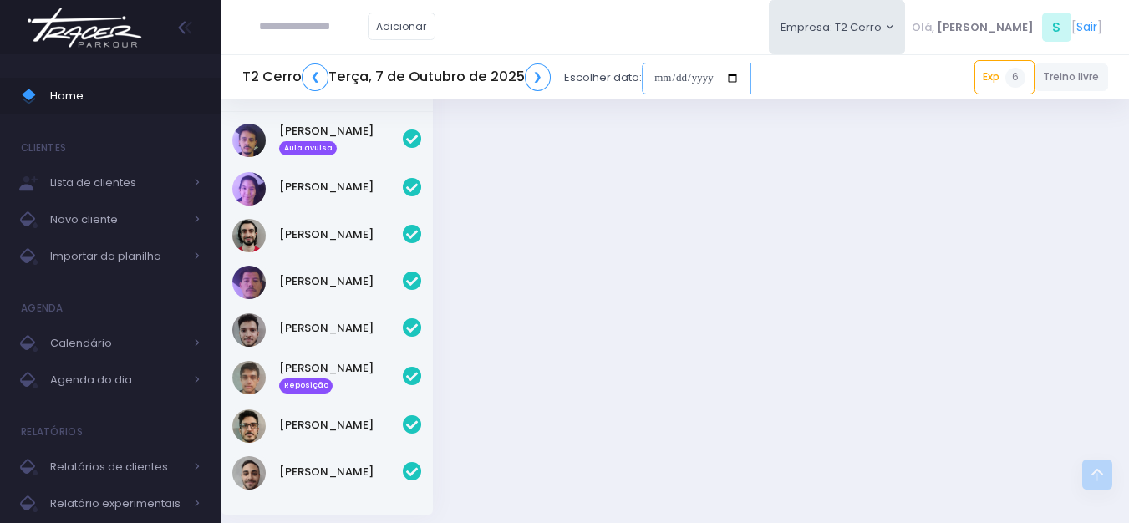
click at [654, 85] on input "date" at bounding box center [696, 79] width 109 height 32
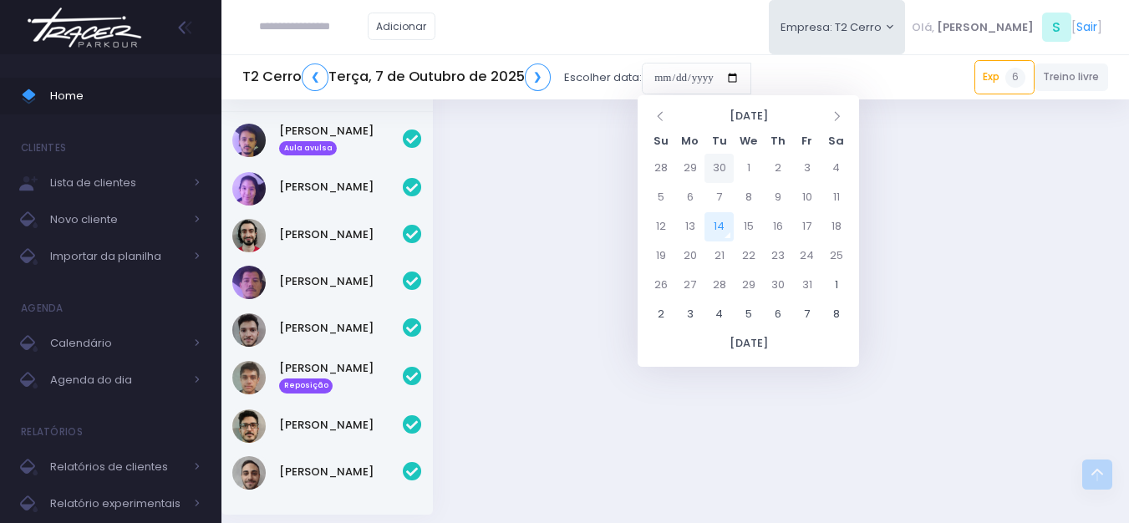
click at [723, 172] on td "30" at bounding box center [719, 168] width 29 height 29
type input "**********"
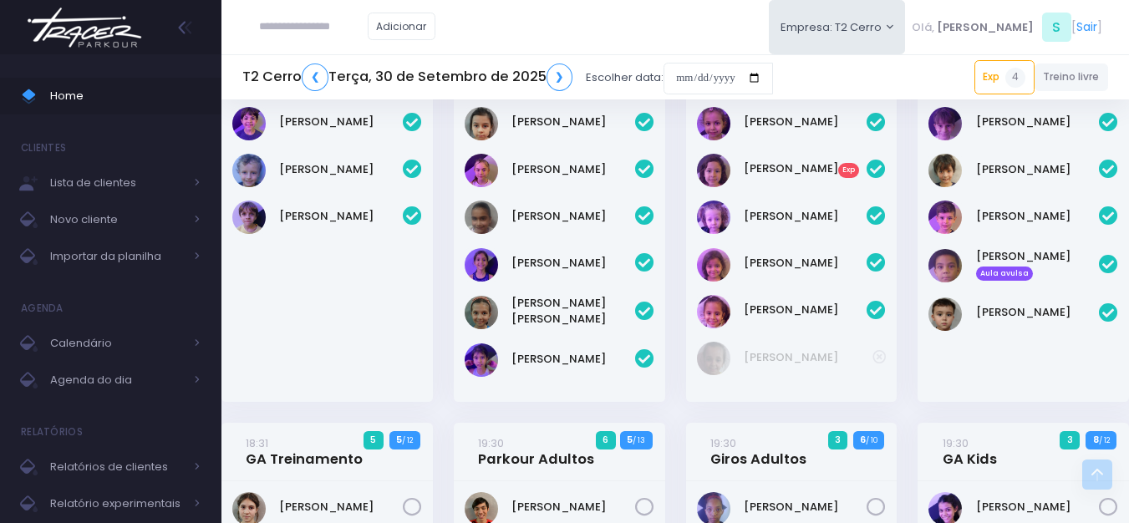
scroll to position [1753, 0]
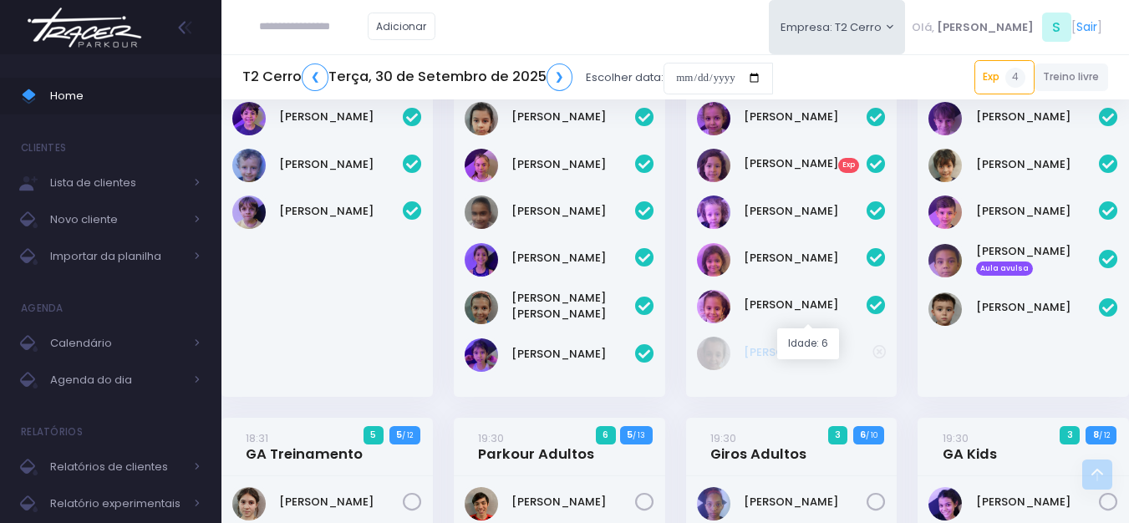
click at [772, 344] on link "[PERSON_NAME]" at bounding box center [809, 352] width 130 height 17
